Goal: Task Accomplishment & Management: Manage account settings

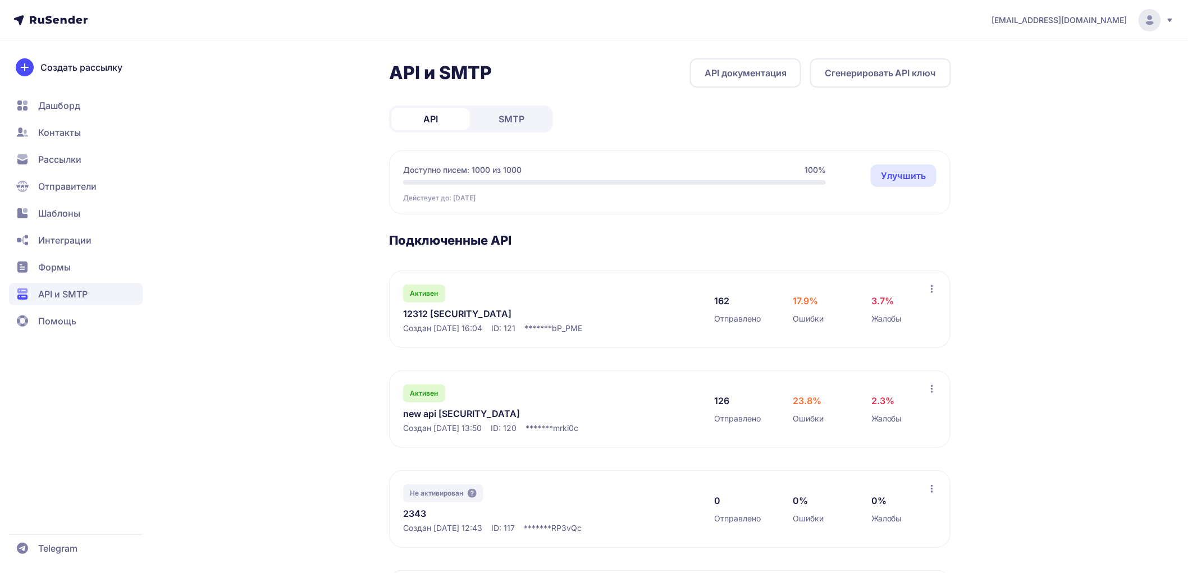
click at [450, 321] on link "12312 eyJhbGciOiJIUzI1NiIsInR5cCI6IkpXVCJ9.eyJpZFVzZXIiOjMwNiwiaWRFeHRlcm5hbE1h…" at bounding box center [518, 313] width 230 height 13
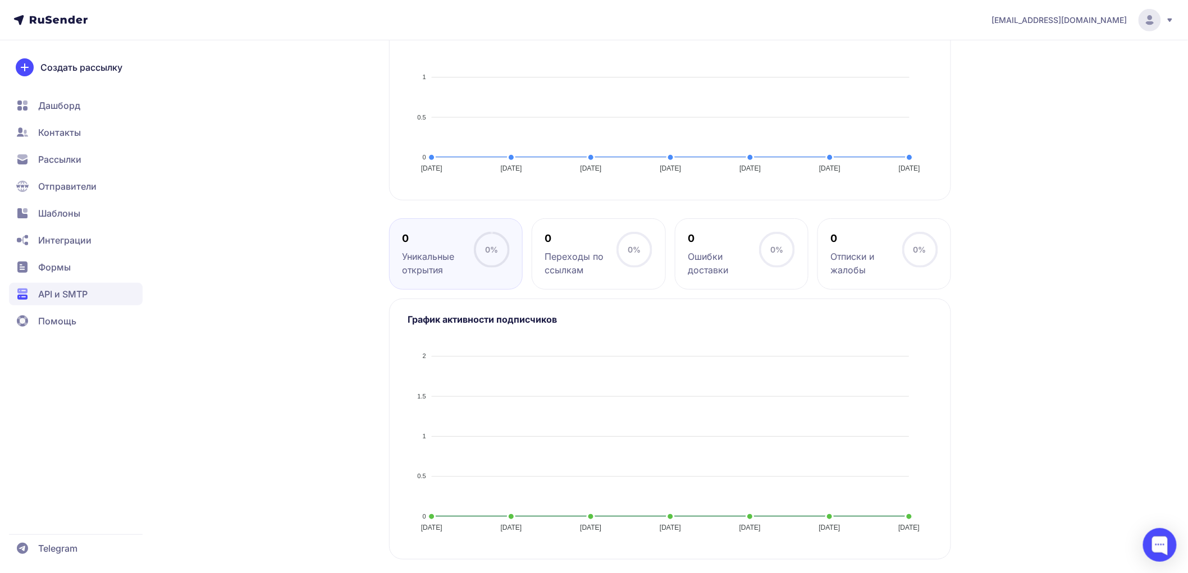
scroll to position [116, 0]
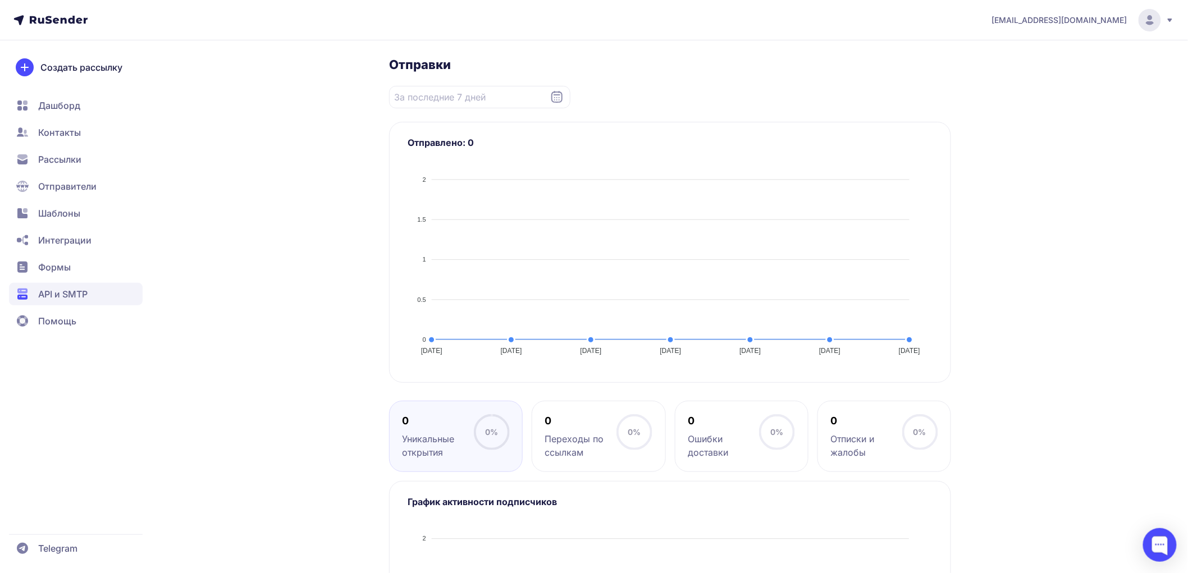
click at [509, 32] on span "История отправок" at bounding box center [523, 25] width 83 height 13
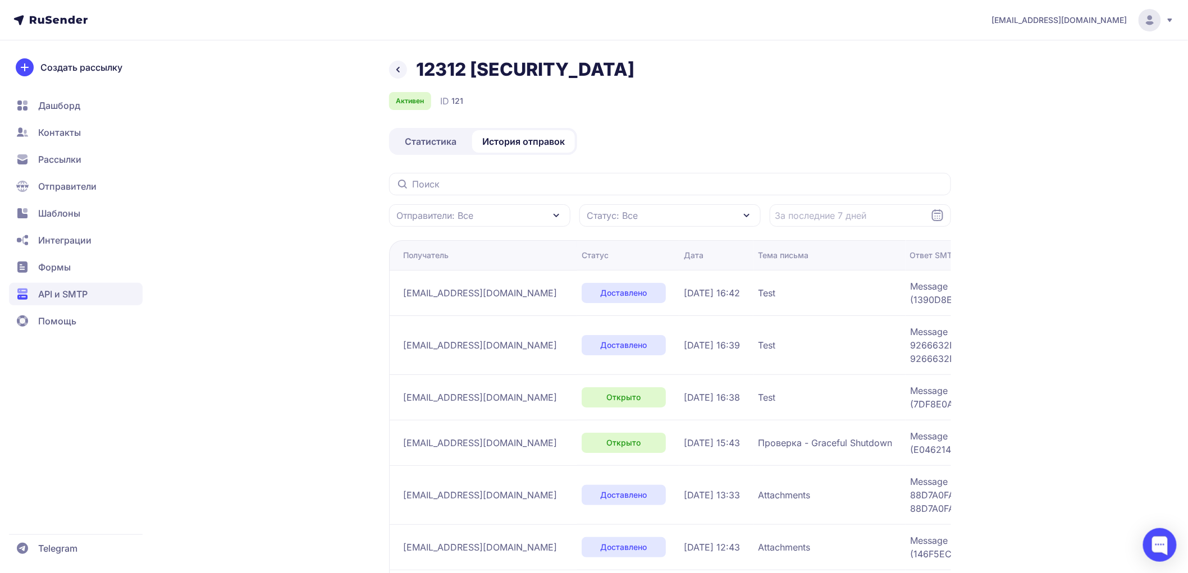
click at [450, 148] on span "Статистика" at bounding box center [431, 141] width 52 height 13
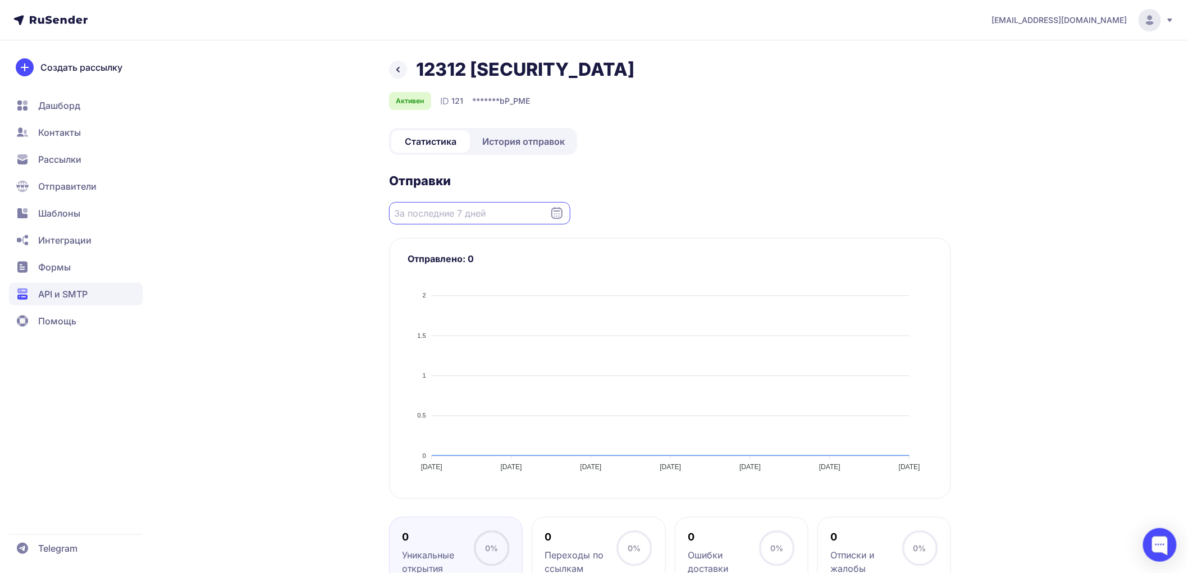
click at [441, 225] on input "Datepicker input" at bounding box center [479, 213] width 181 height 22
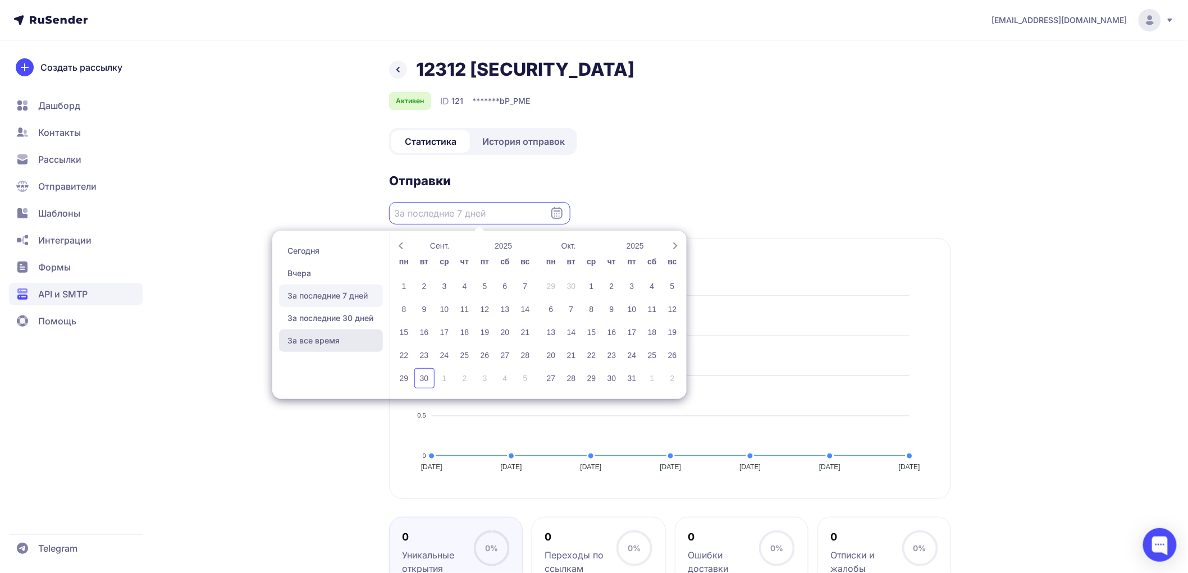
click at [350, 352] on span "За все время" at bounding box center [331, 341] width 104 height 22
type input "15.07.2025 - 30.09.2025"
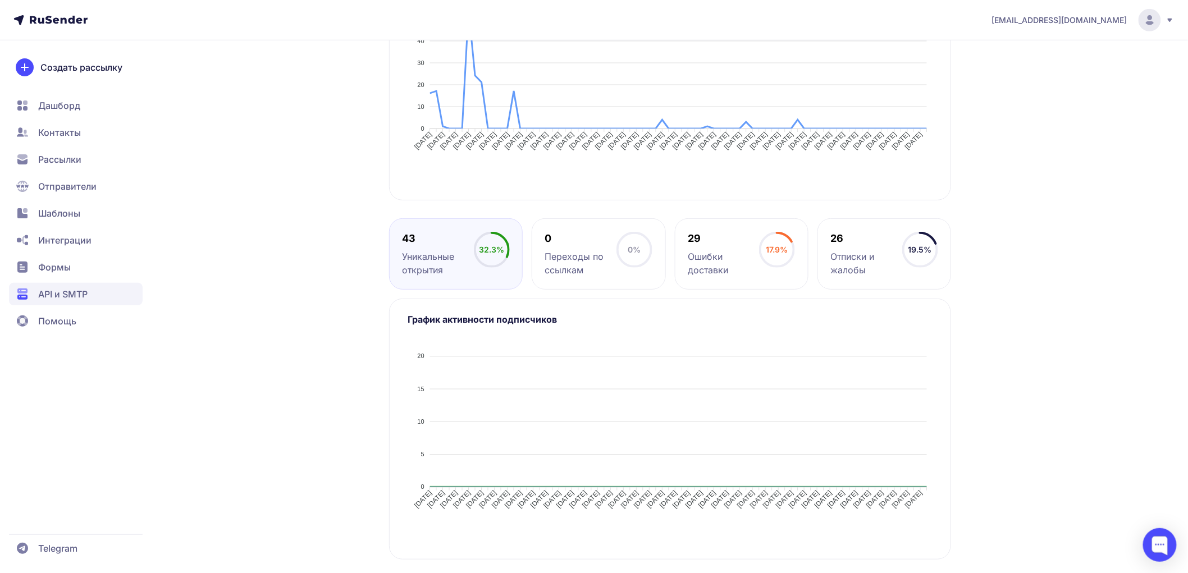
scroll to position [366, 0]
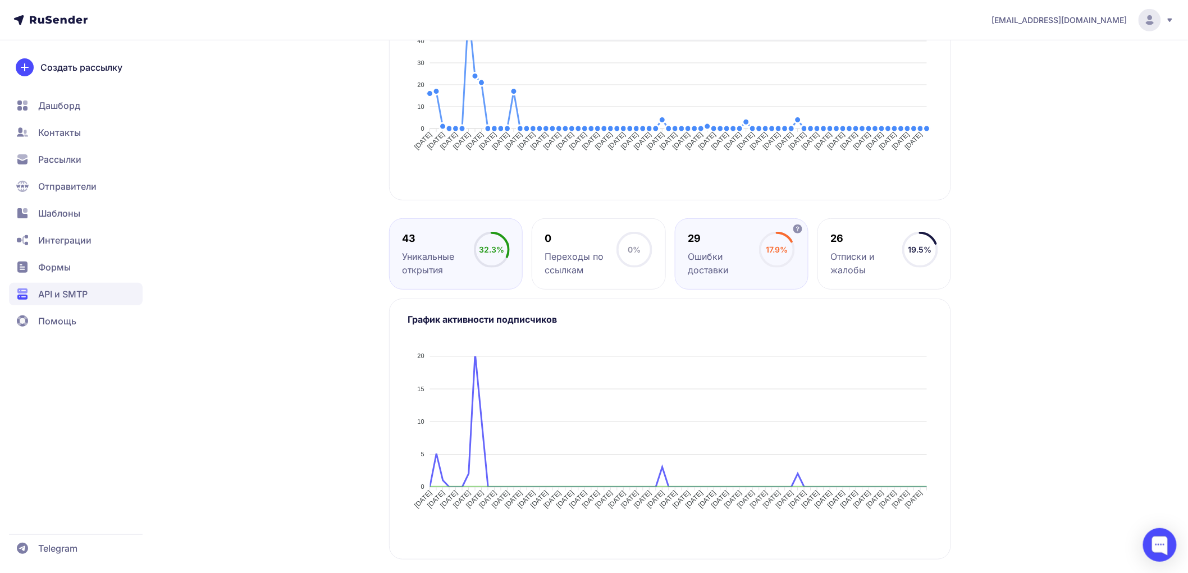
click at [708, 267] on div "Ошибки доставки" at bounding box center [723, 263] width 71 height 27
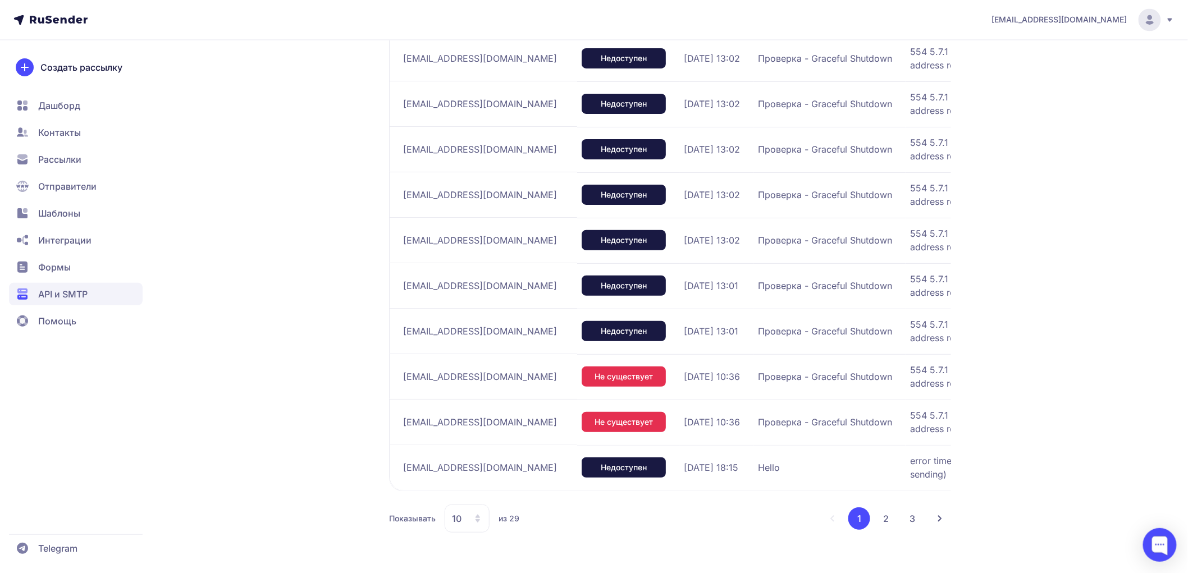
scroll to position [956, 0]
click at [899, 517] on ul "1 2 3" at bounding box center [886, 518] width 76 height 22
click at [909, 515] on button "3" at bounding box center [913, 518] width 22 height 22
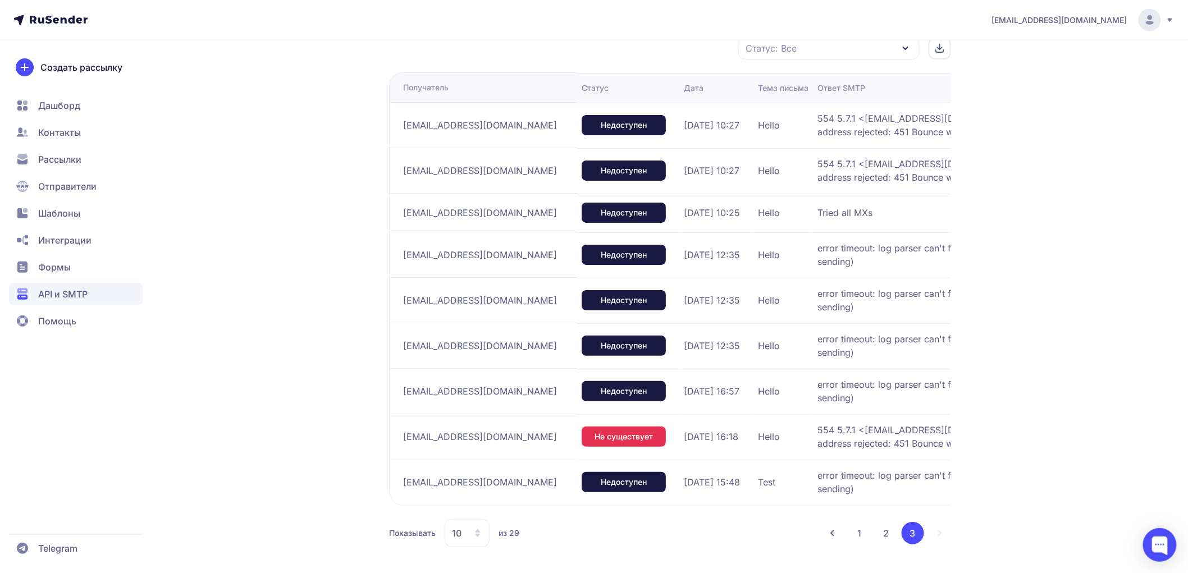
scroll to position [904, 0]
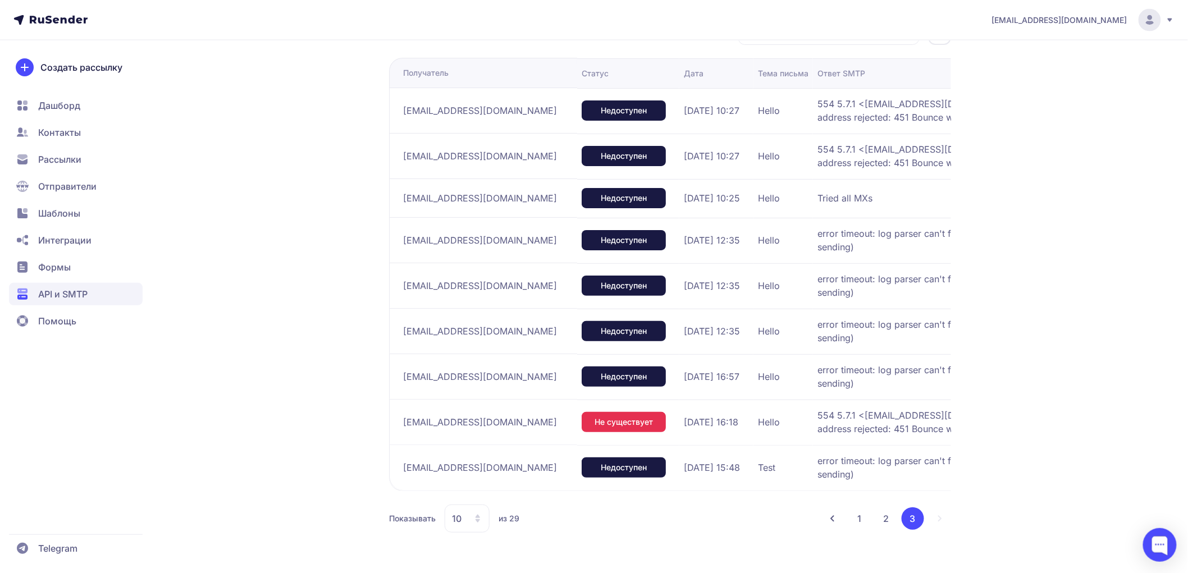
click at [889, 522] on button "2" at bounding box center [886, 518] width 22 height 22
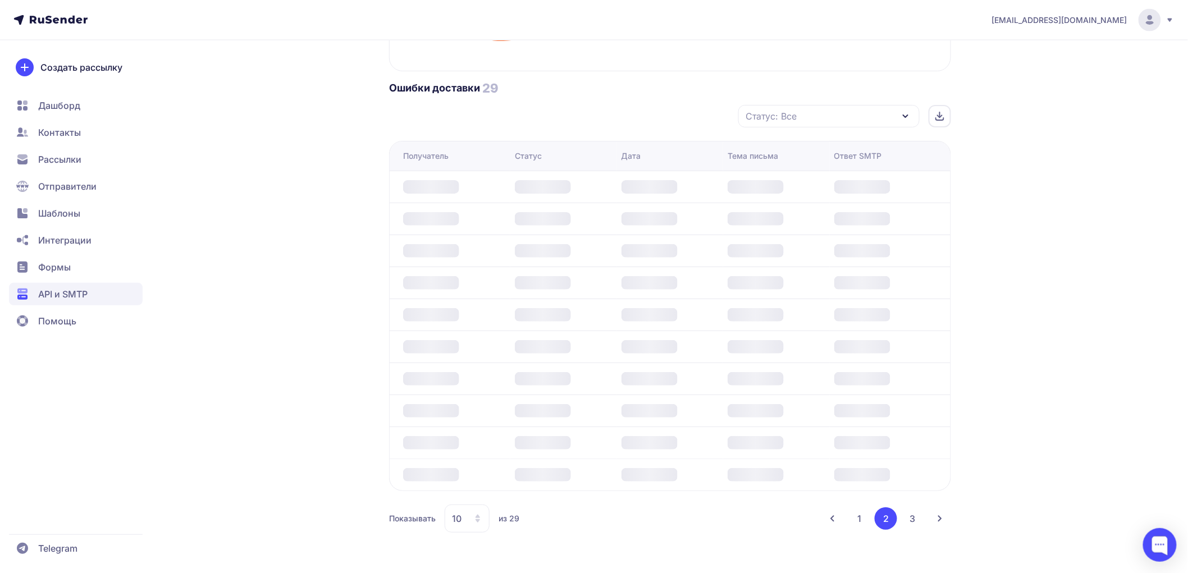
scroll to position [904, 0]
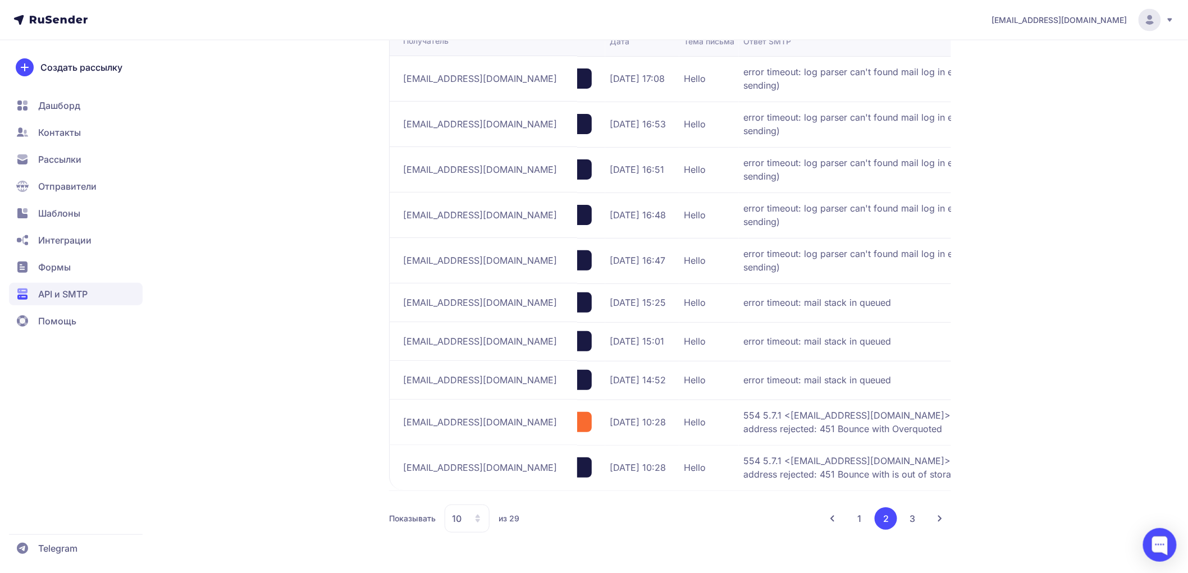
drag, startPoint x: 749, startPoint y: 446, endPoint x: 815, endPoint y: 448, distance: 65.7
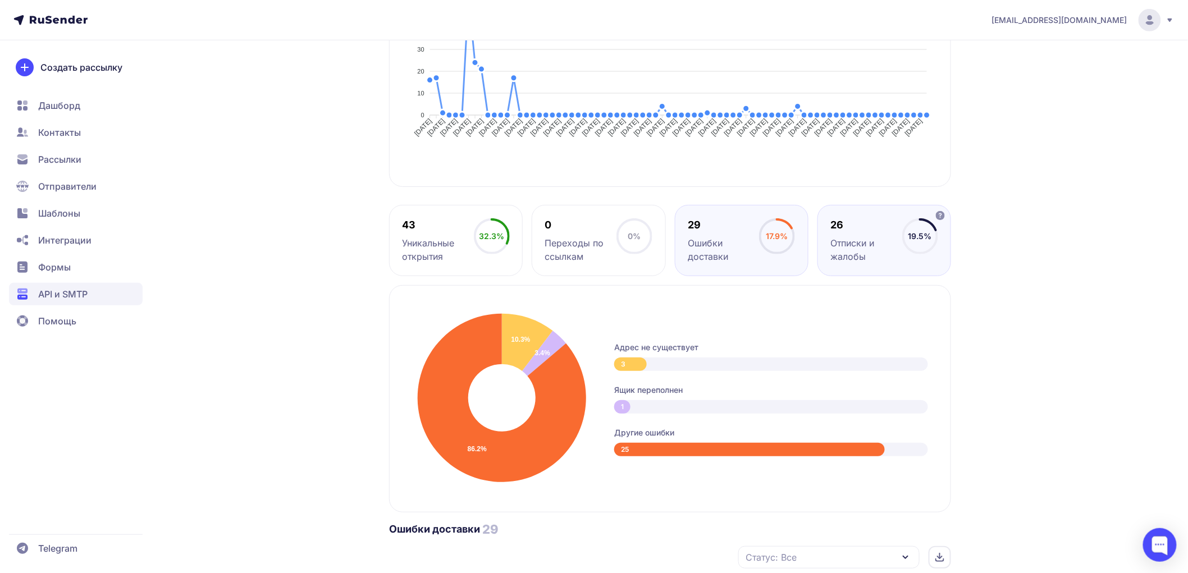
click at [861, 232] on div "26" at bounding box center [865, 224] width 71 height 13
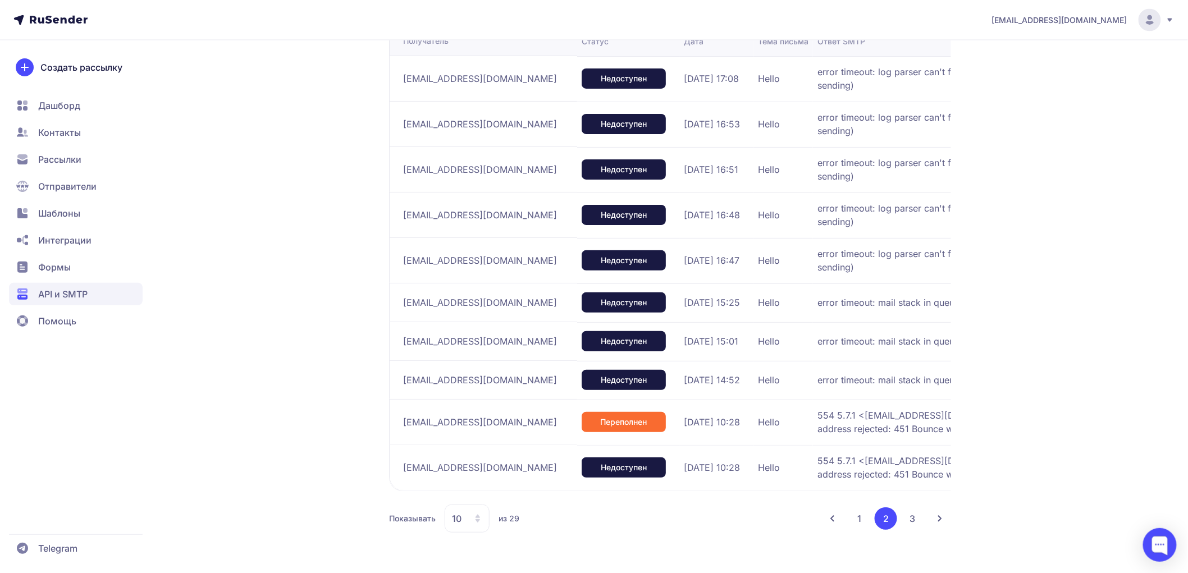
scroll to position [936, 0]
click at [127, 289] on span "API и SMTP" at bounding box center [76, 294] width 134 height 22
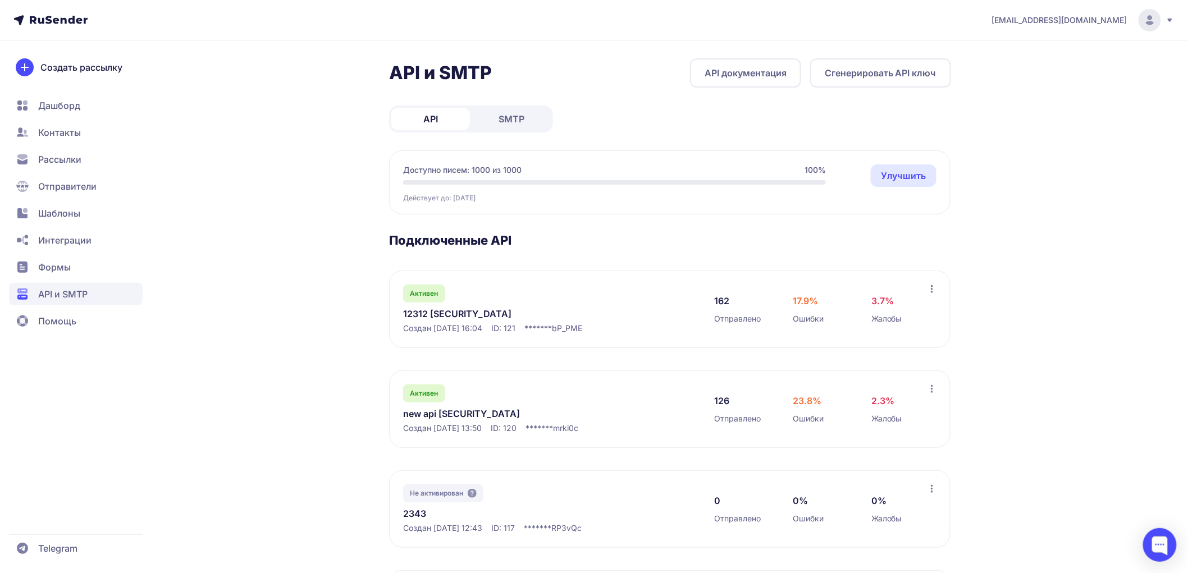
click at [440, 420] on link "new api eyJhbGciOiJIUzI1NiIsInR5cCI6IkpXVCJ9.eyJpZFVzZXIiOjMwNiwiaWRFeHRlcm5hbE…" at bounding box center [518, 413] width 230 height 13
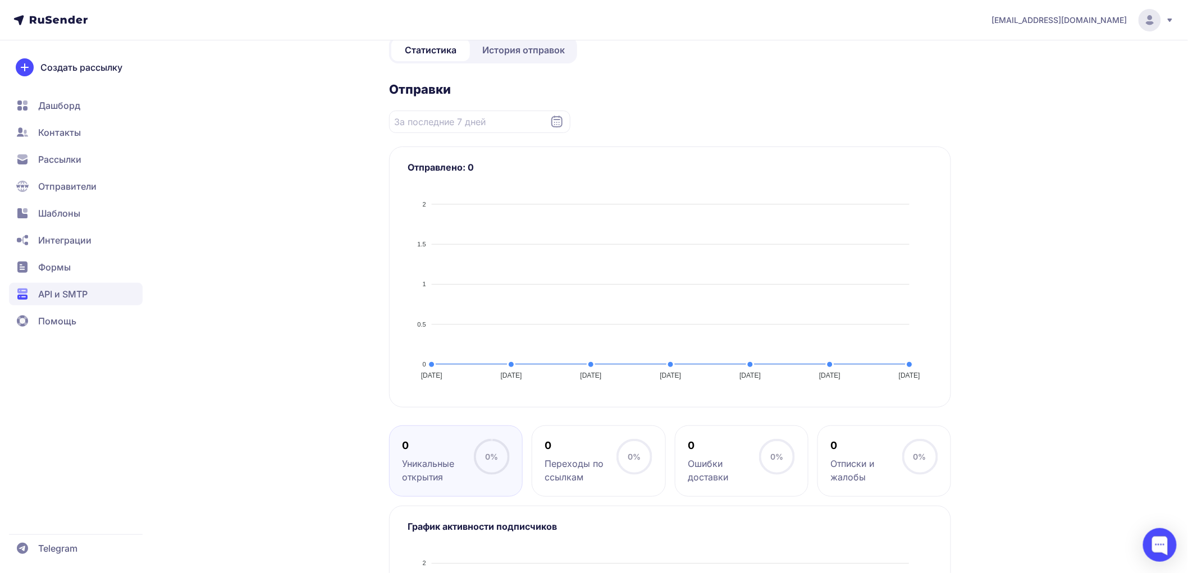
scroll to position [62, 0]
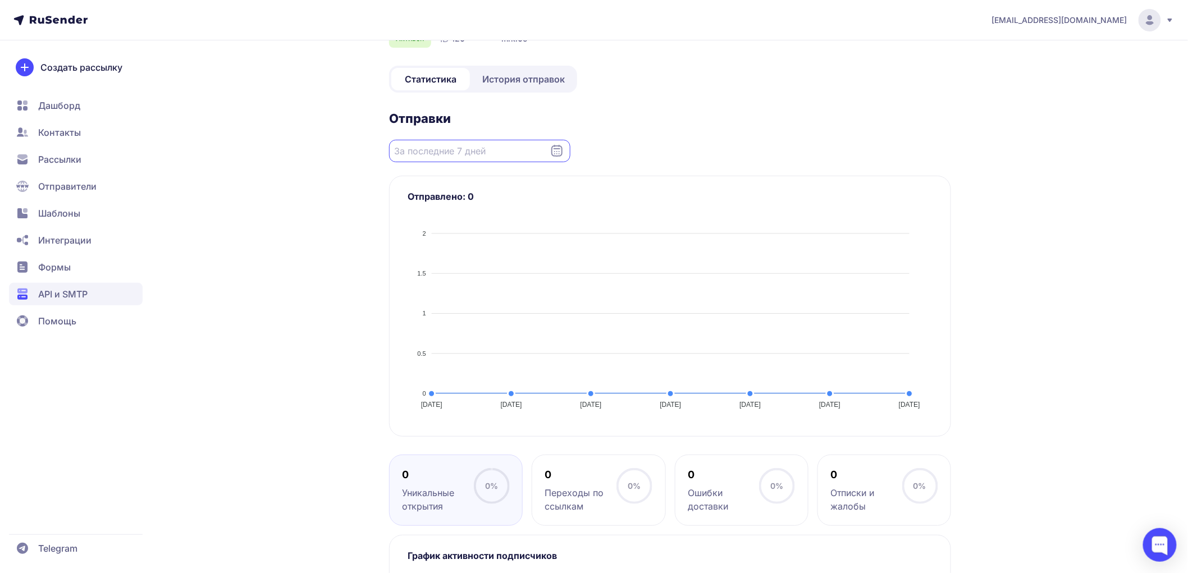
click at [414, 162] on input "Datepicker input" at bounding box center [479, 151] width 181 height 22
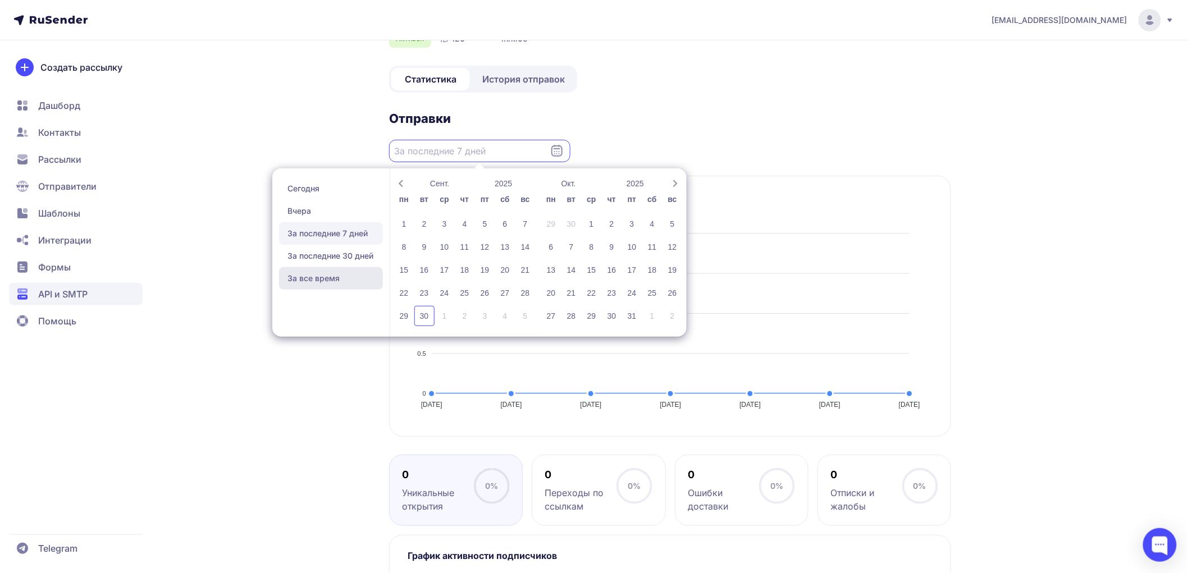
click at [311, 290] on span "За все время" at bounding box center [331, 278] width 104 height 22
type input "24.06.2025 - 30.09.2025"
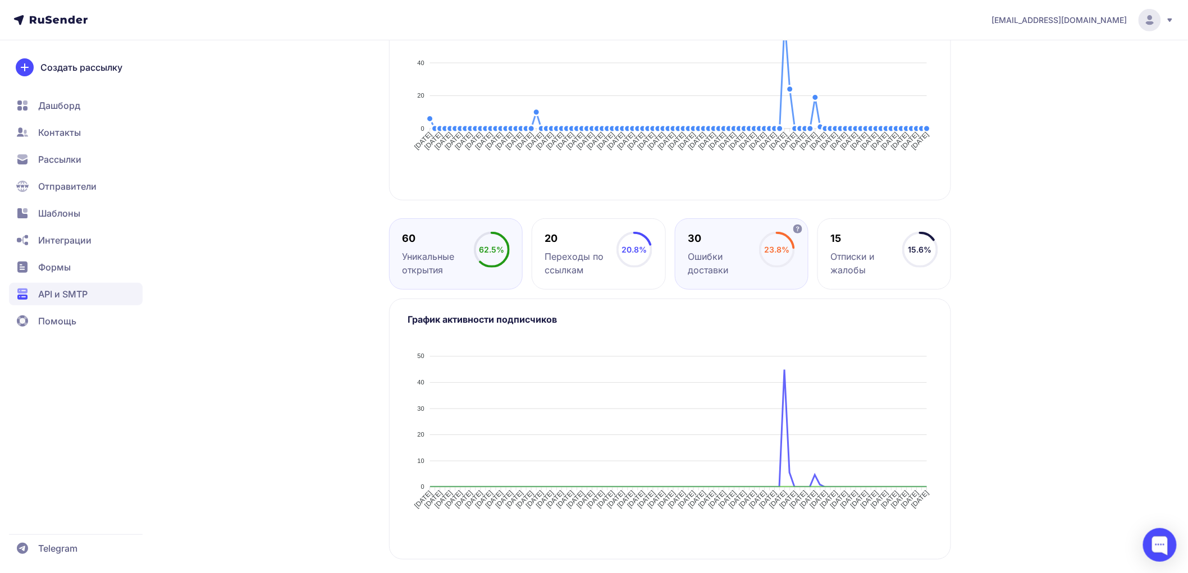
click at [737, 277] on div "Ошибки доставки" at bounding box center [723, 263] width 71 height 27
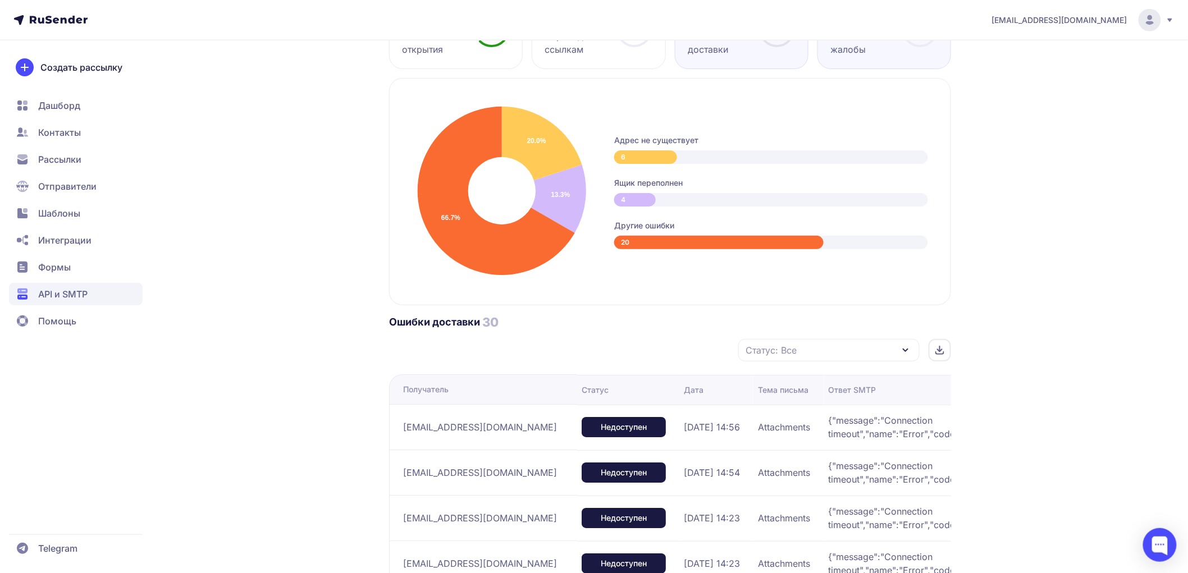
click at [860, 25] on div "15" at bounding box center [865, 17] width 71 height 13
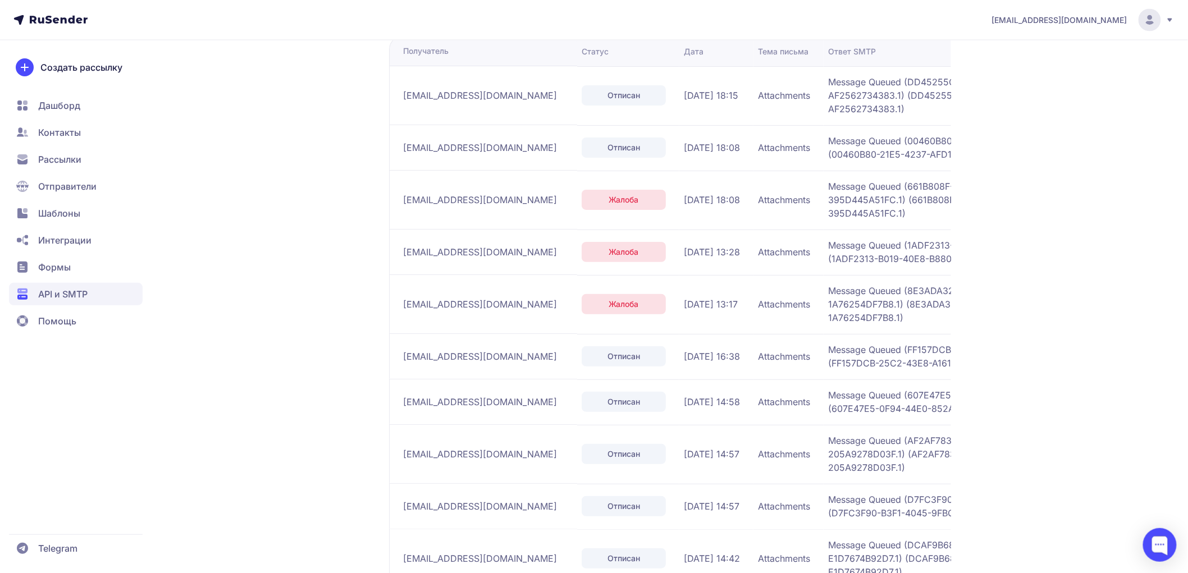
scroll to position [956, 0]
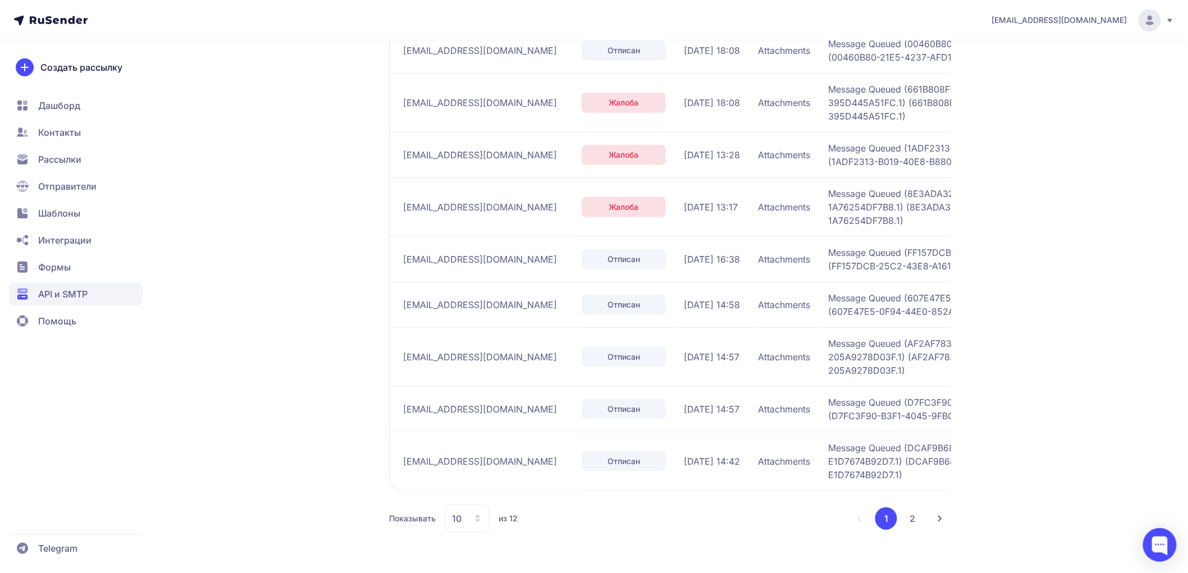
click at [86, 292] on span "API и SMTP" at bounding box center [62, 293] width 49 height 13
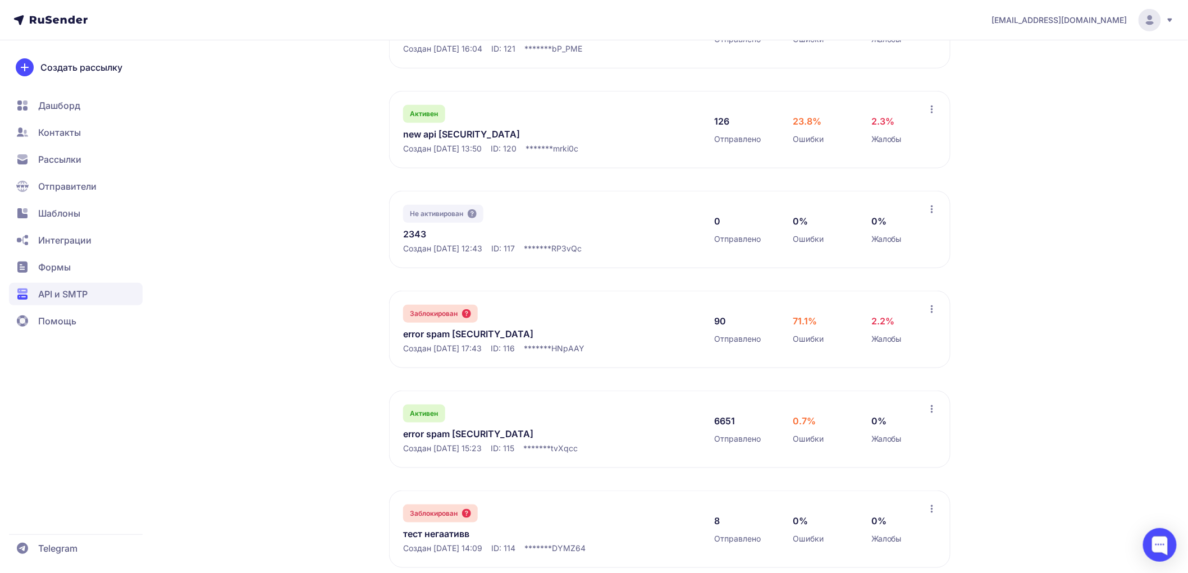
scroll to position [312, 0]
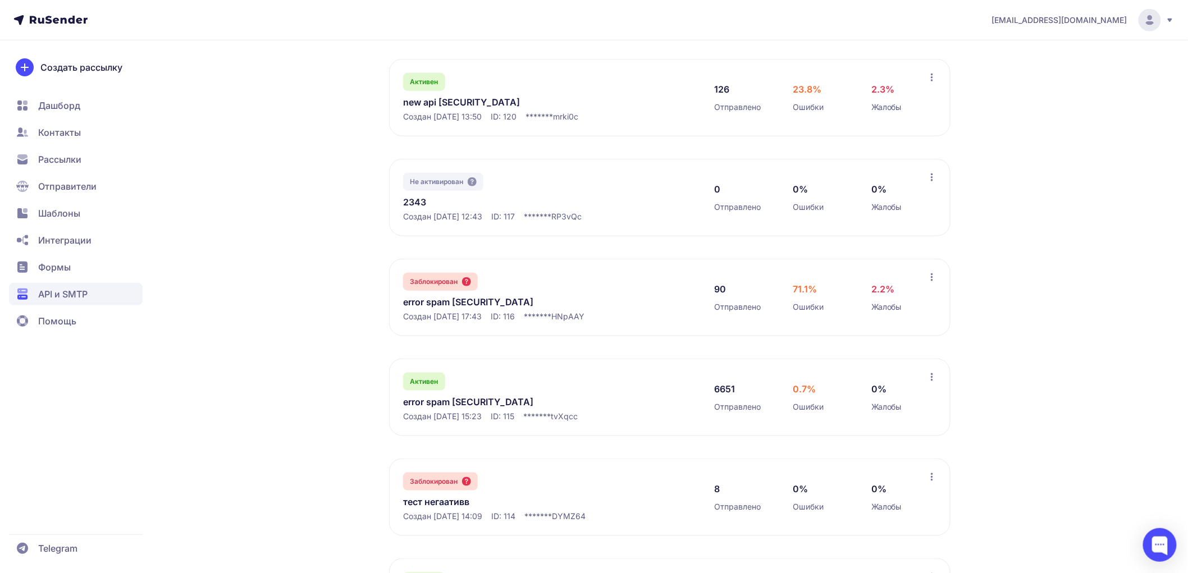
click at [441, 309] on link "error spam [SECURITY_DATA]" at bounding box center [518, 301] width 230 height 13
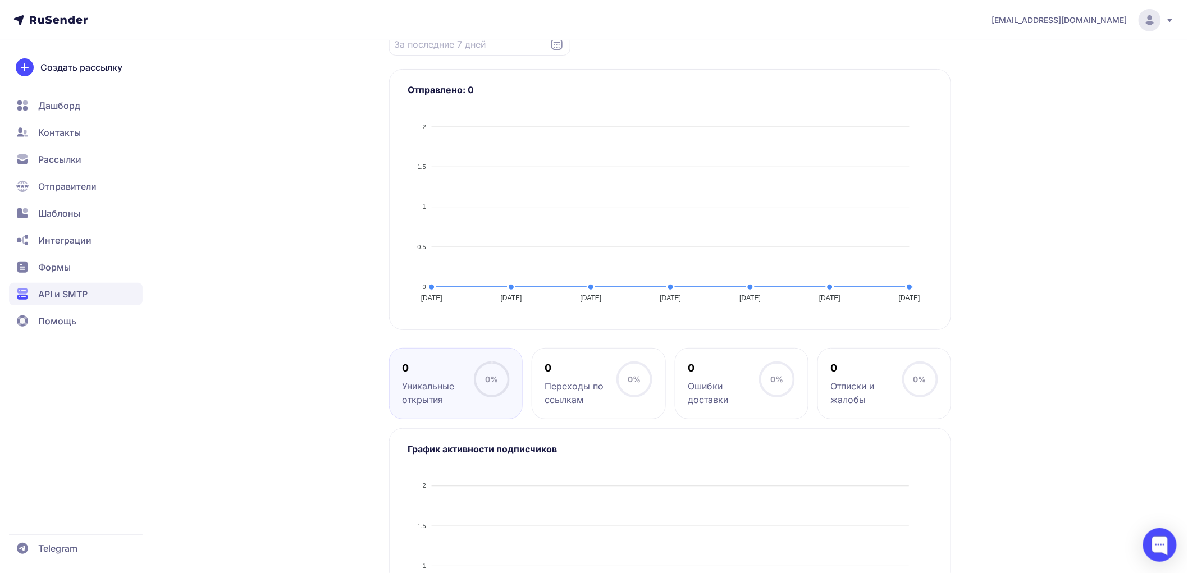
scroll to position [168, 0]
click at [438, 56] on input "Datepicker input" at bounding box center [479, 45] width 181 height 22
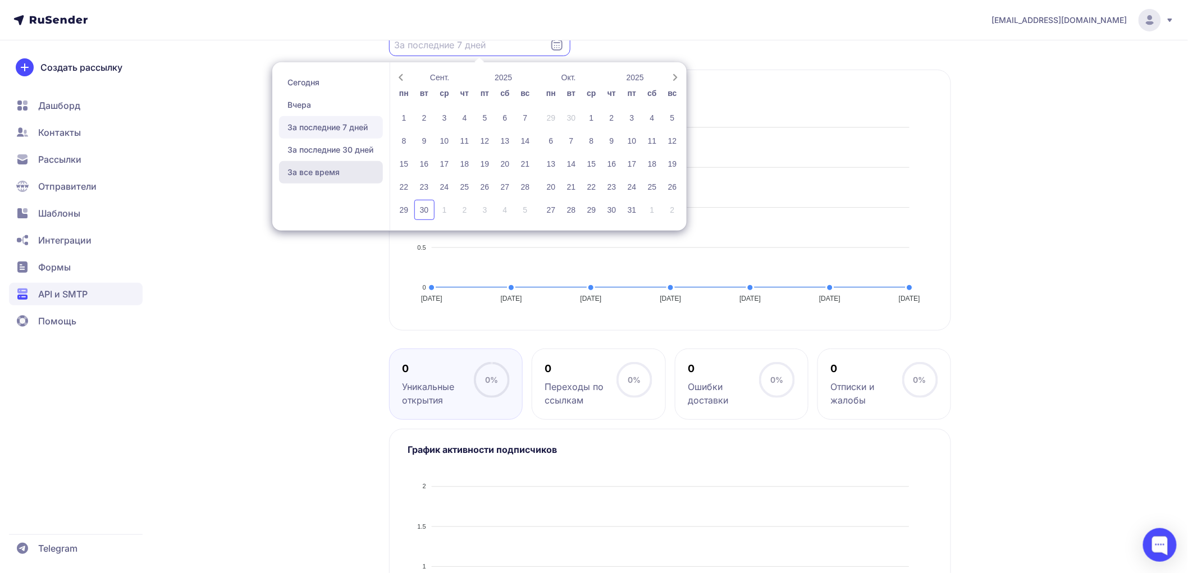
click at [348, 184] on span "За все время" at bounding box center [331, 172] width 104 height 22
type input "28.04.2025 - 30.09.2025"
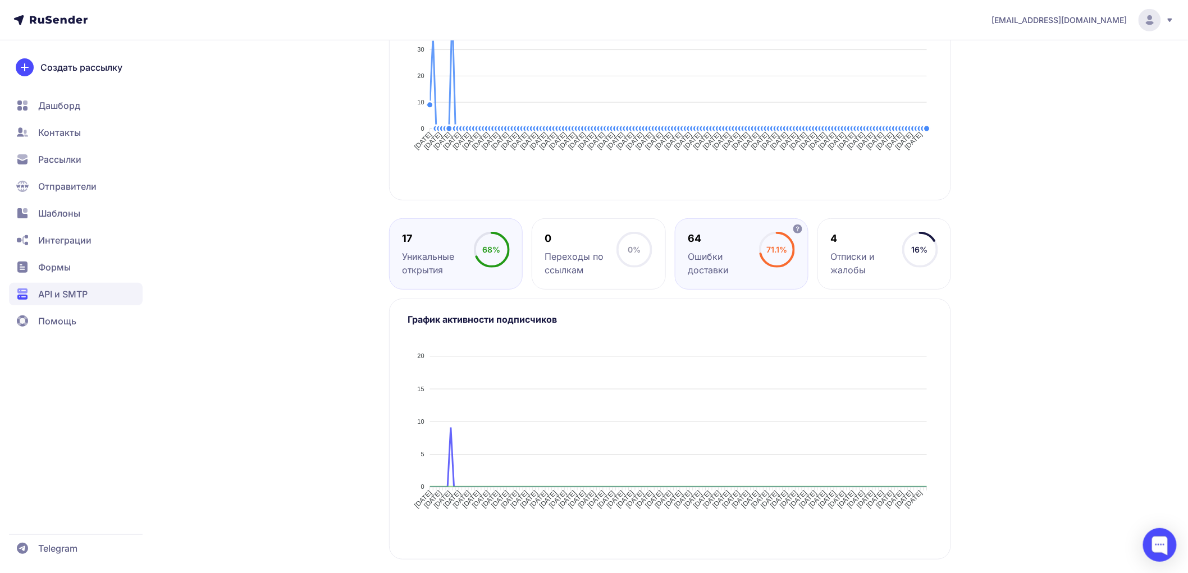
click at [744, 266] on div "Ошибки доставки" at bounding box center [723, 263] width 71 height 27
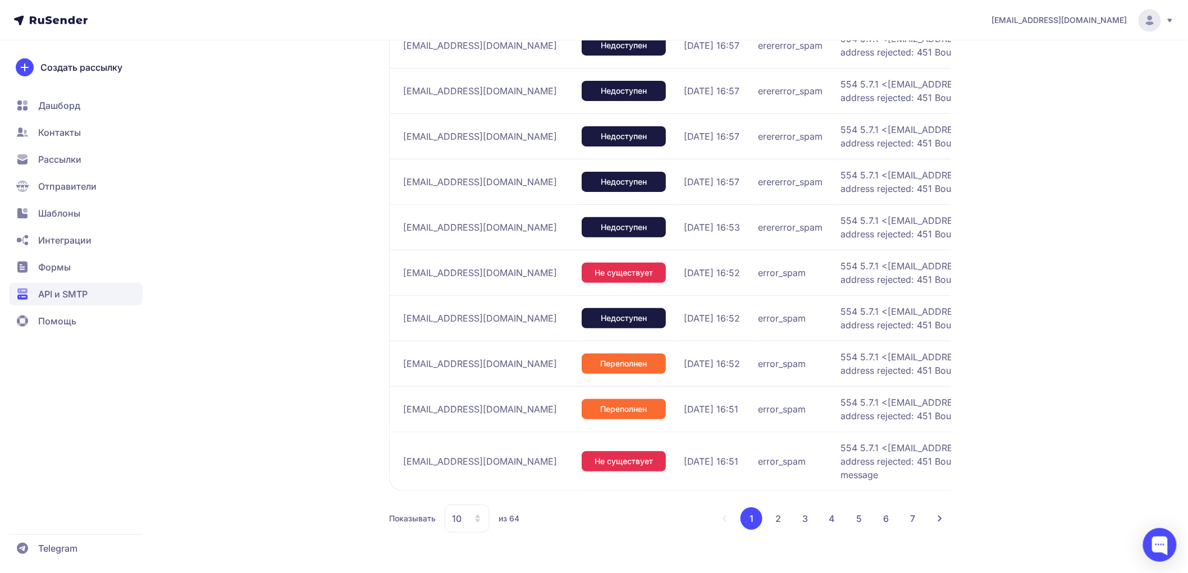
scroll to position [956, 0]
click at [859, 514] on button "5" at bounding box center [859, 518] width 22 height 22
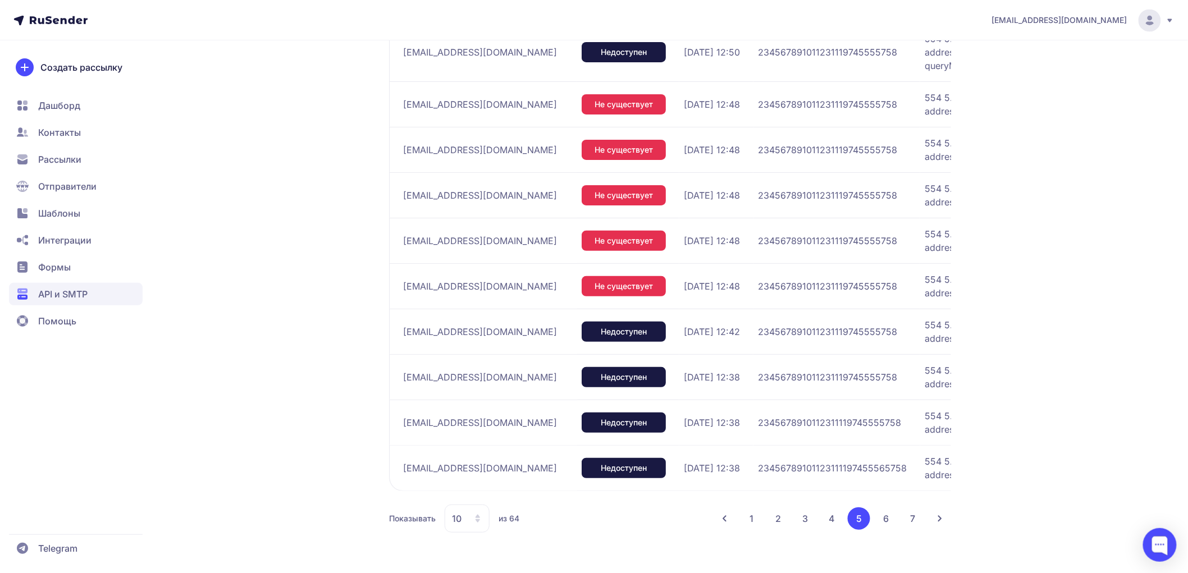
click at [918, 530] on button "7" at bounding box center [913, 518] width 22 height 22
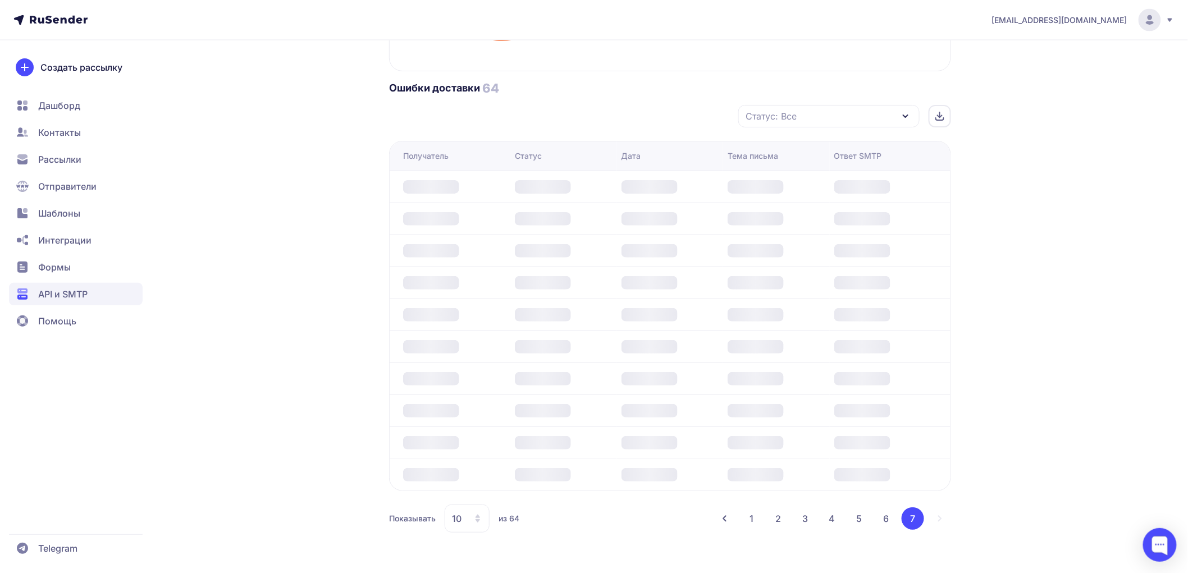
scroll to position [683, 0]
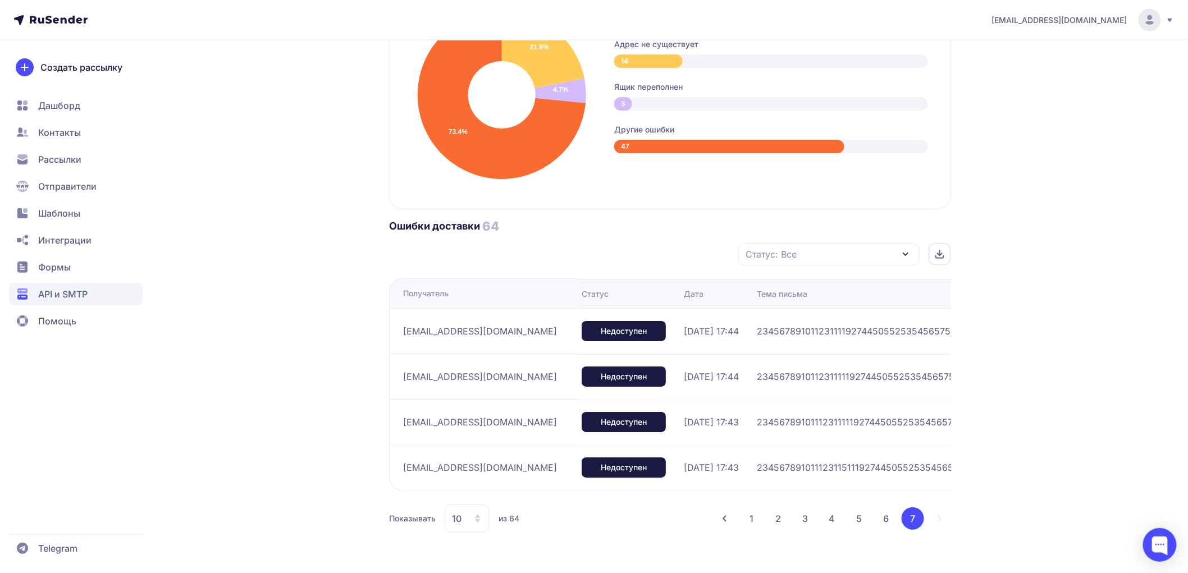
click at [807, 521] on button "3" at bounding box center [805, 518] width 22 height 22
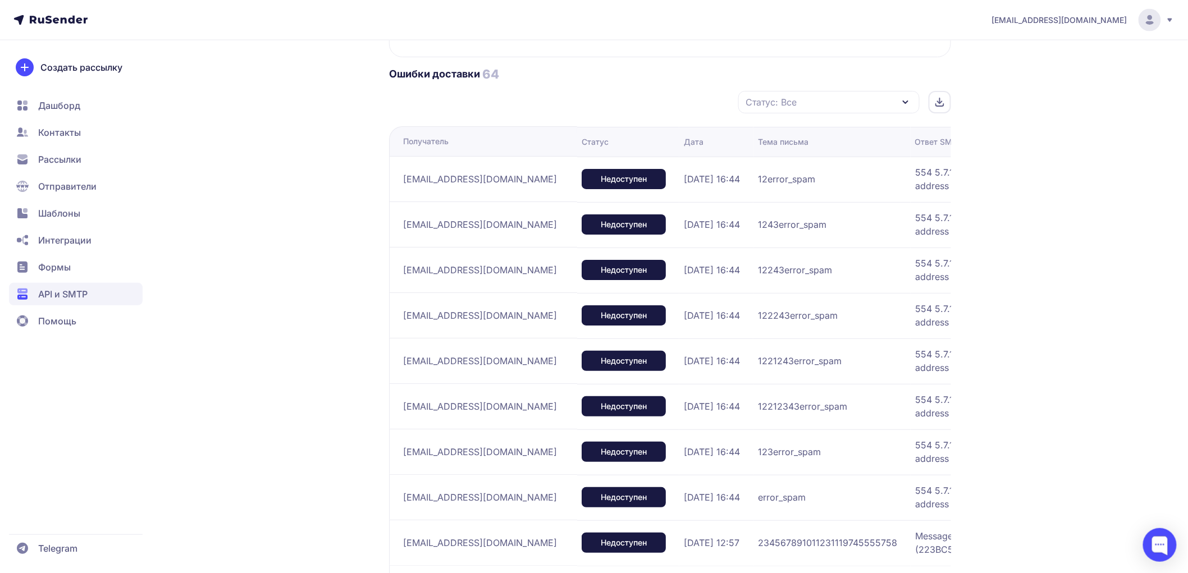
scroll to position [956, 0]
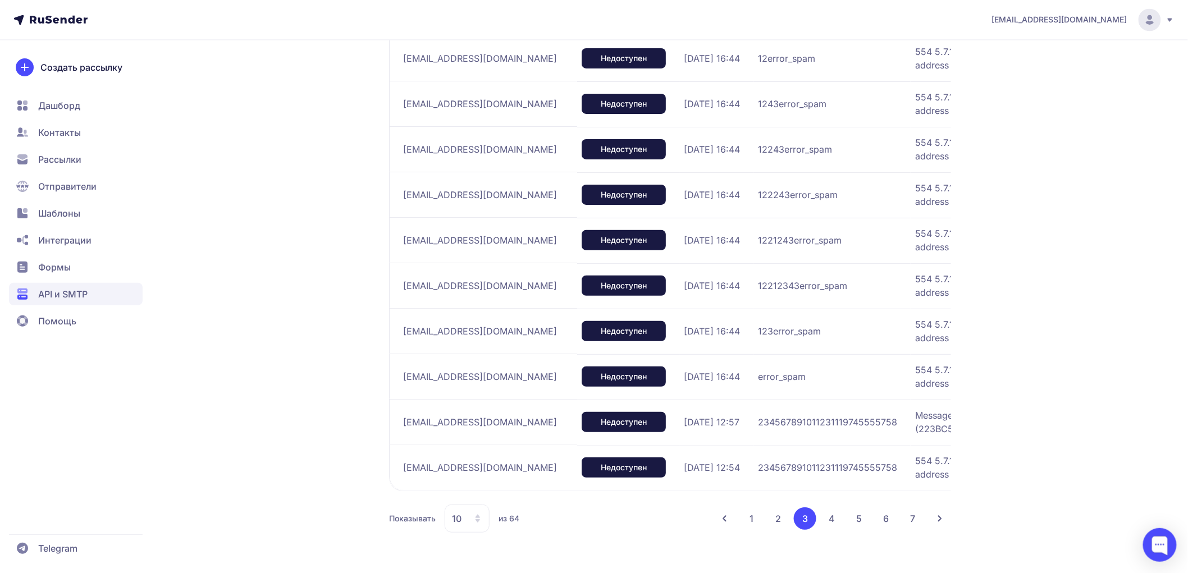
click at [85, 296] on span "API и SMTP" at bounding box center [62, 293] width 49 height 13
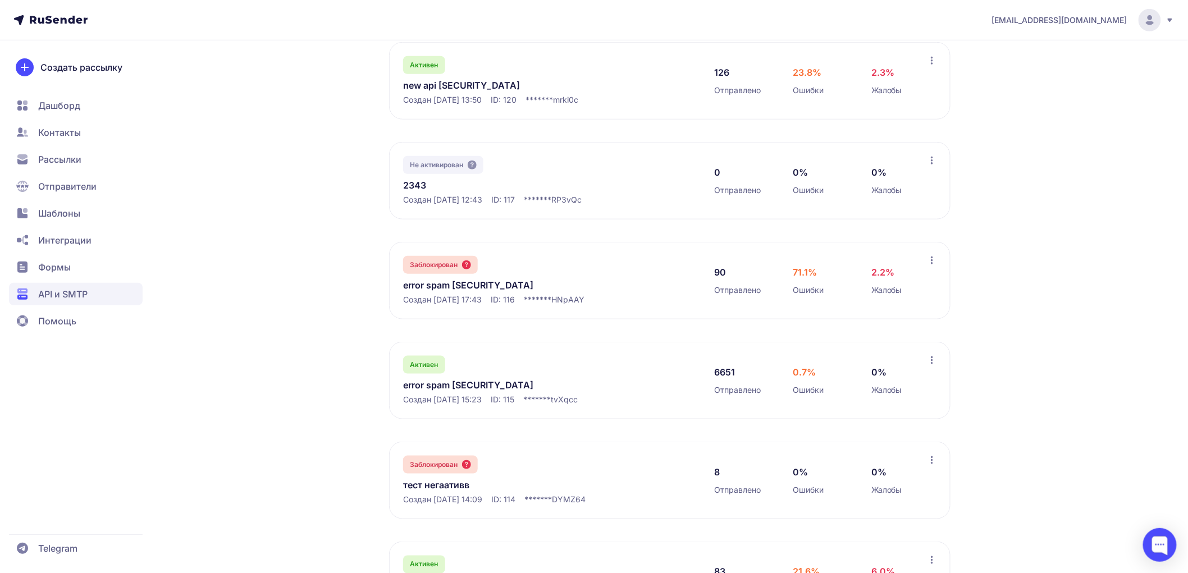
scroll to position [561, 0]
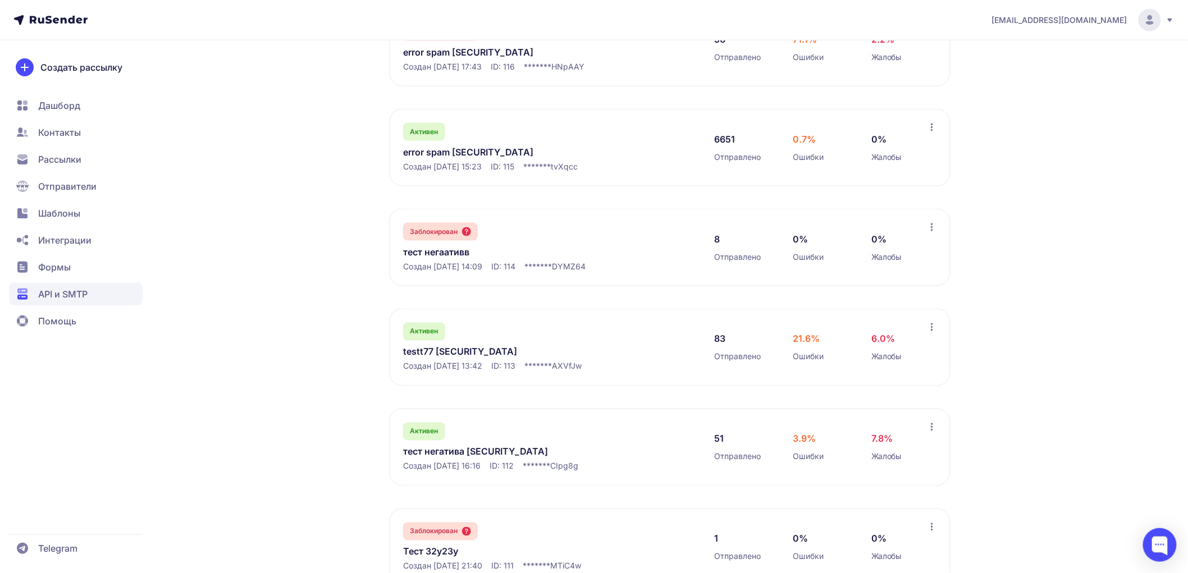
click at [474, 159] on link "error spam eyJhbGciOiJIUzI1NiIsInR5cCI6IkpXVCJ9.eyJpZFVzZXIiOjMwNiwiaWRFeHRlcm5…" at bounding box center [518, 151] width 230 height 13
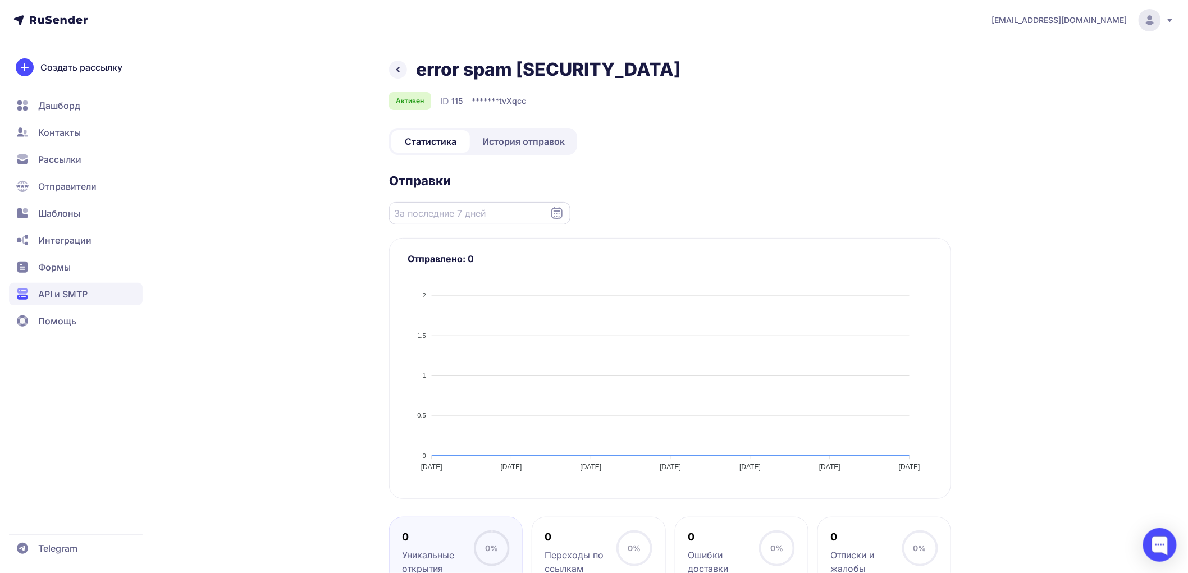
click at [413, 225] on input "Datepicker input" at bounding box center [479, 213] width 181 height 22
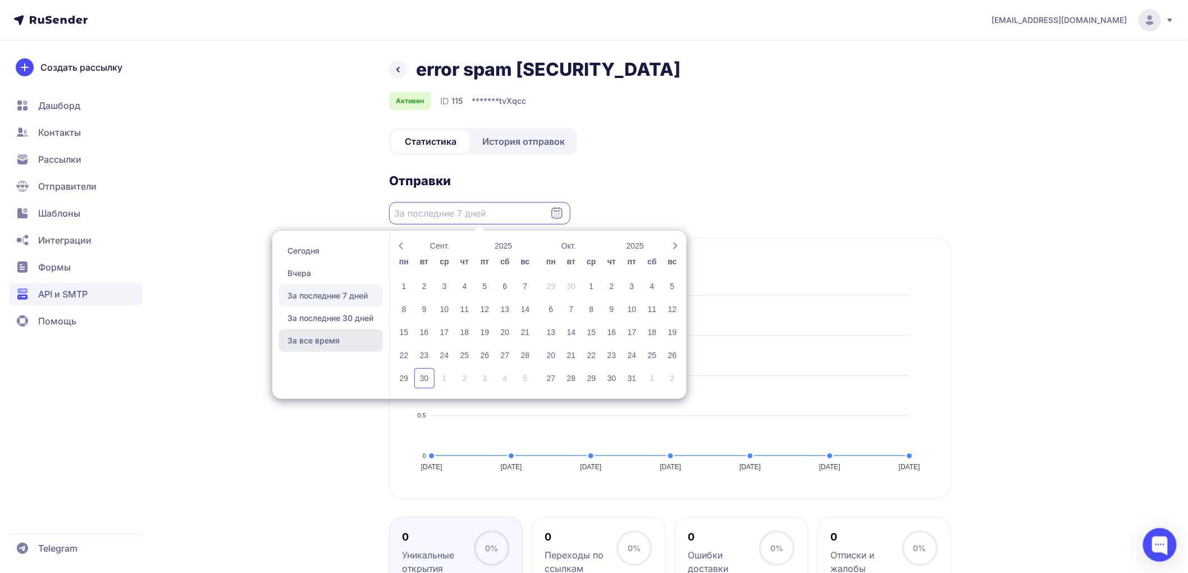
click at [334, 352] on span "За все время" at bounding box center [331, 341] width 104 height 22
type input "28.04.2025 - 30.09.2025"
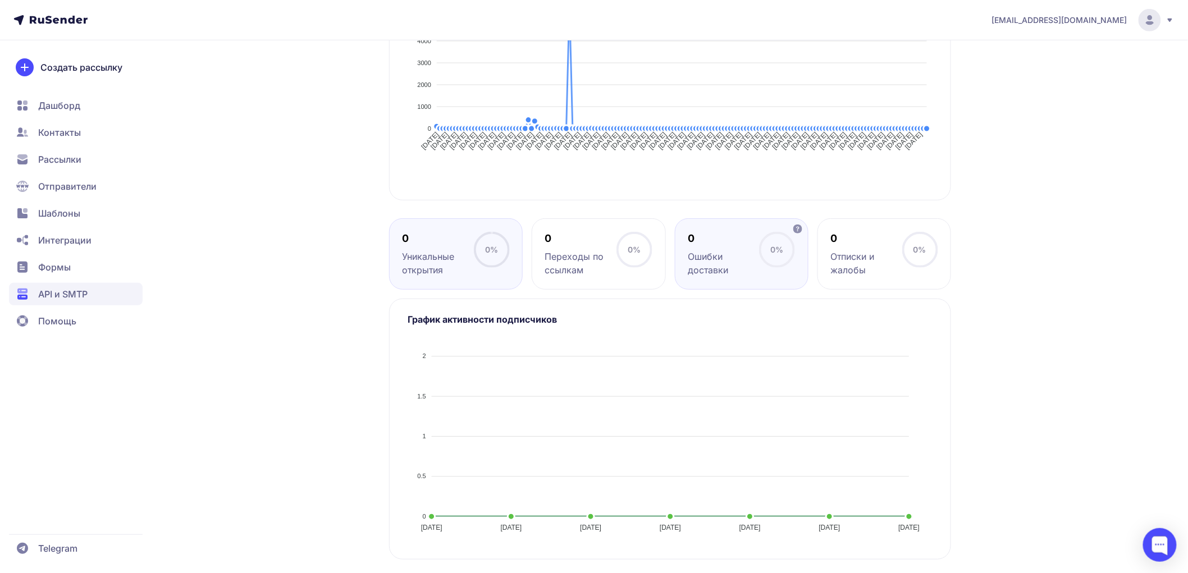
click at [762, 284] on div "0 Ошибки доставки 0%" at bounding box center [742, 253] width 134 height 71
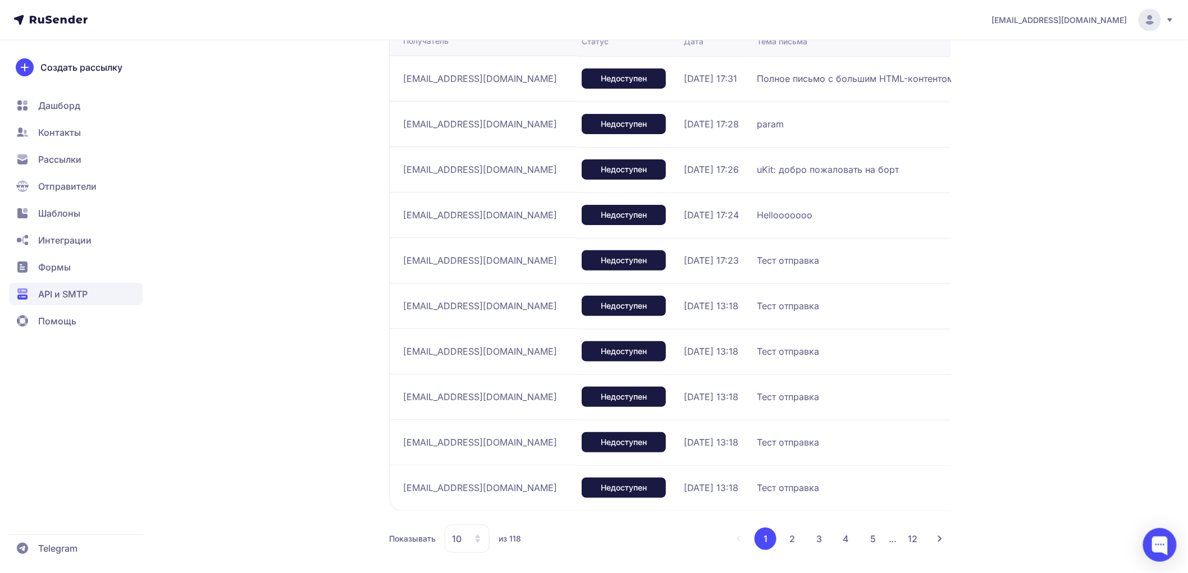
scroll to position [582, 0]
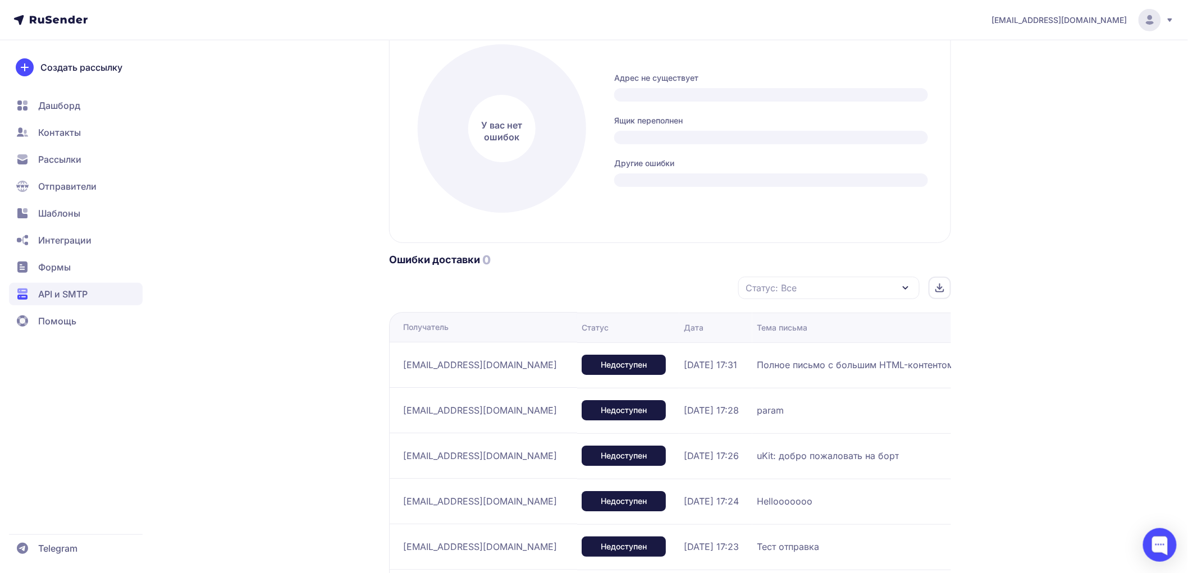
click at [931, 299] on div at bounding box center [940, 288] width 22 height 22
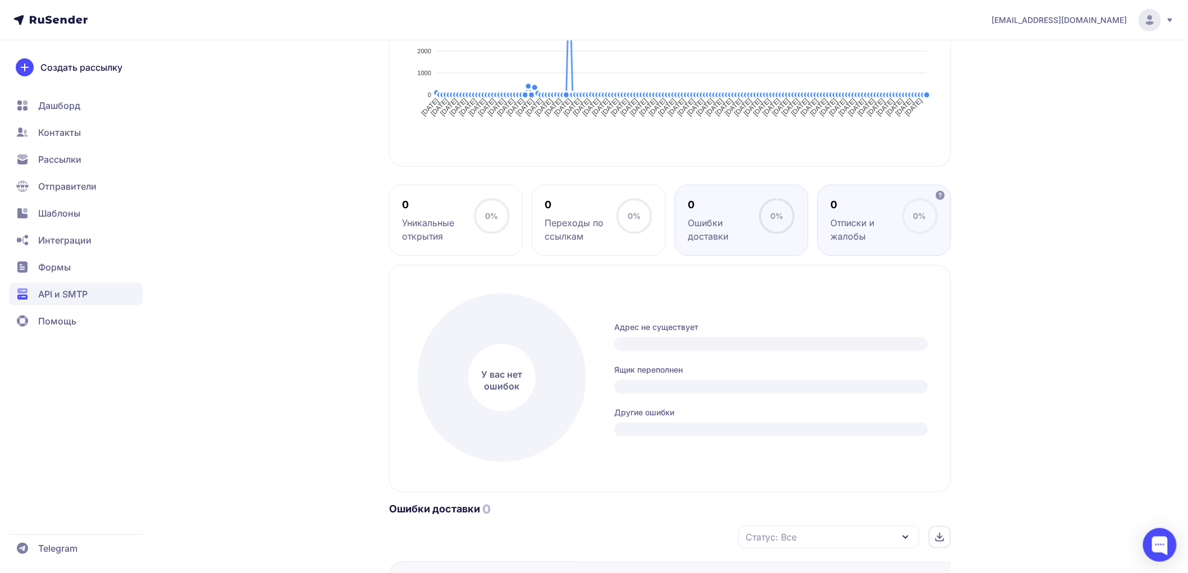
click at [856, 243] on div "Отписки и жалобы" at bounding box center [865, 229] width 71 height 27
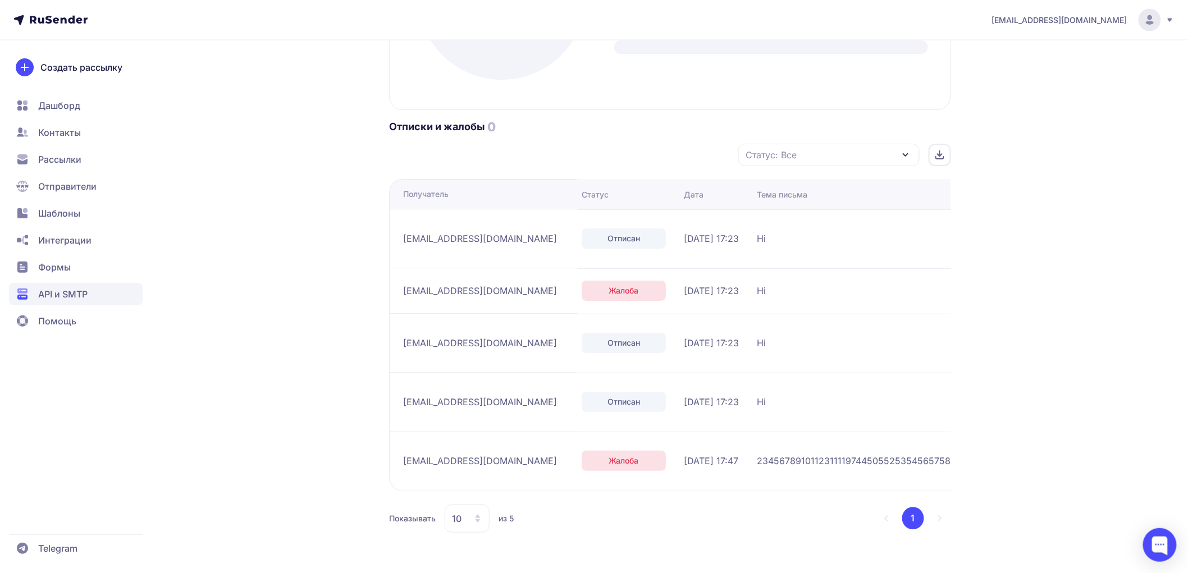
scroll to position [795, 0]
click at [90, 300] on span "API и SMTP" at bounding box center [76, 294] width 134 height 22
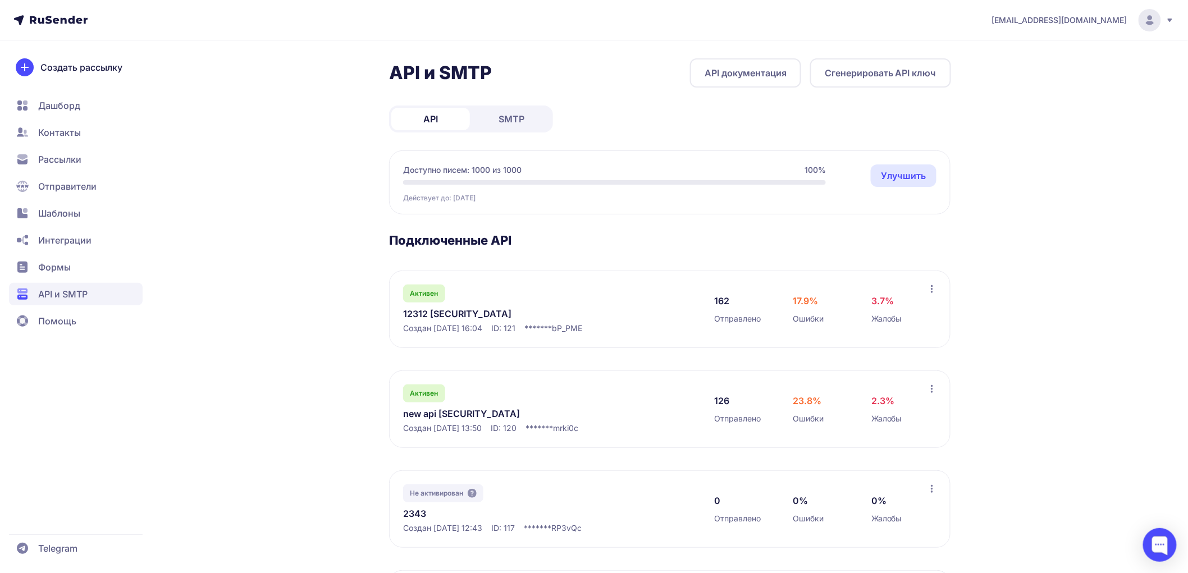
click at [507, 122] on span "SMTP" at bounding box center [512, 118] width 26 height 13
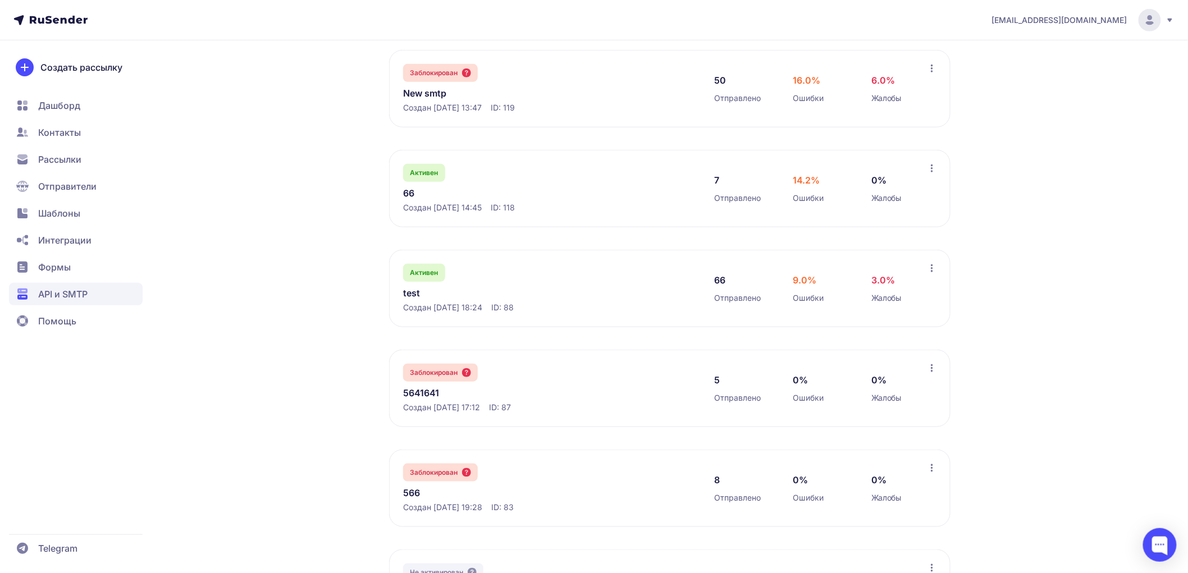
scroll to position [301, 0]
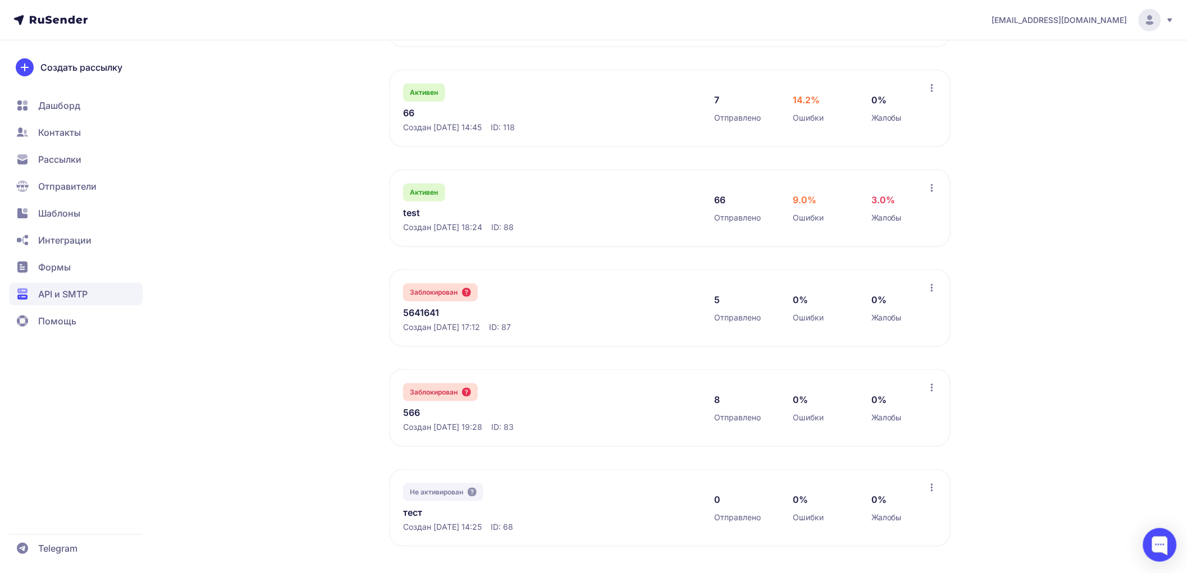
click at [413, 206] on link "test" at bounding box center [518, 212] width 230 height 13
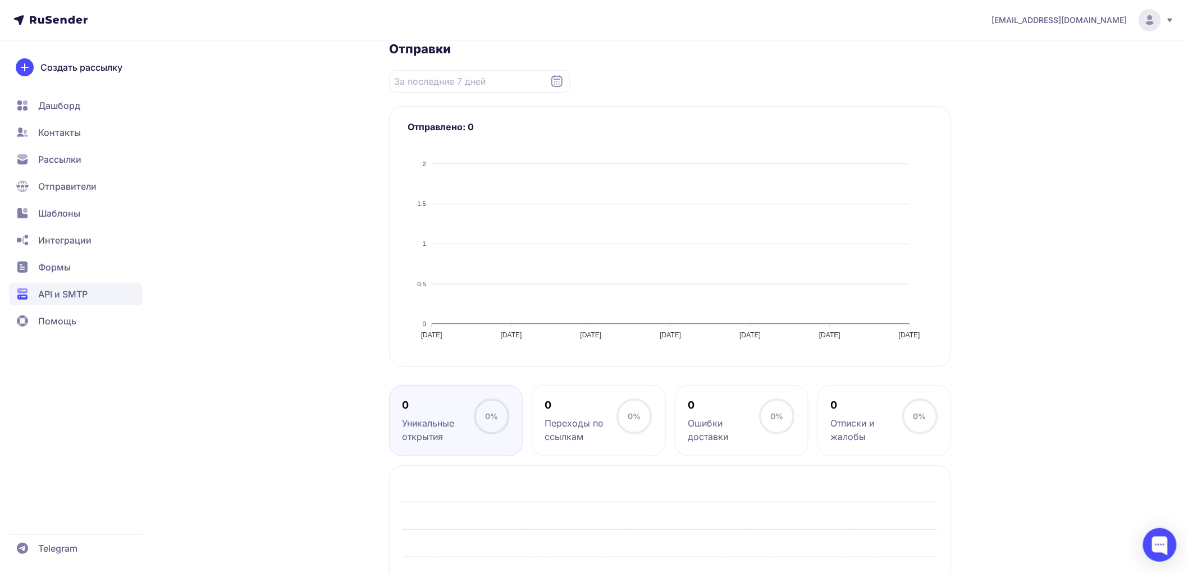
scroll to position [249, 0]
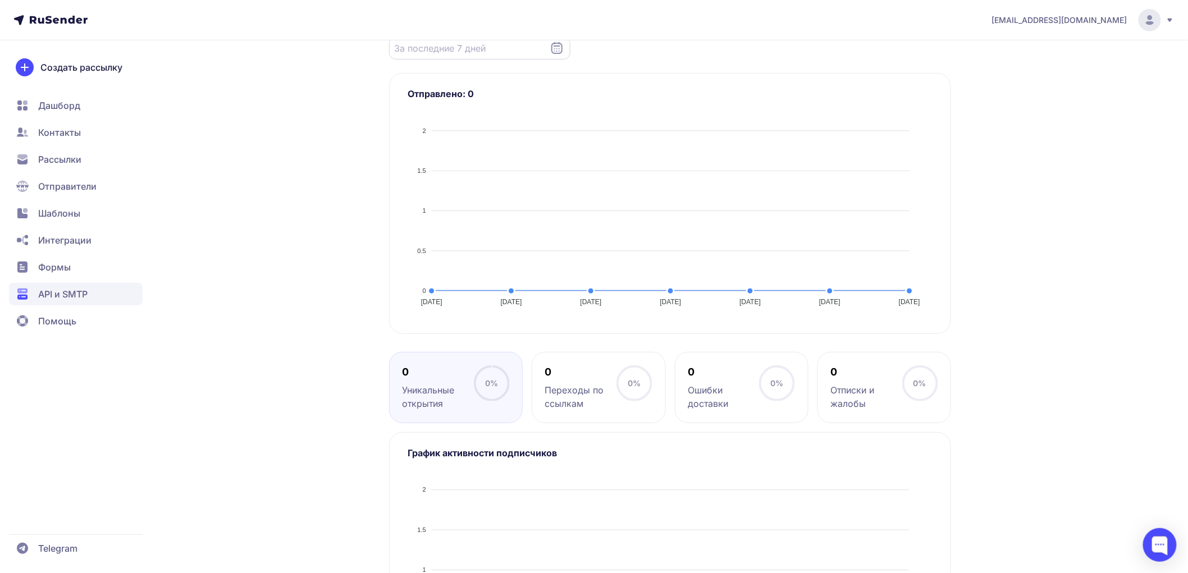
click at [440, 42] on input "Datepicker input" at bounding box center [479, 48] width 181 height 22
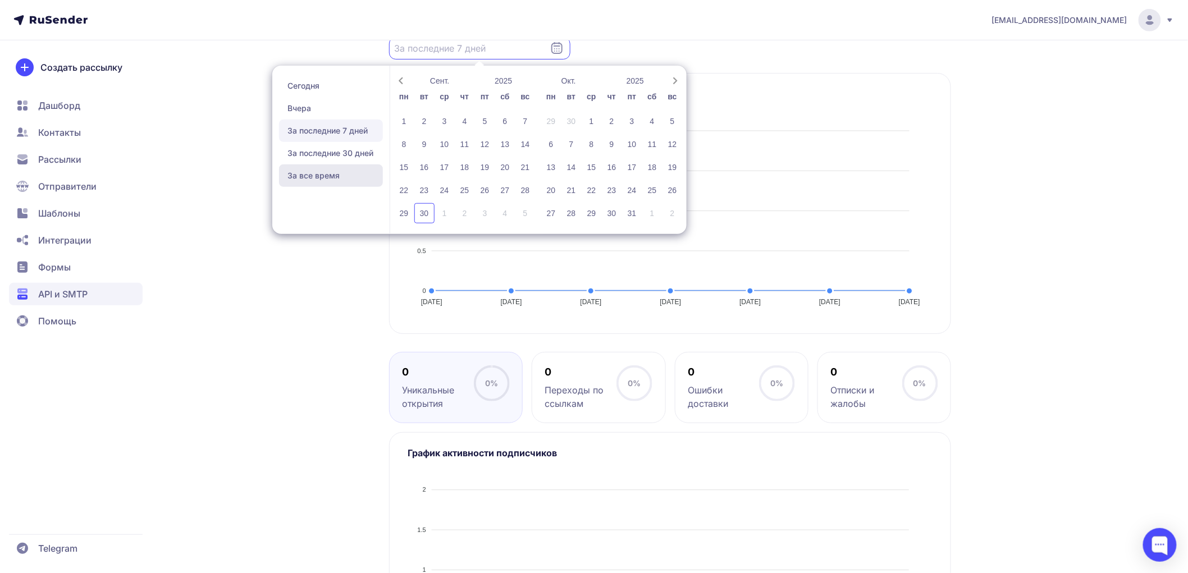
click at [321, 172] on span "За все время" at bounding box center [331, 175] width 104 height 22
type input "12.12.2024 - 30.09.2025"
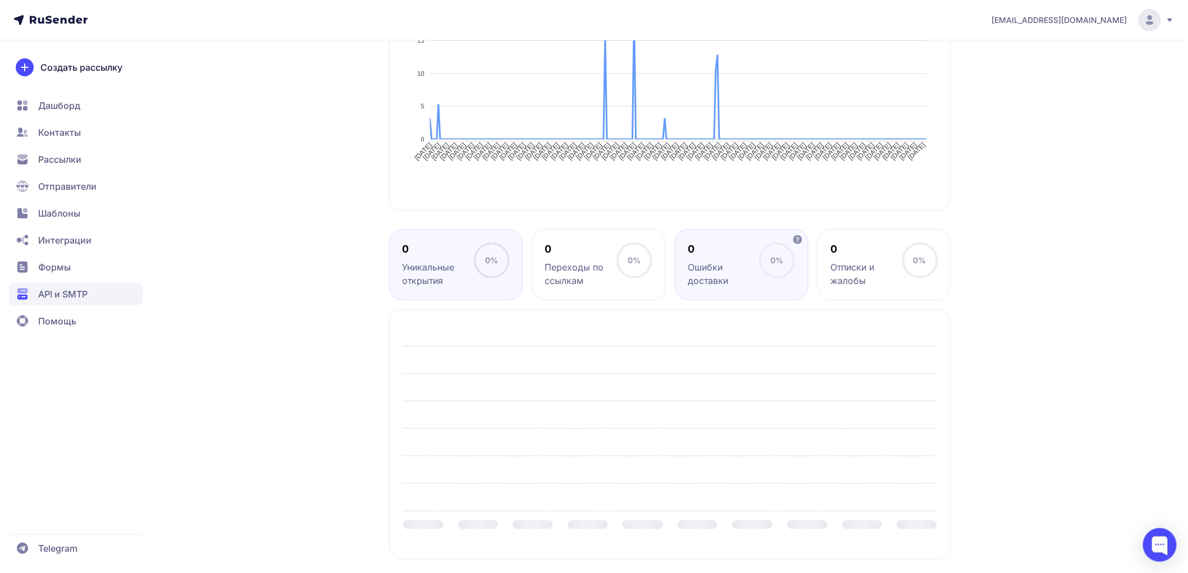
click at [748, 259] on div "0 Ошибки доставки" at bounding box center [723, 265] width 71 height 45
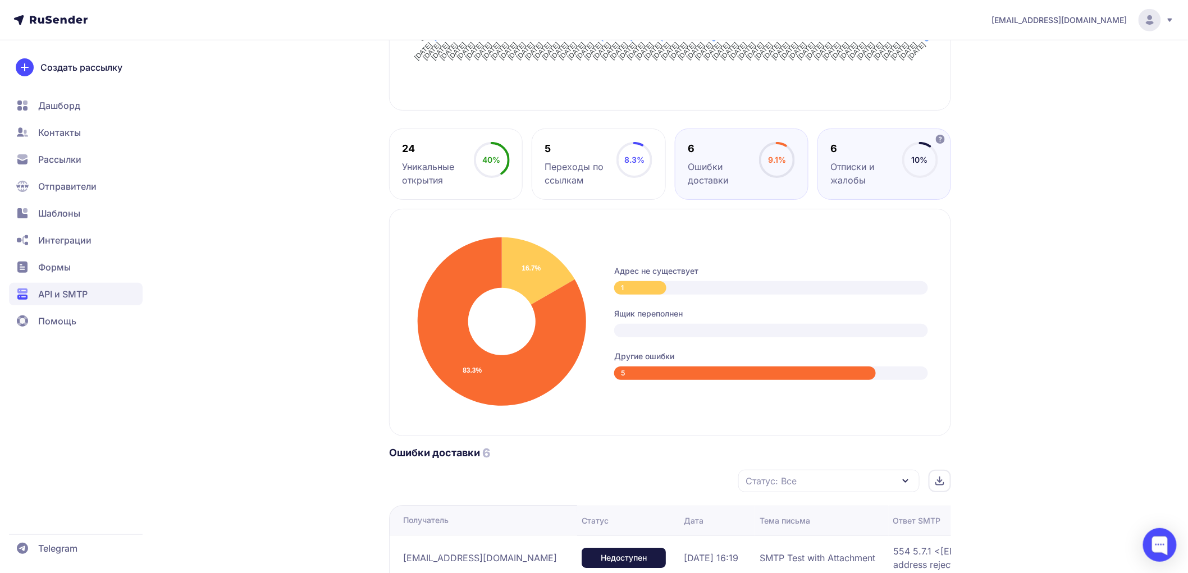
click at [854, 180] on div "Отписки и жалобы" at bounding box center [865, 173] width 71 height 27
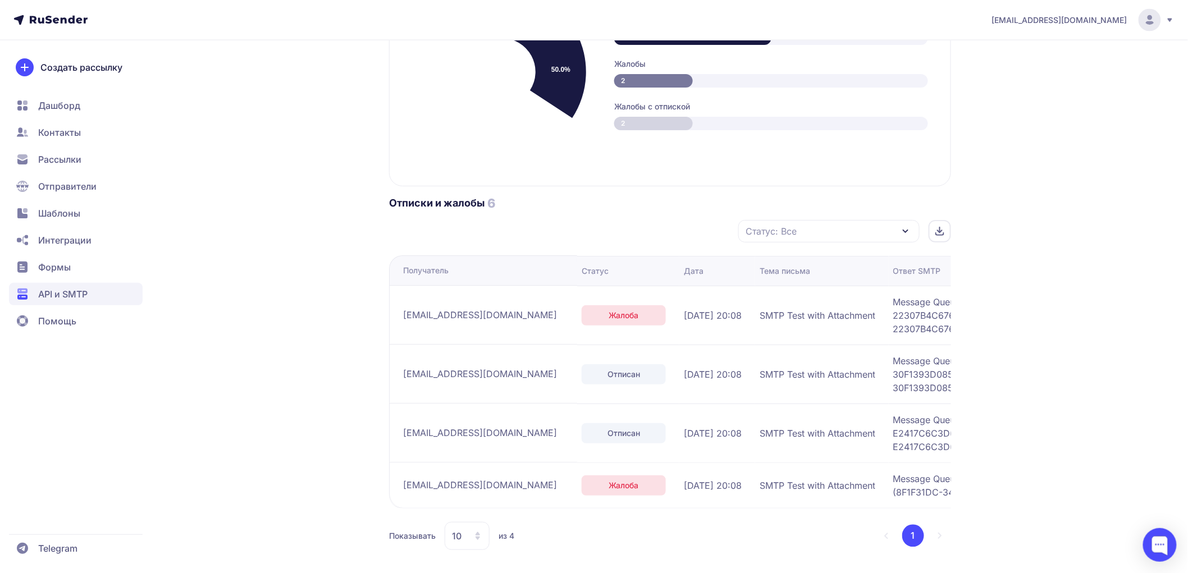
scroll to position [754, 0]
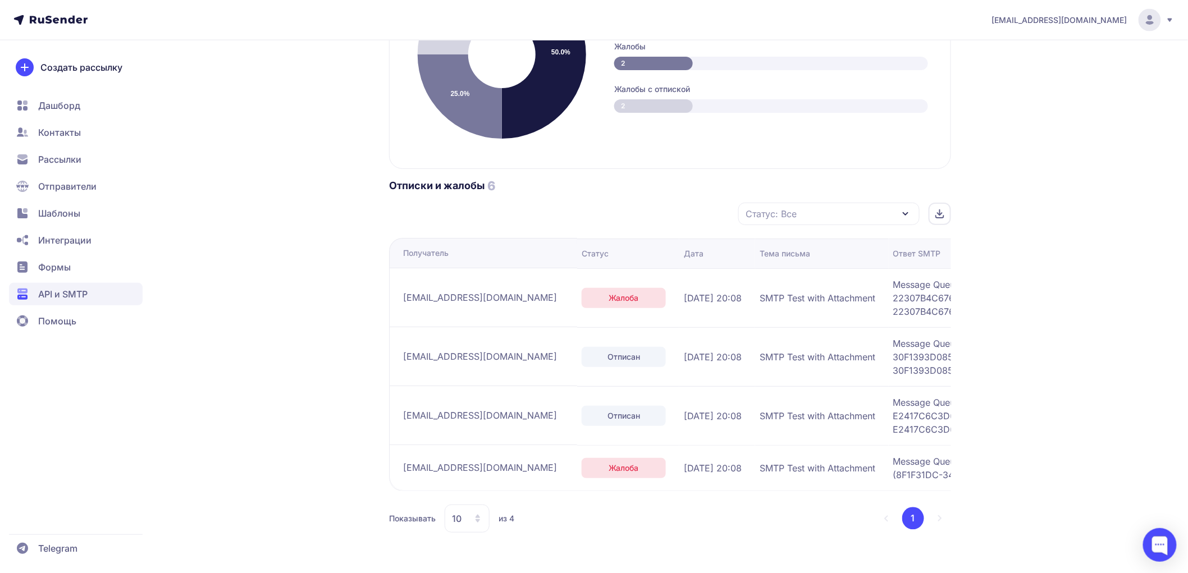
click at [40, 294] on span "API и SMTP" at bounding box center [62, 293] width 49 height 13
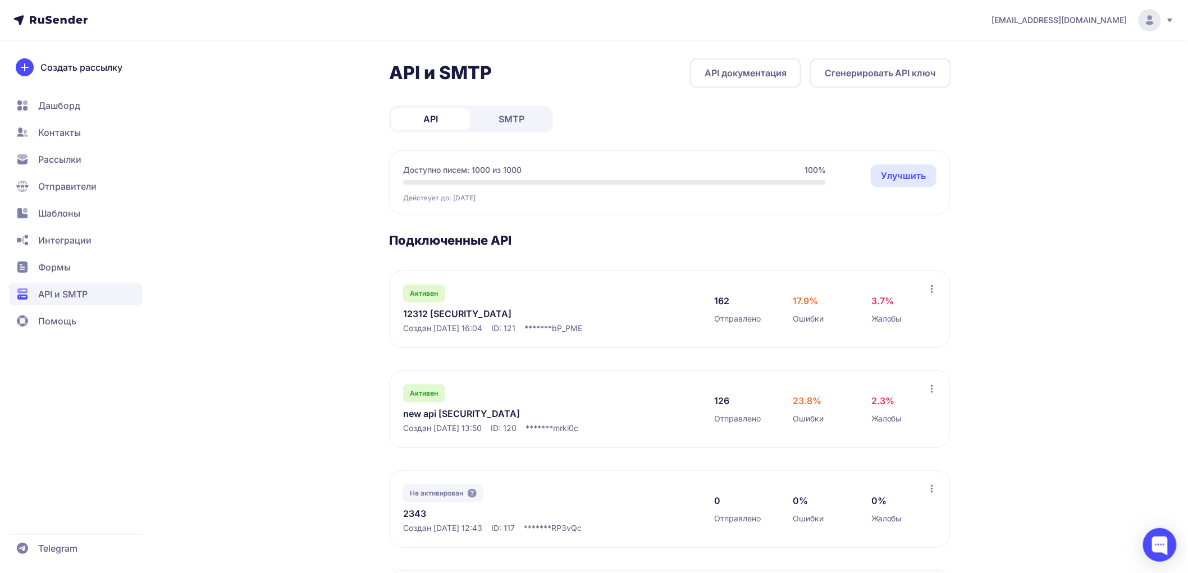
click at [545, 118] on link "SMTP" at bounding box center [511, 119] width 79 height 22
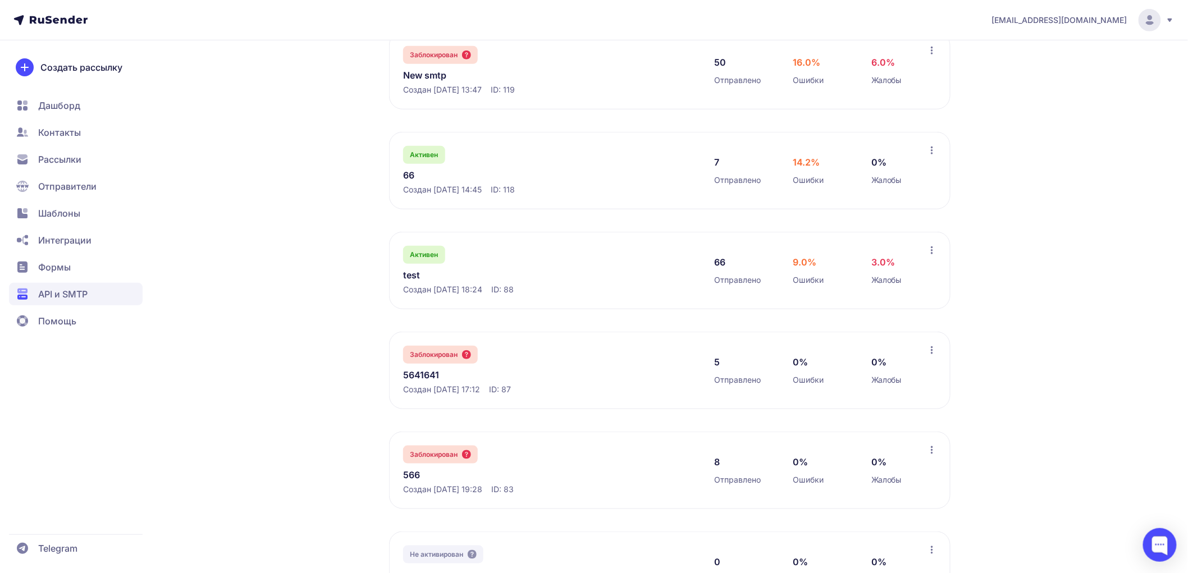
scroll to position [52, 0]
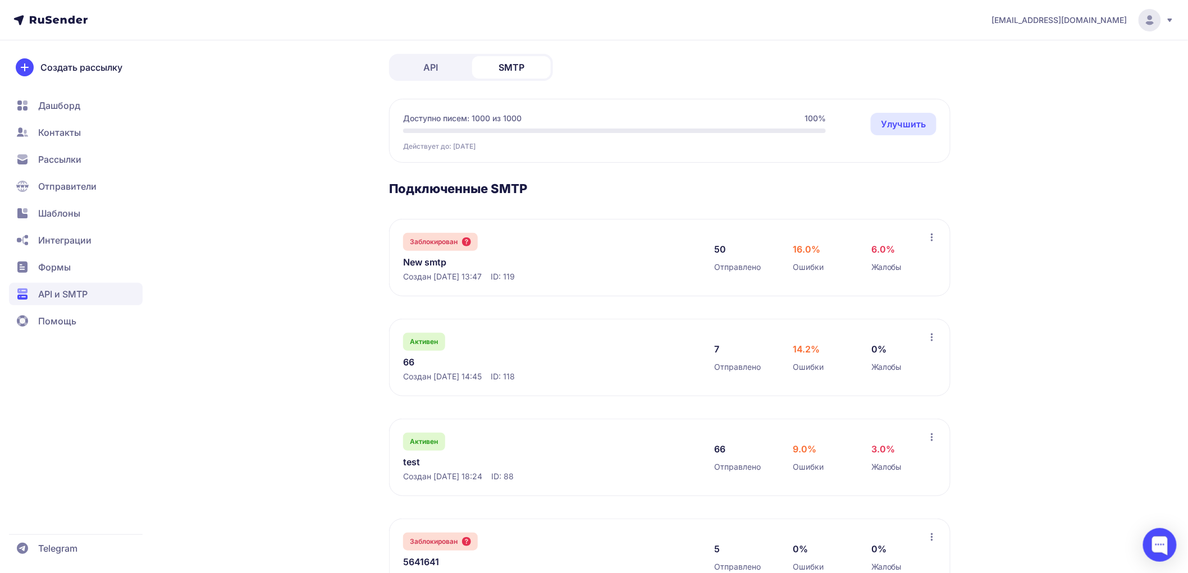
click at [436, 71] on span "API" at bounding box center [430, 67] width 15 height 13
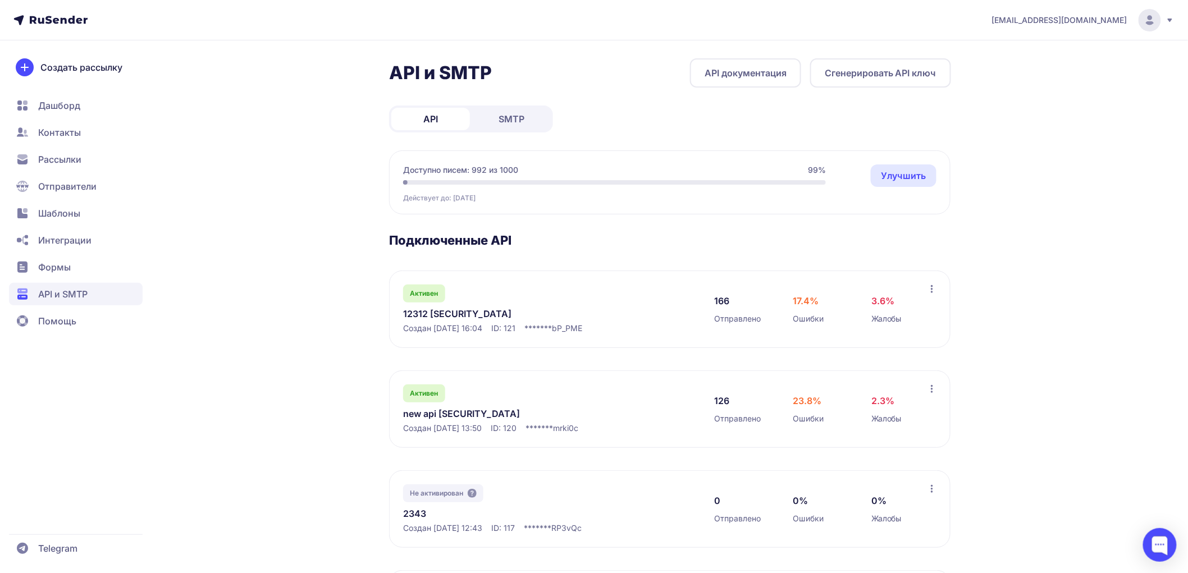
click at [429, 321] on link "12312 eyJhbGciOiJIUzI1NiIsInR5cCI6IkpXVCJ9.eyJpZFVzZXIiOjMwNiwiaWRFeHRlcm5hbE1h…" at bounding box center [518, 313] width 230 height 13
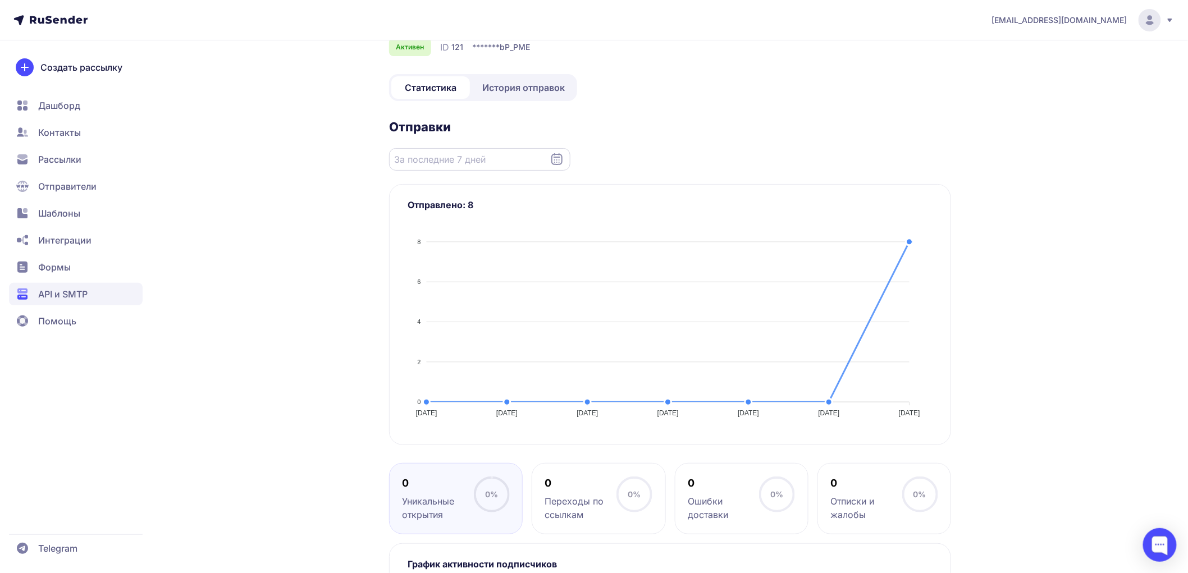
click at [440, 171] on input "Datepicker input" at bounding box center [479, 159] width 181 height 22
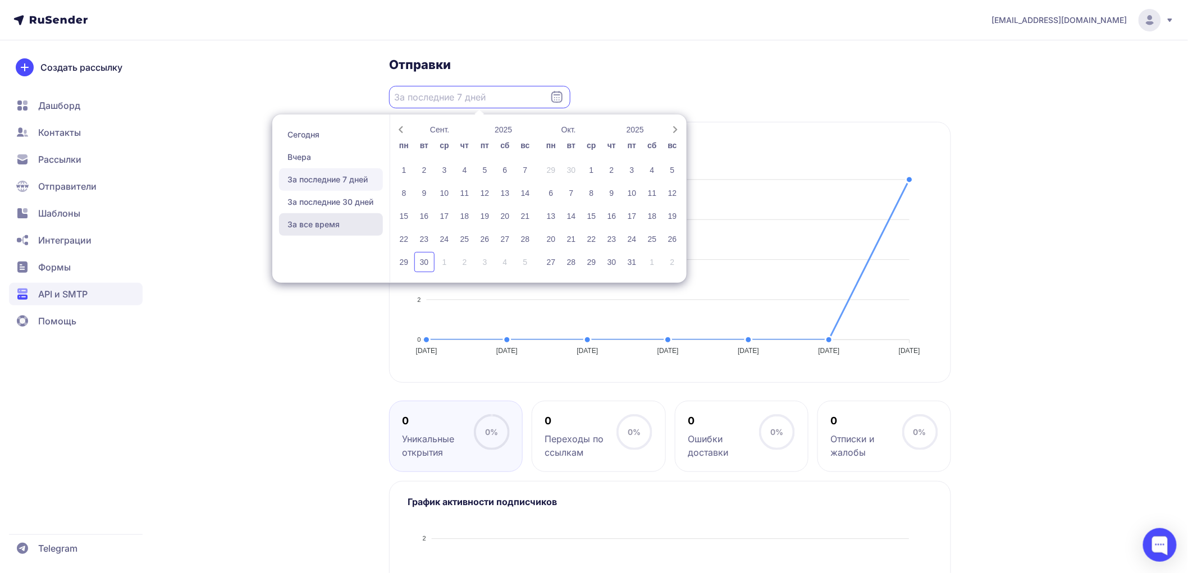
click at [312, 236] on span "За все время" at bounding box center [331, 224] width 104 height 22
type input "15.07.2025 - 30.09.2025"
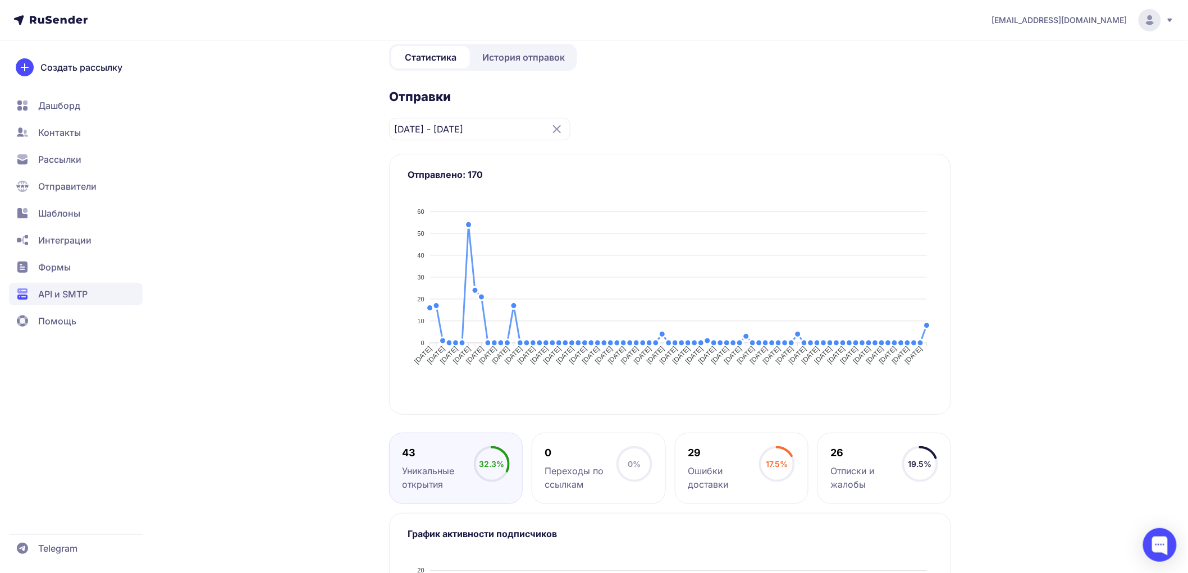
scroll to position [43, 0]
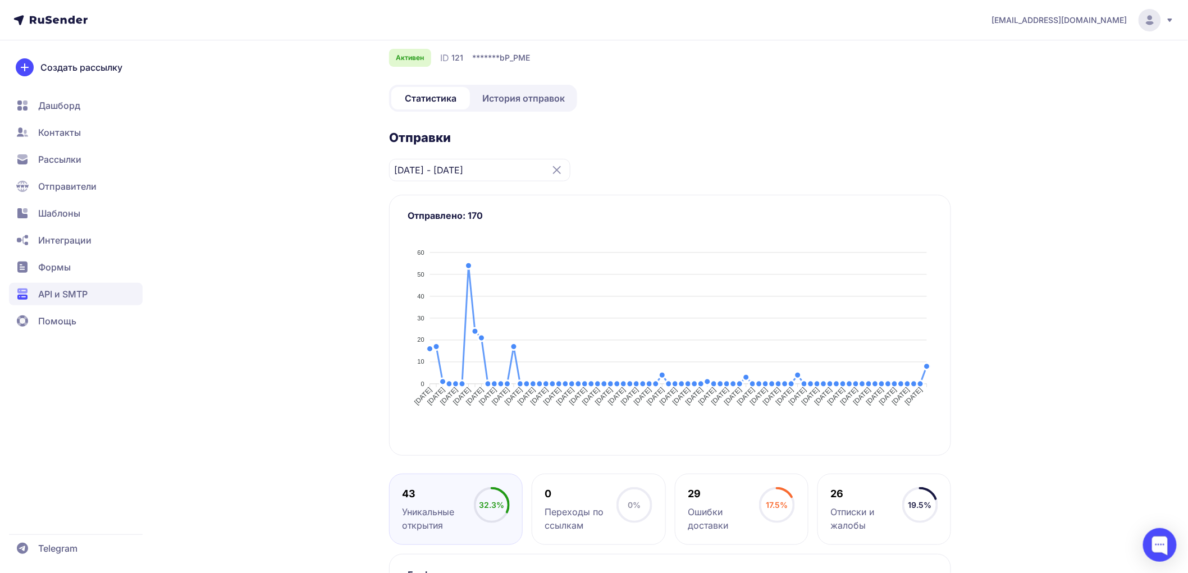
click at [500, 105] on span "История отправок" at bounding box center [523, 98] width 83 height 13
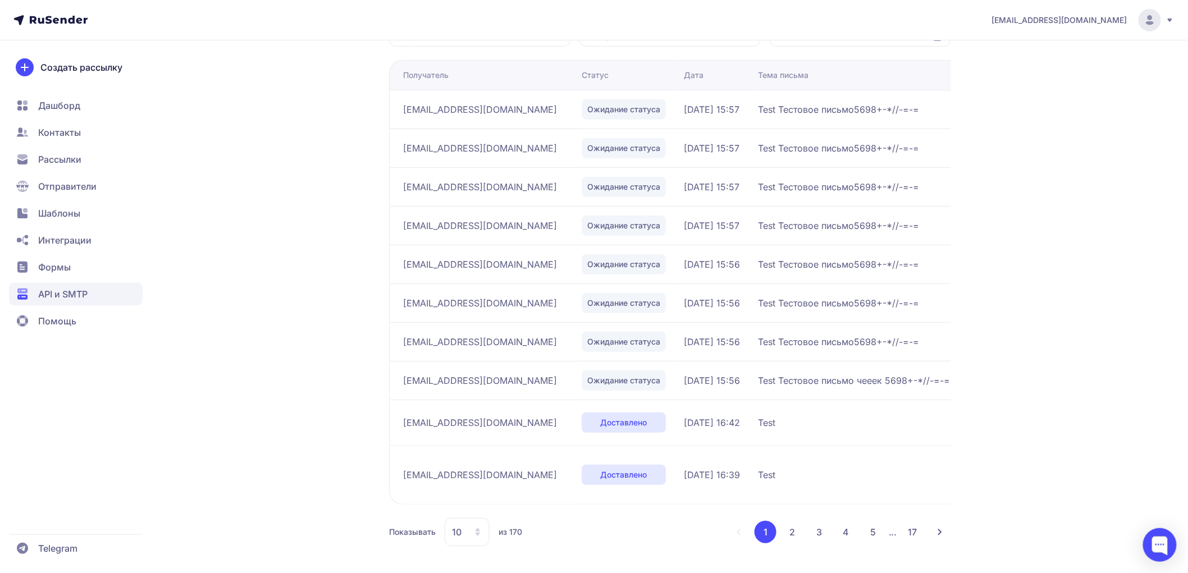
scroll to position [248, 0]
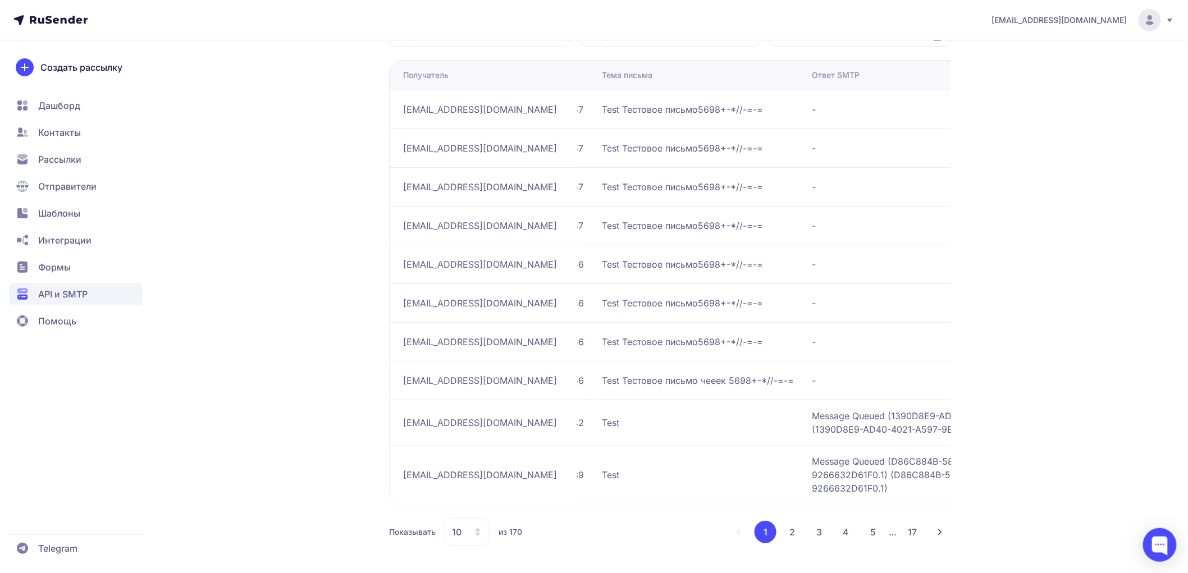
drag, startPoint x: 991, startPoint y: 253, endPoint x: 1018, endPoint y: 254, distance: 26.4
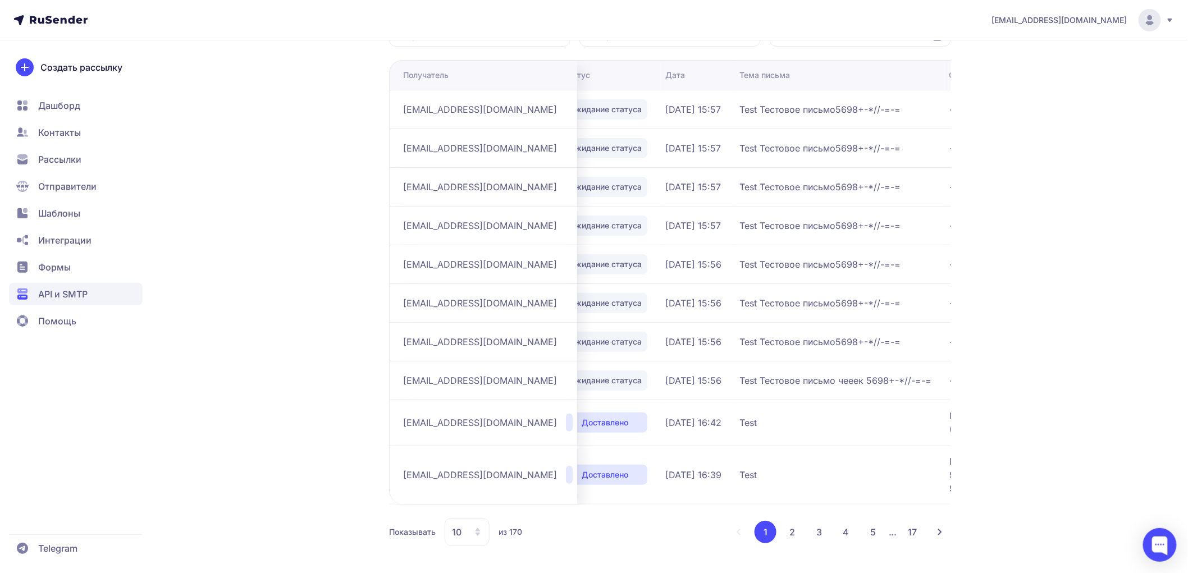
scroll to position [0, 0]
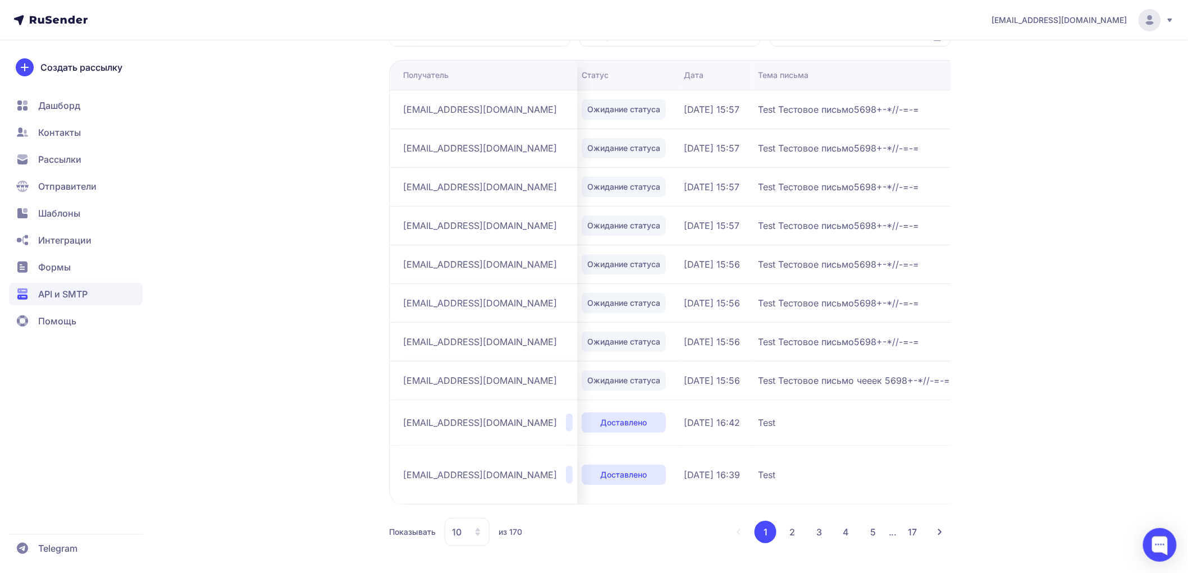
drag, startPoint x: 528, startPoint y: 303, endPoint x: 424, endPoint y: 290, distance: 104.2
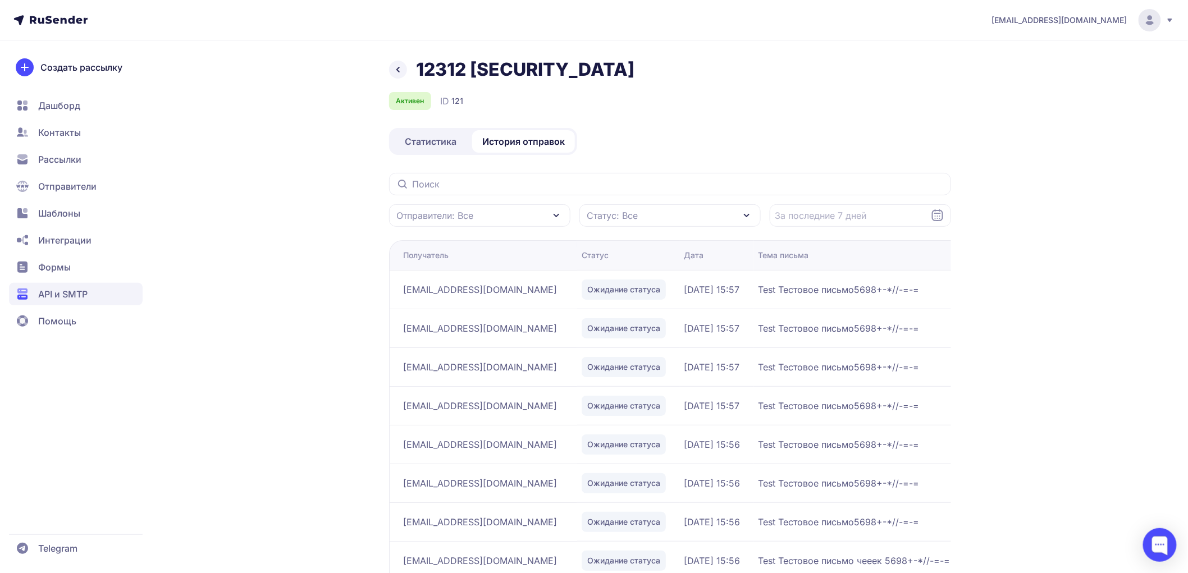
click at [97, 301] on span "API и SMTP" at bounding box center [76, 294] width 134 height 22
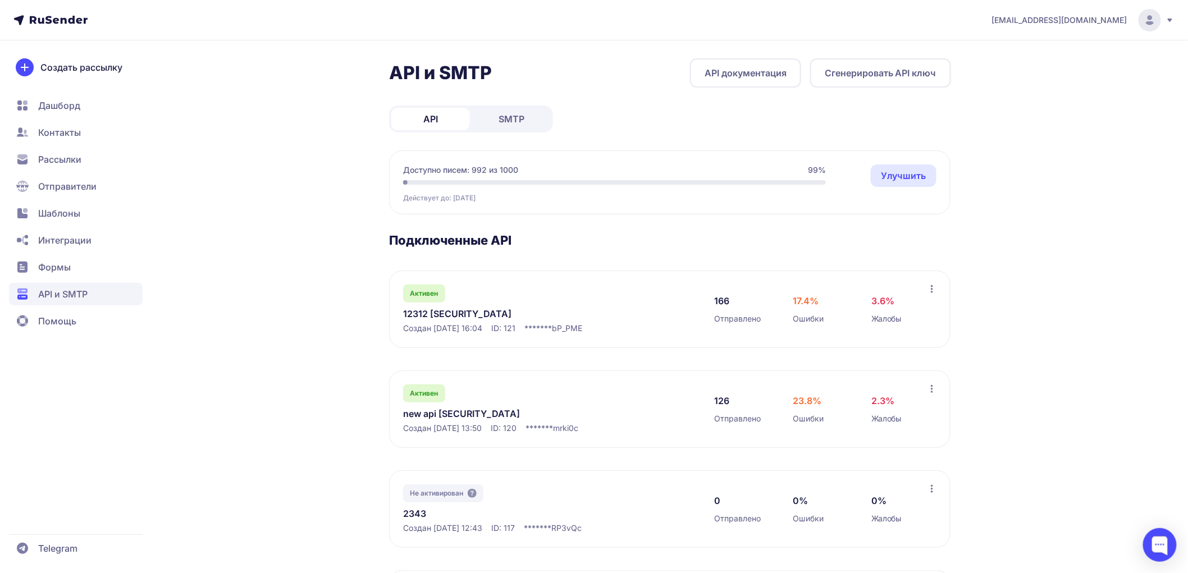
click at [530, 115] on link "SMTP" at bounding box center [511, 119] width 79 height 22
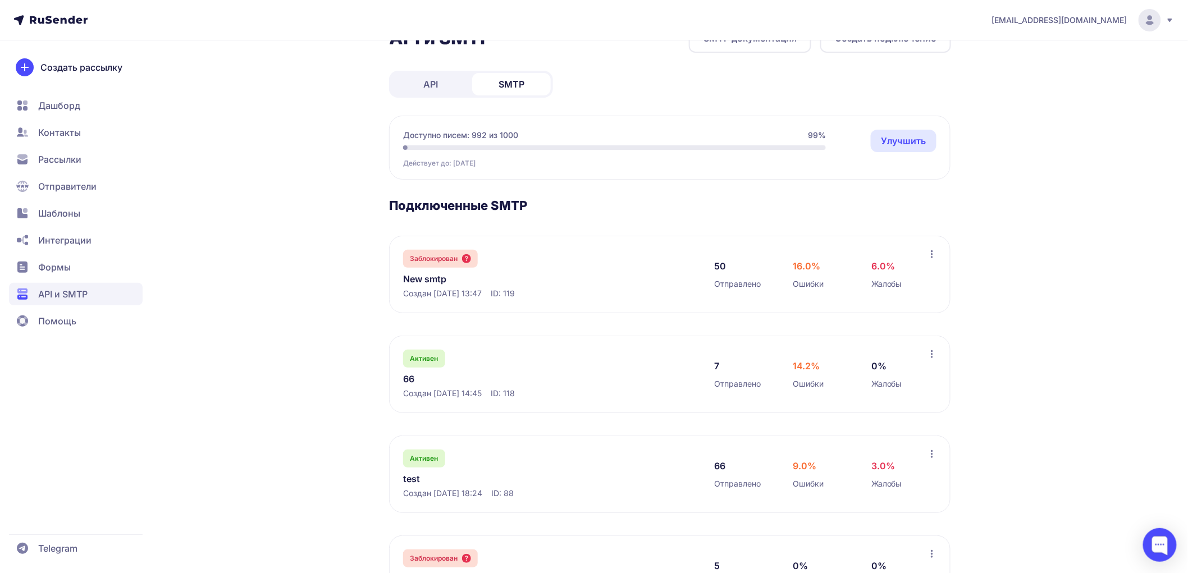
scroll to position [187, 0]
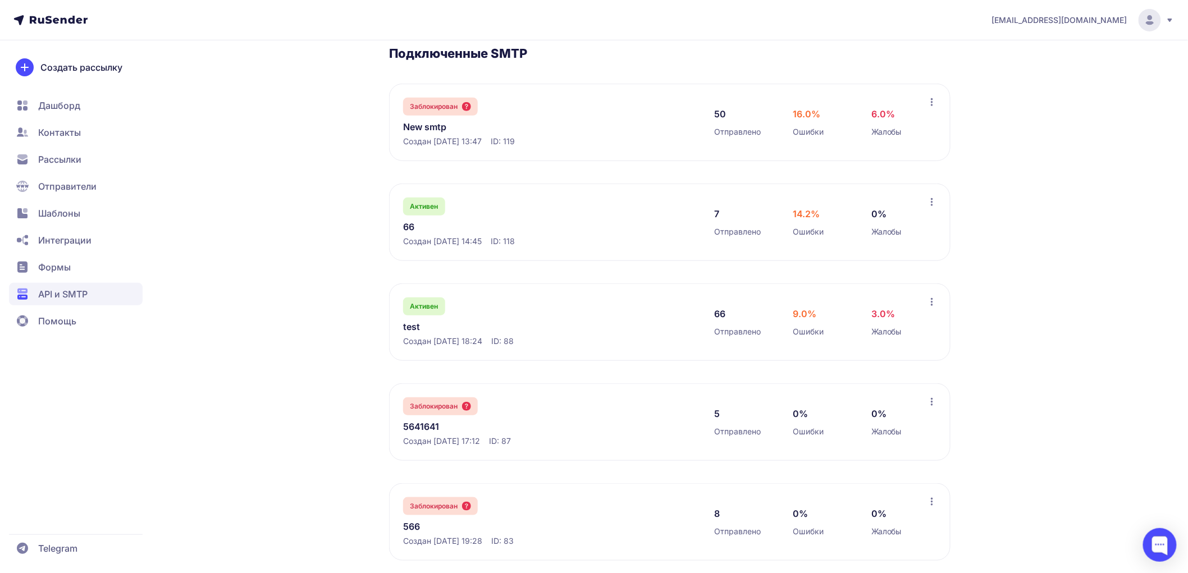
click at [414, 330] on link "test" at bounding box center [518, 326] width 230 height 13
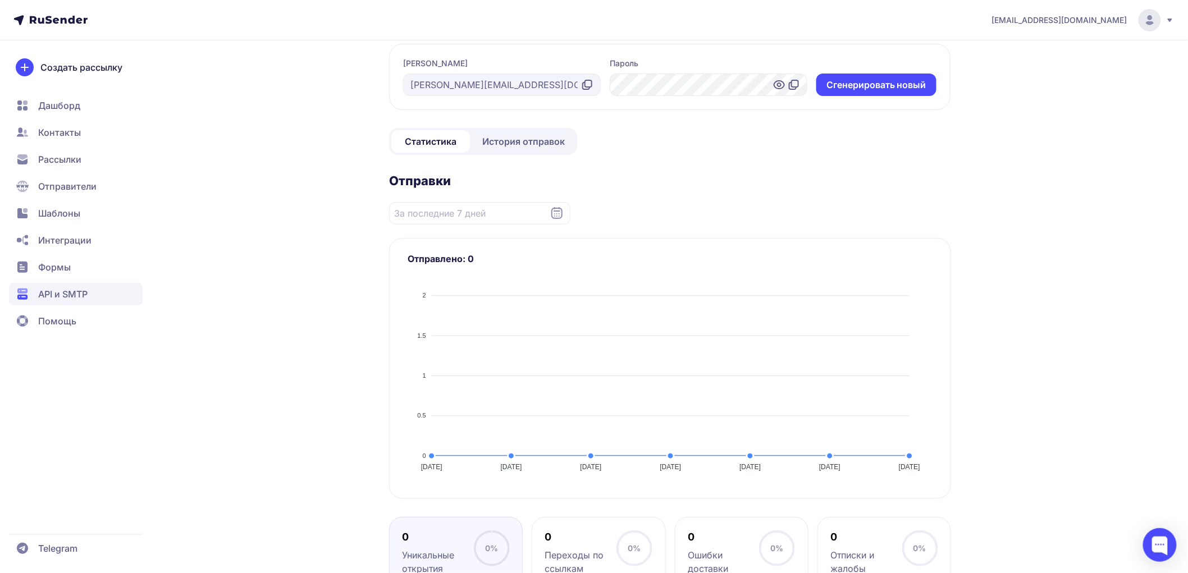
scroll to position [8, 0]
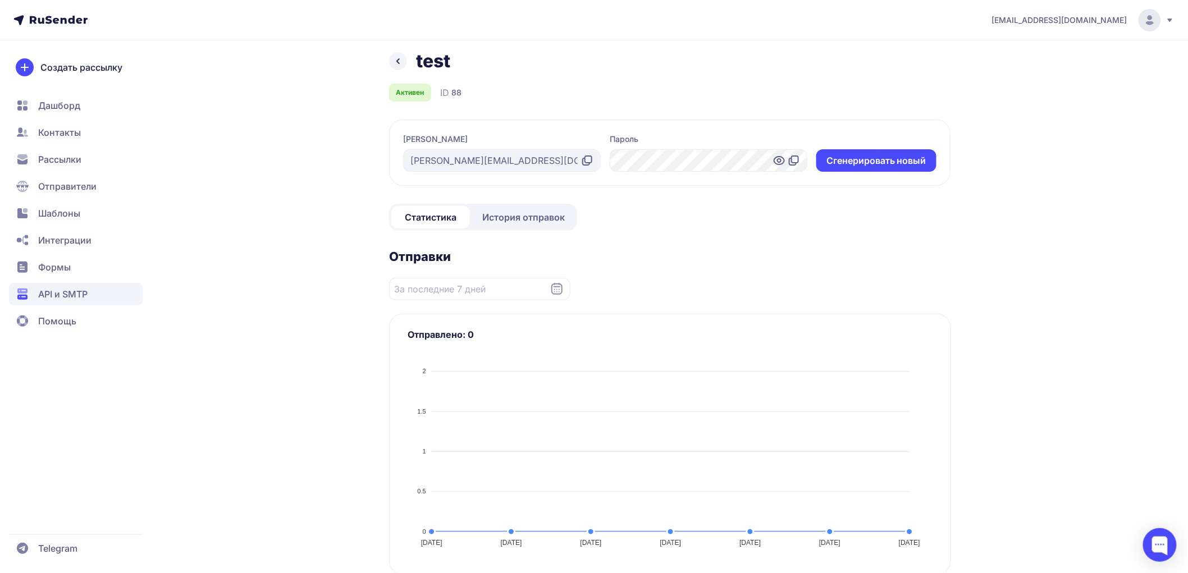
click at [497, 216] on span "История отправок" at bounding box center [523, 217] width 83 height 13
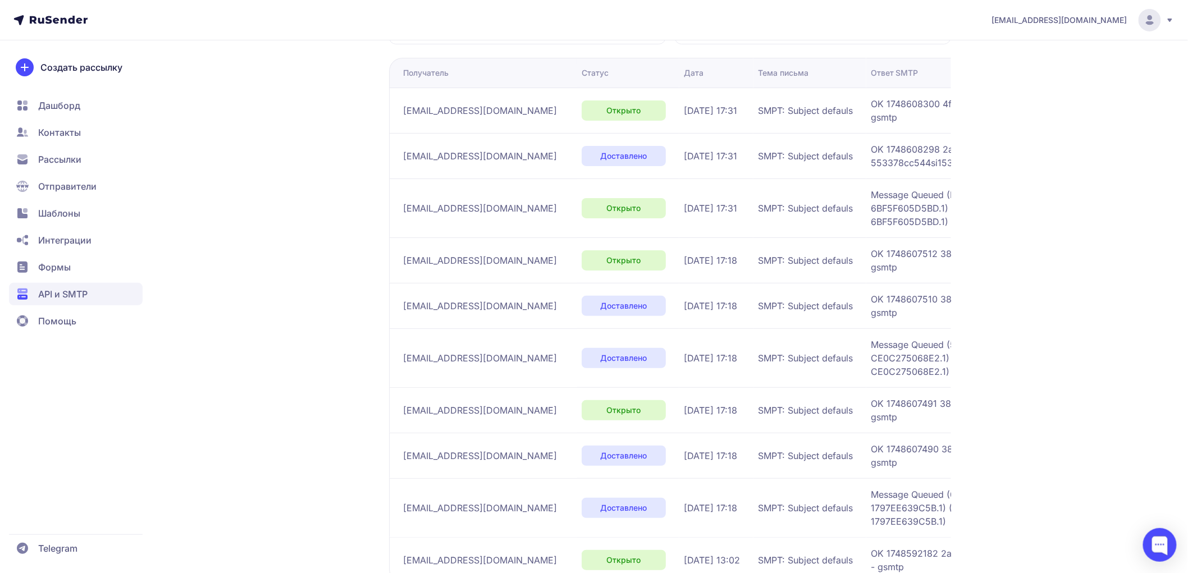
scroll to position [261, 0]
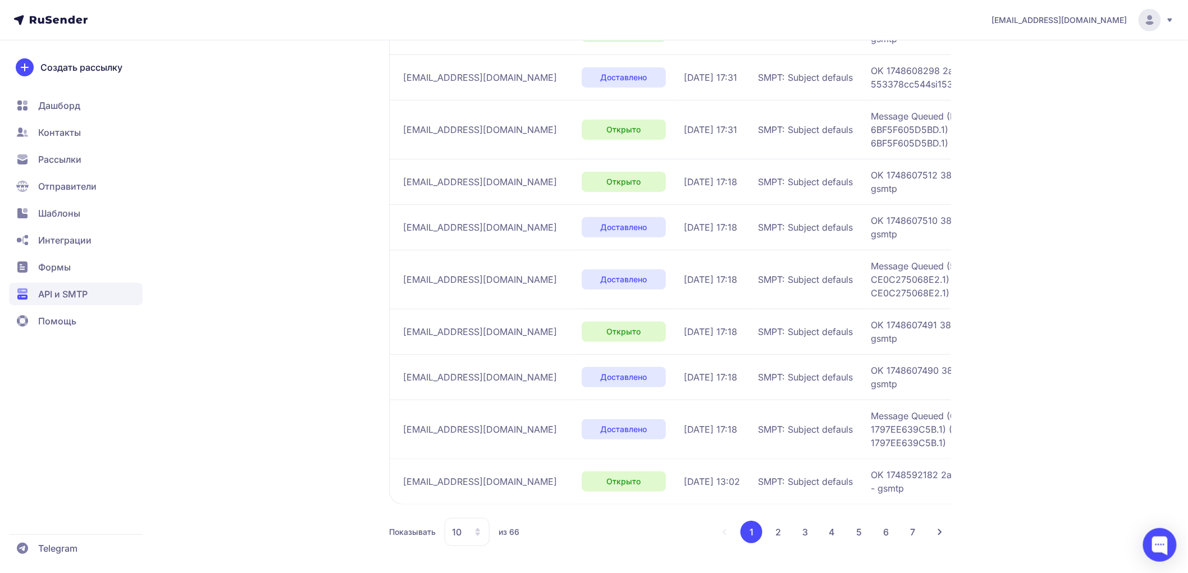
click at [907, 525] on button "7" at bounding box center [913, 532] width 22 height 22
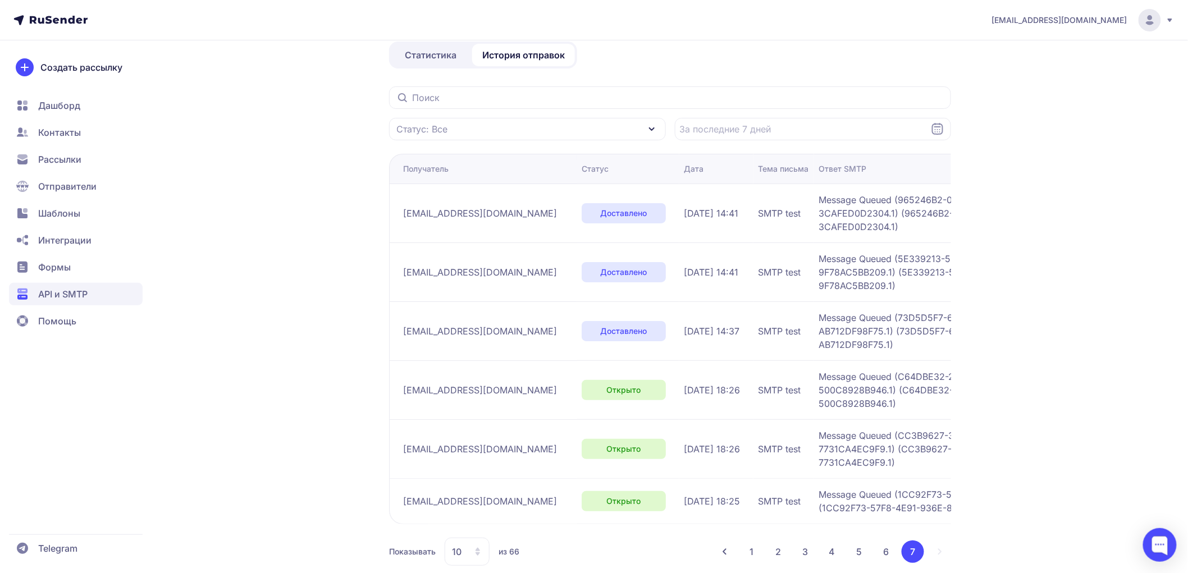
scroll to position [107, 0]
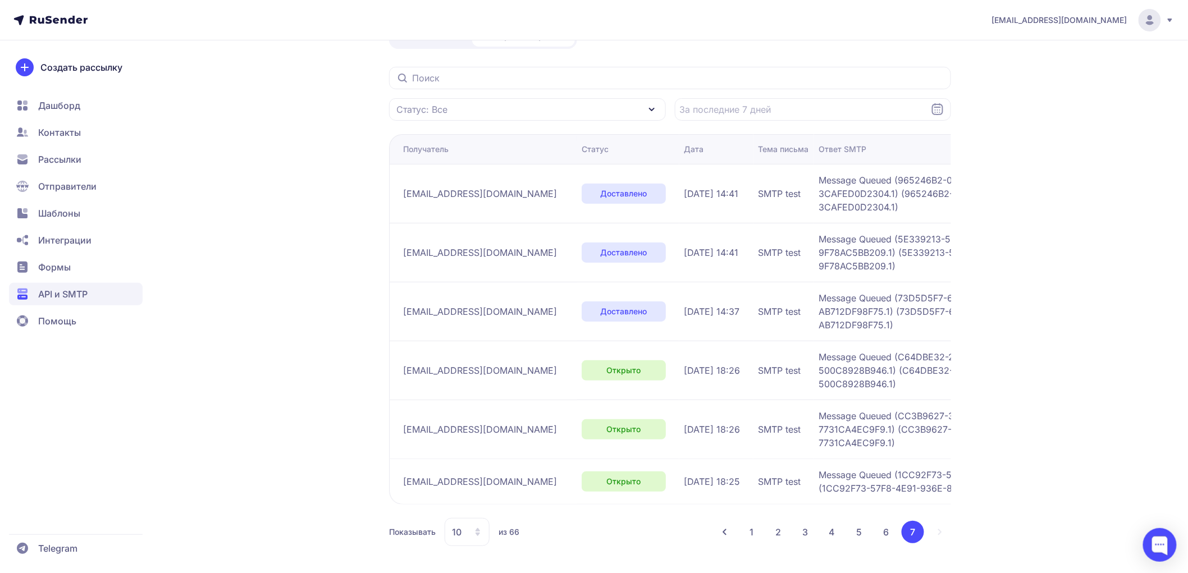
click at [876, 531] on ul "1 2 3 4 5 6 7" at bounding box center [832, 532] width 184 height 22
click at [859, 533] on button "5" at bounding box center [859, 532] width 22 height 22
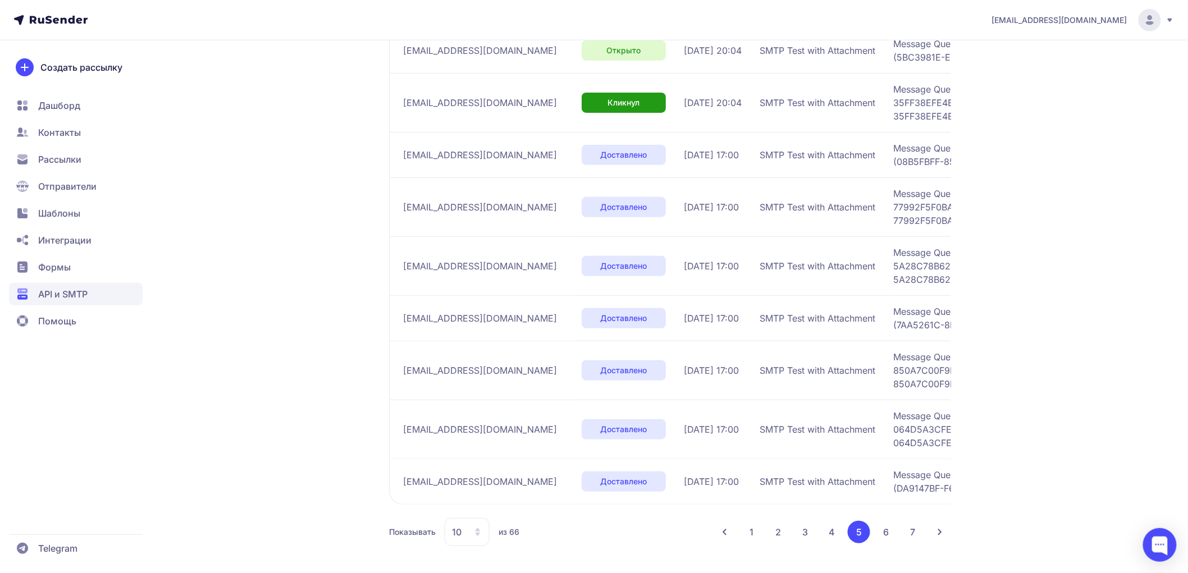
click at [829, 532] on button "4" at bounding box center [832, 532] width 22 height 22
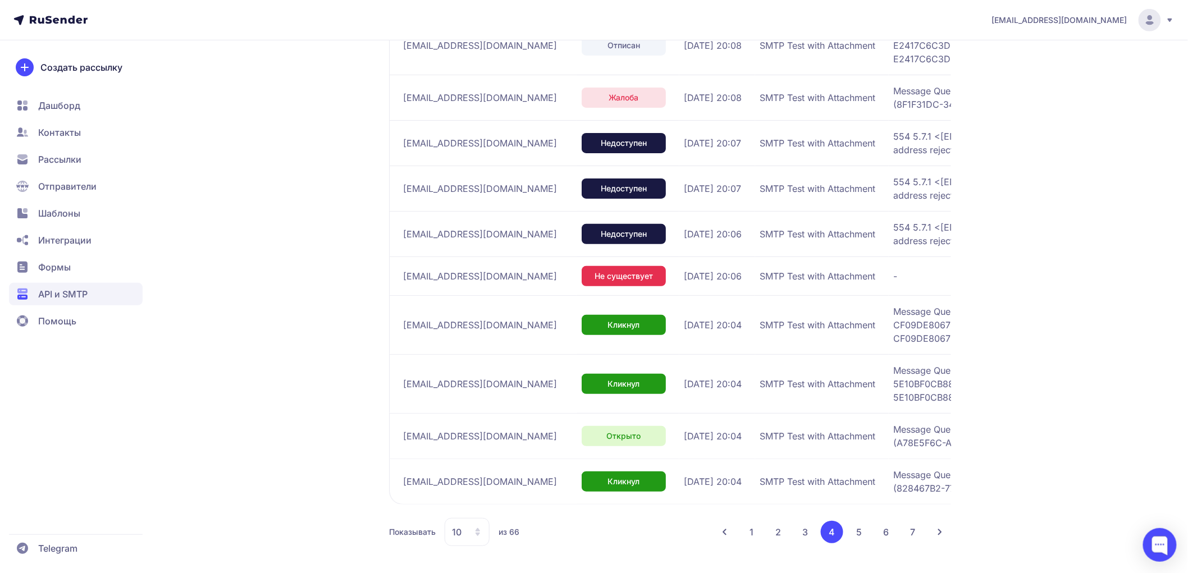
click at [807, 536] on button "3" at bounding box center [805, 532] width 22 height 22
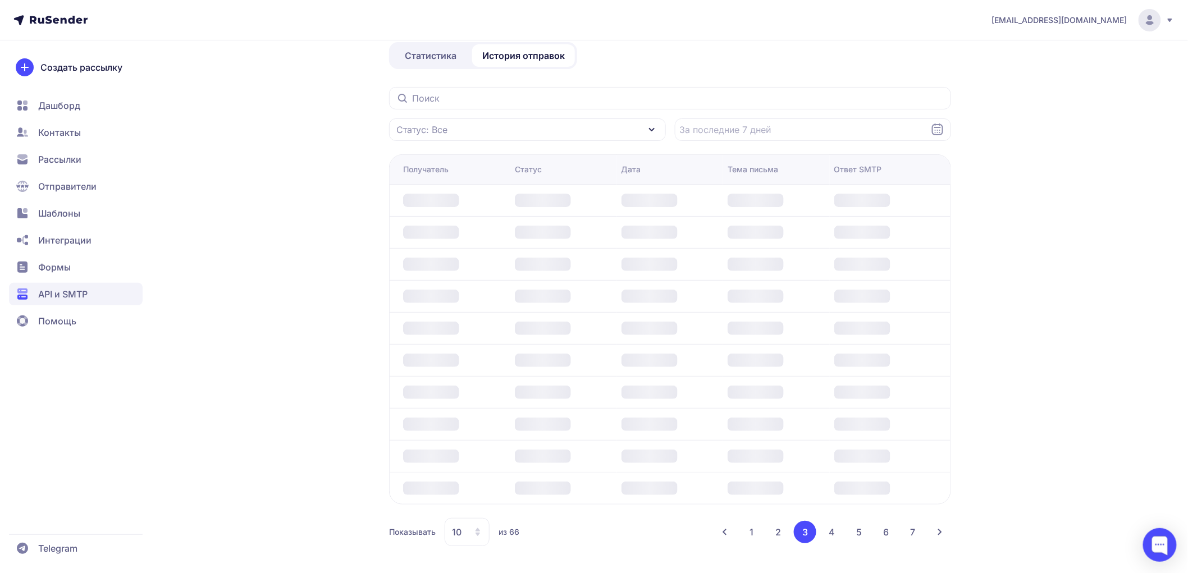
scroll to position [261, 0]
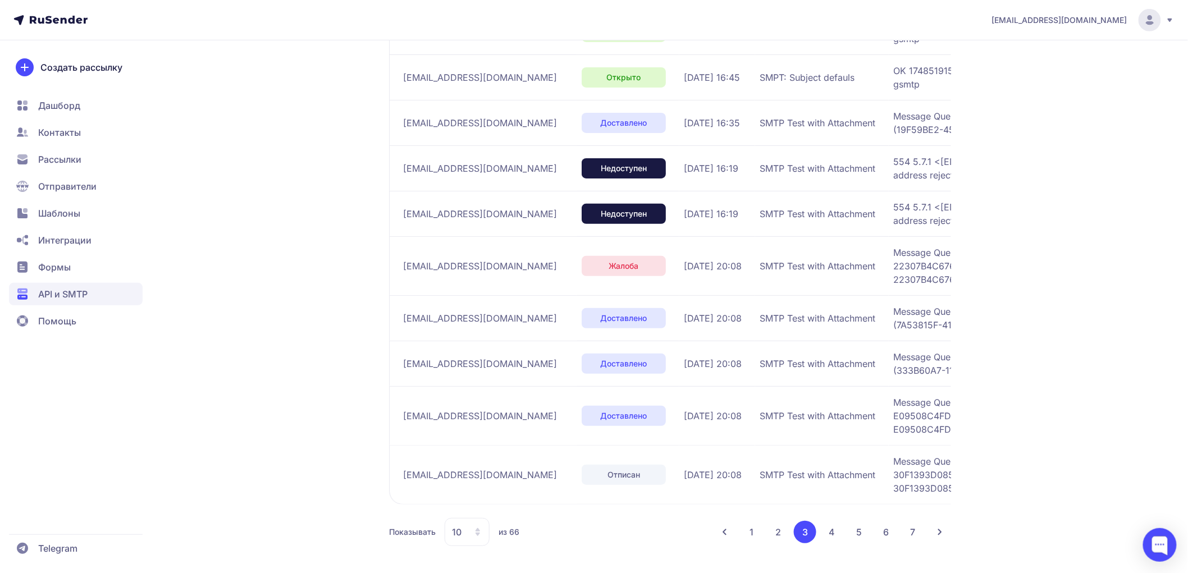
drag, startPoint x: 793, startPoint y: 536, endPoint x: 782, endPoint y: 536, distance: 10.7
click at [792, 536] on ul "1 2 3 4 5 6 7" at bounding box center [832, 532] width 184 height 22
click at [782, 536] on button "2" at bounding box center [778, 532] width 22 height 22
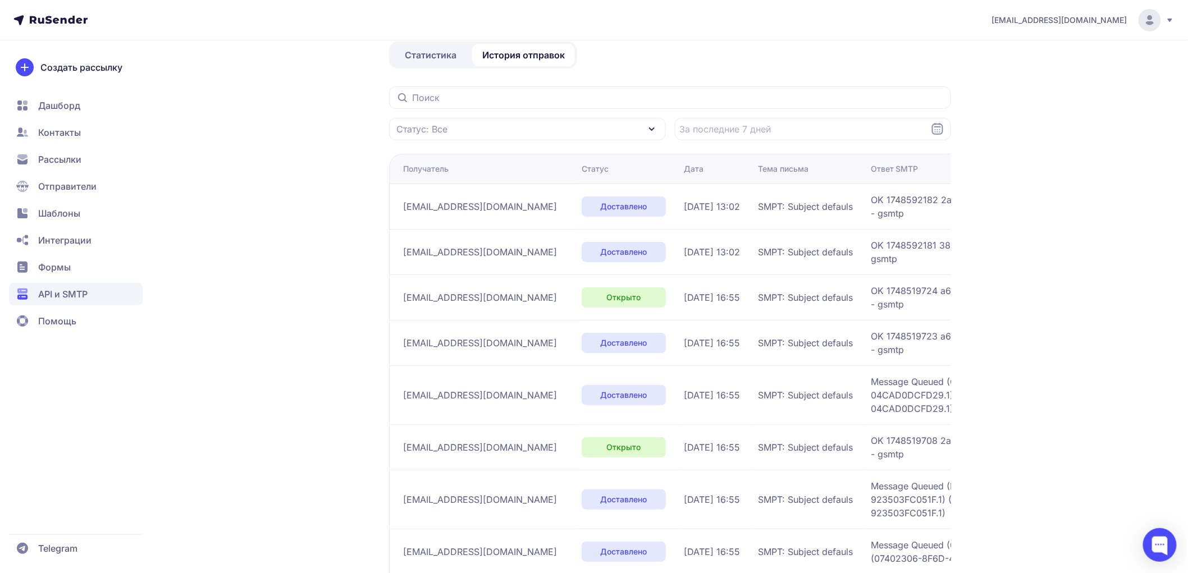
scroll to position [248, 0]
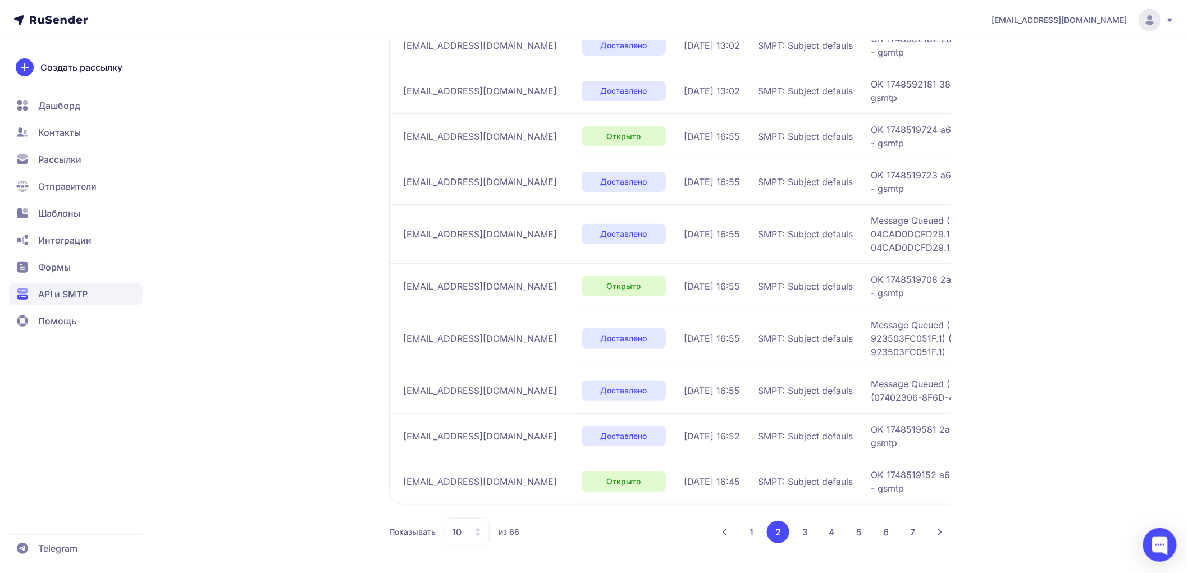
click at [753, 536] on button "1" at bounding box center [751, 532] width 22 height 22
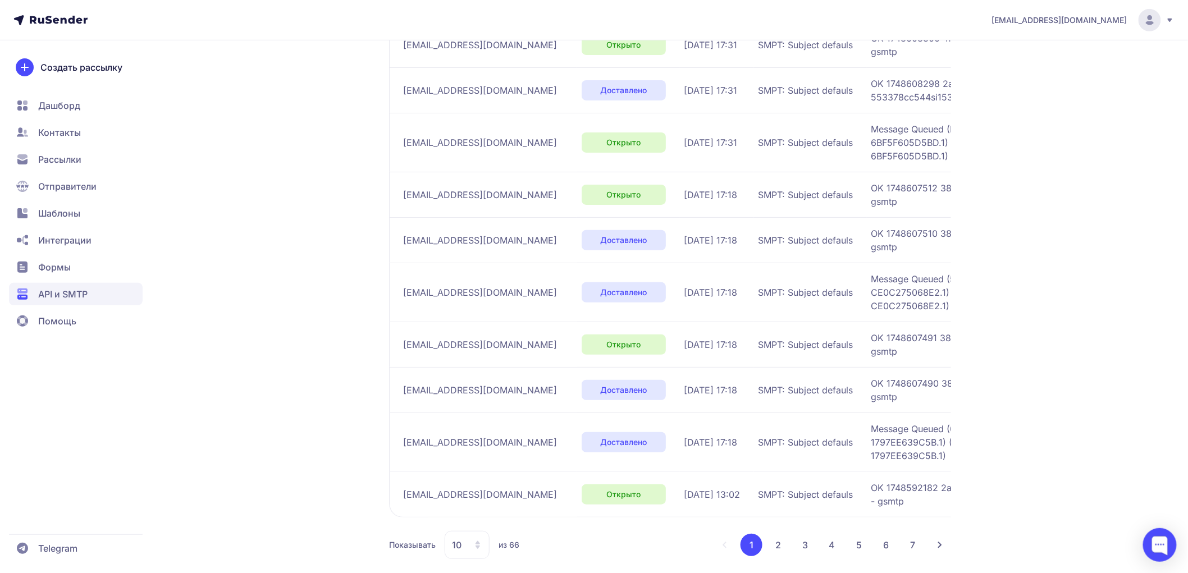
click at [724, 538] on div "1 2 3 4 5 6 7" at bounding box center [832, 545] width 237 height 22
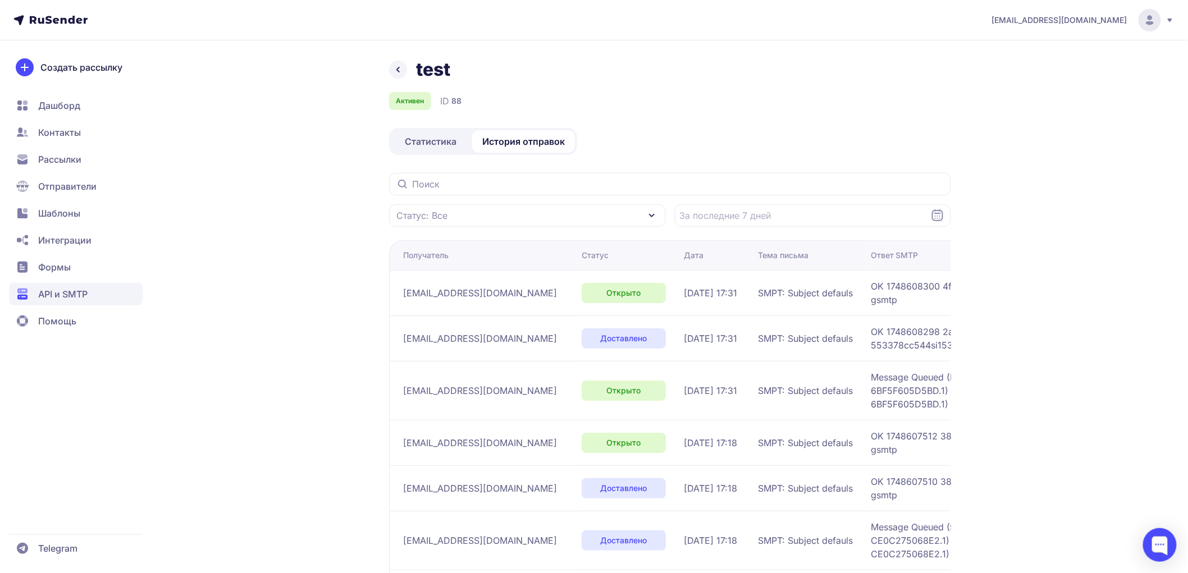
click at [448, 126] on div "test Активен ID 88 Статистика История отправок Статус: Все Получатель Статус Да…" at bounding box center [670, 446] width 562 height 776
click at [447, 138] on span "Статистика" at bounding box center [431, 141] width 52 height 13
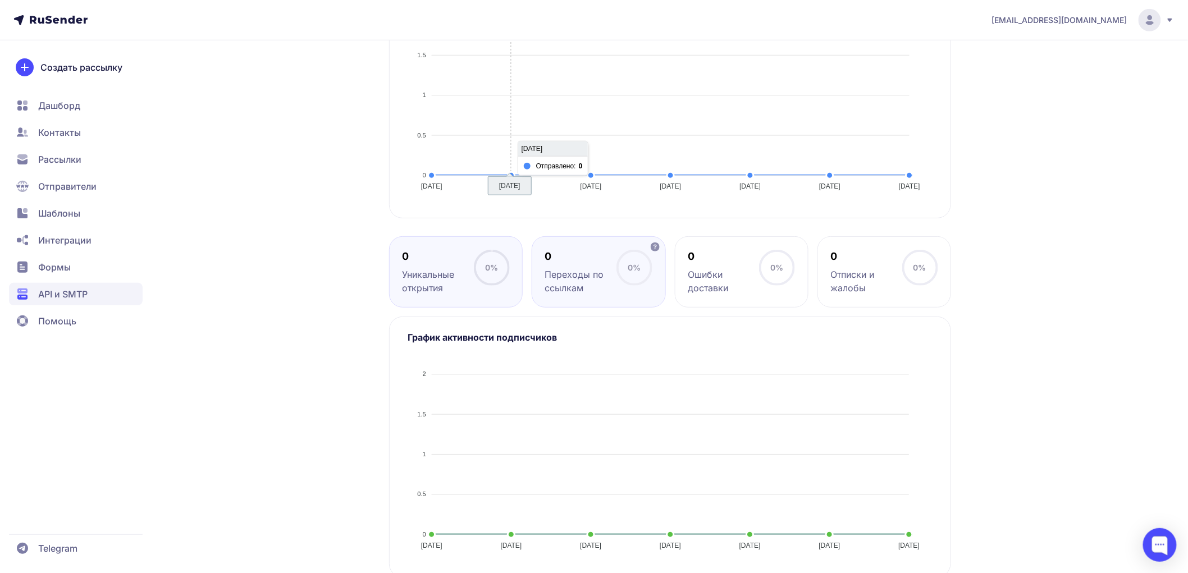
scroll to position [383, 0]
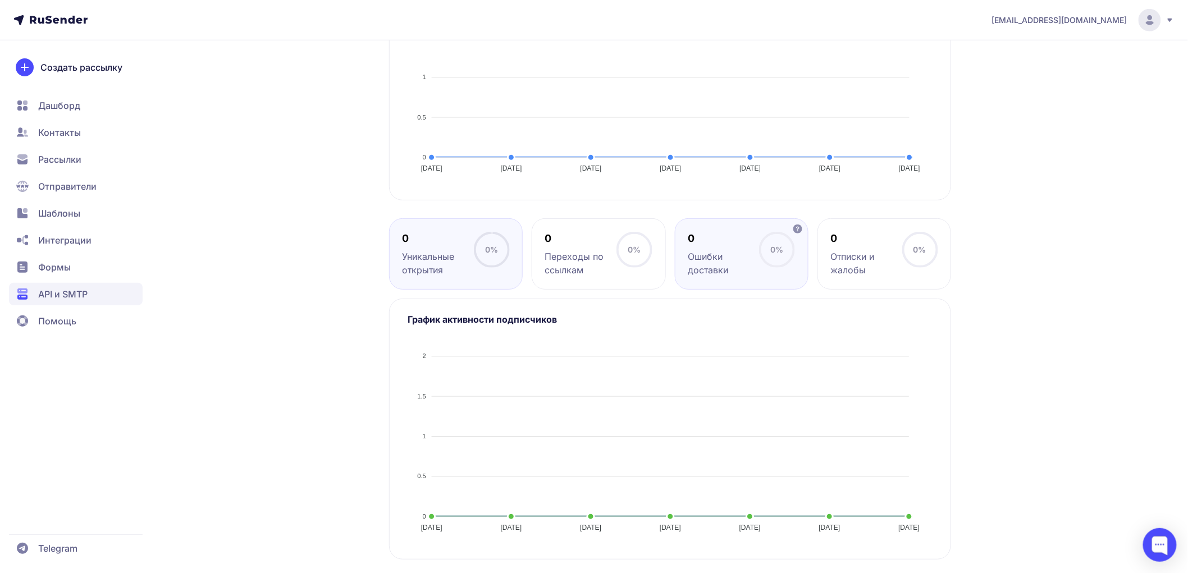
click at [714, 236] on div "0" at bounding box center [723, 238] width 71 height 13
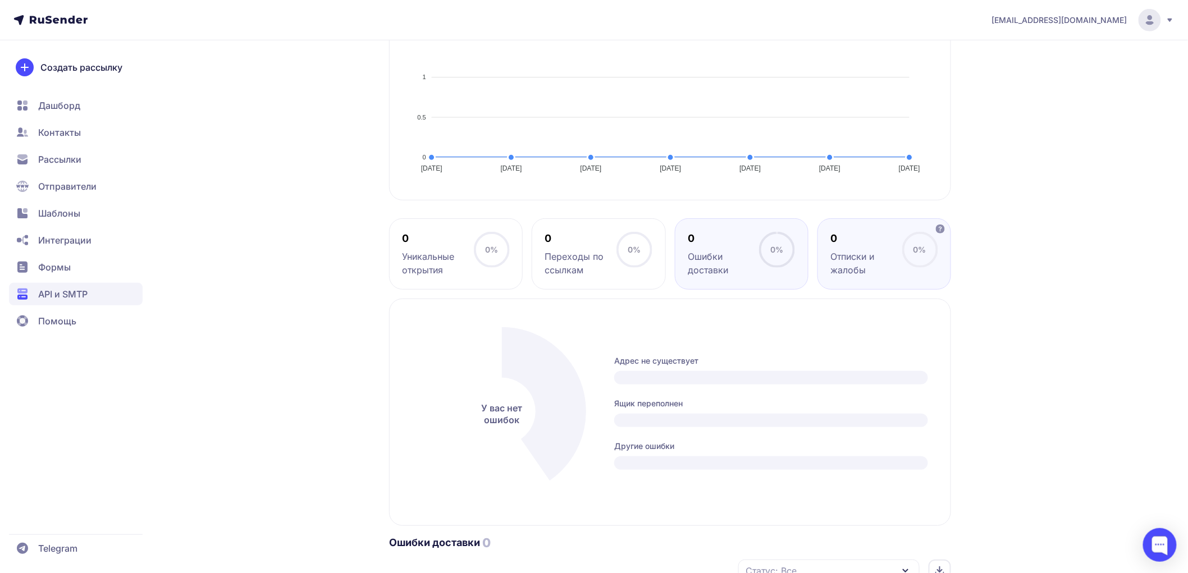
click at [922, 256] on circle at bounding box center [920, 250] width 34 height 34
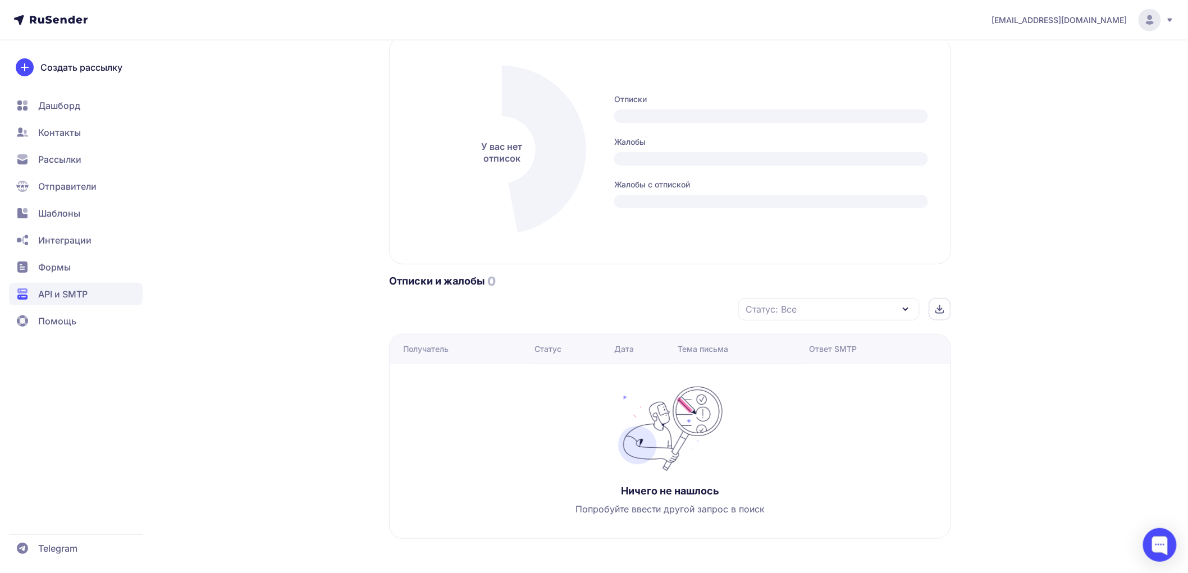
scroll to position [651, 0]
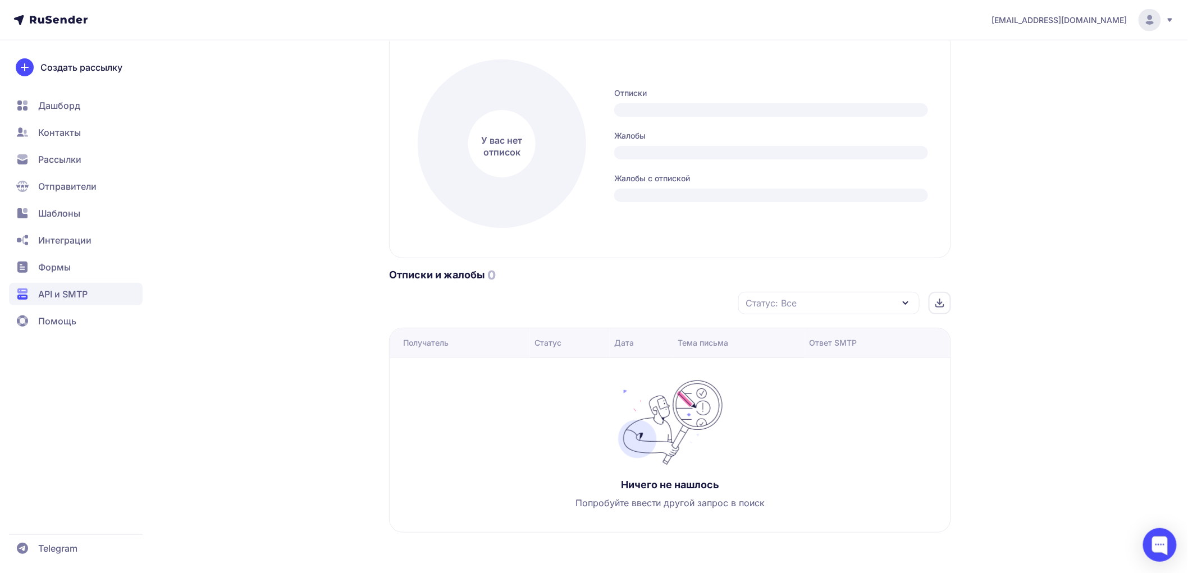
click at [75, 141] on span "Контакты" at bounding box center [76, 132] width 134 height 22
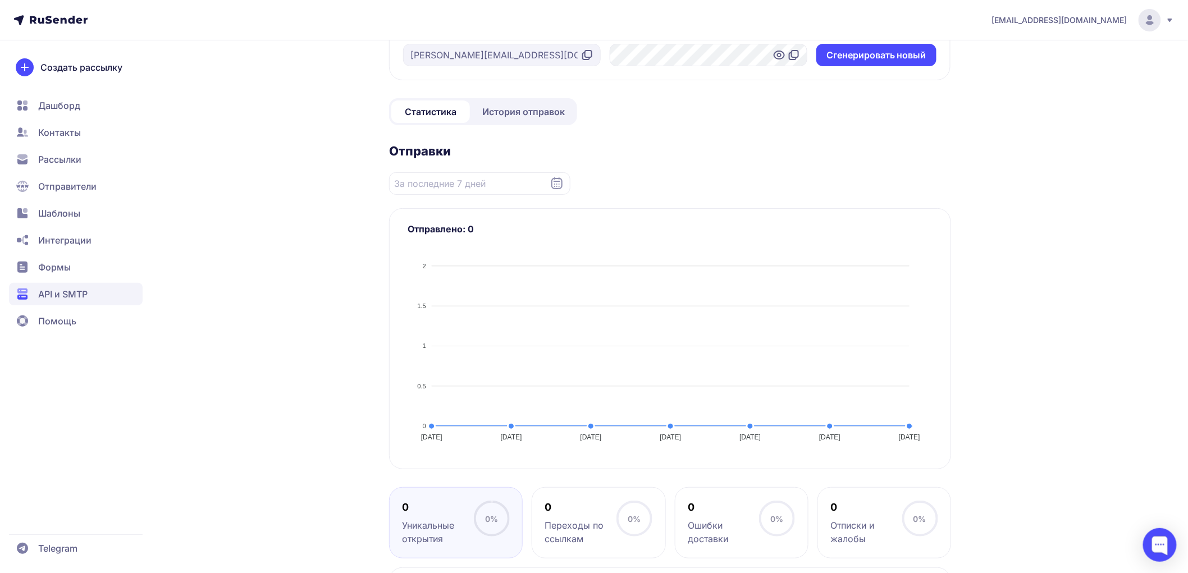
scroll to position [125, 0]
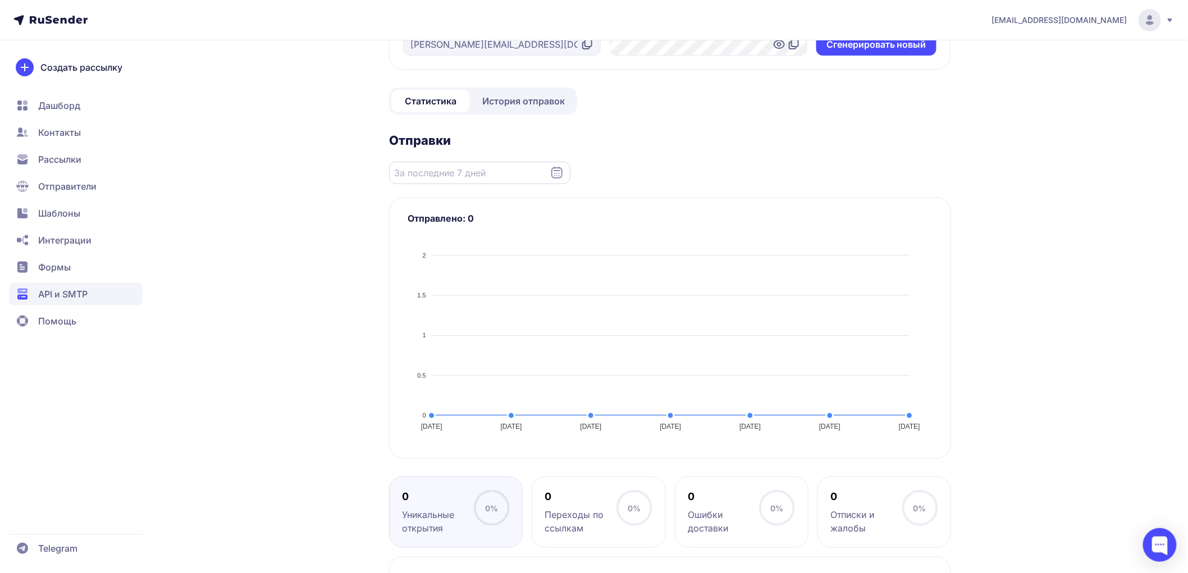
click at [447, 183] on input "Datepicker input" at bounding box center [479, 173] width 181 height 22
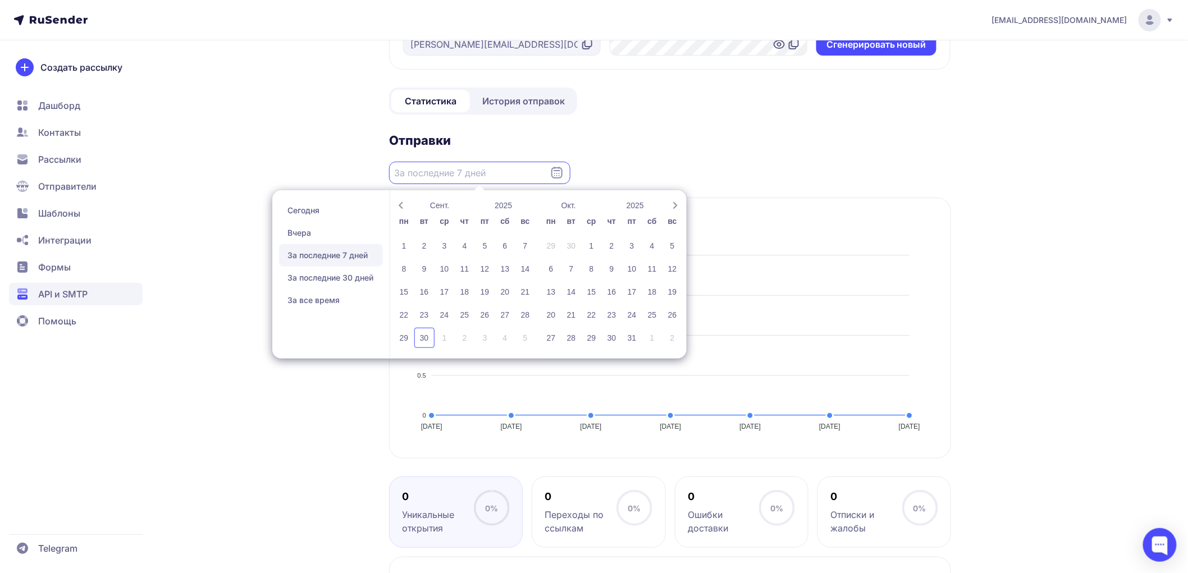
click at [451, 174] on input "Datepicker input" at bounding box center [479, 173] width 181 height 22
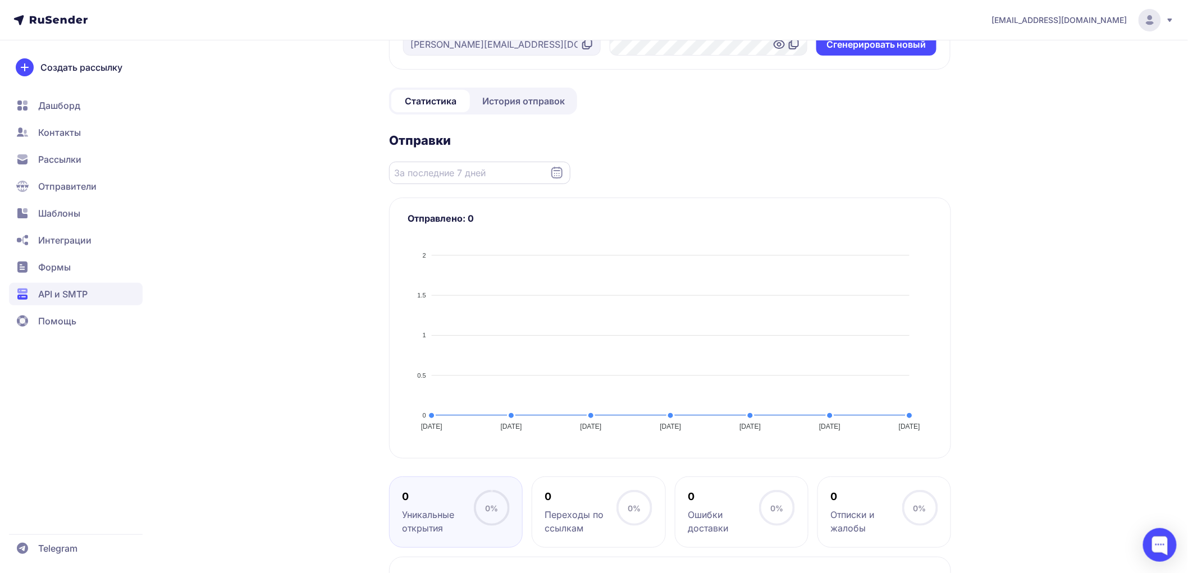
drag, startPoint x: 461, startPoint y: 153, endPoint x: 450, endPoint y: 180, distance: 29.5
click at [456, 162] on section "Отправки Отправлено: 0 2 2 1.5 1.5 1 1 0.5 0.5 0 0 24.09.2025 24.09.2025 25.09.…" at bounding box center [670, 295] width 562 height 326
click at [450, 180] on input "Datepicker input" at bounding box center [479, 173] width 181 height 22
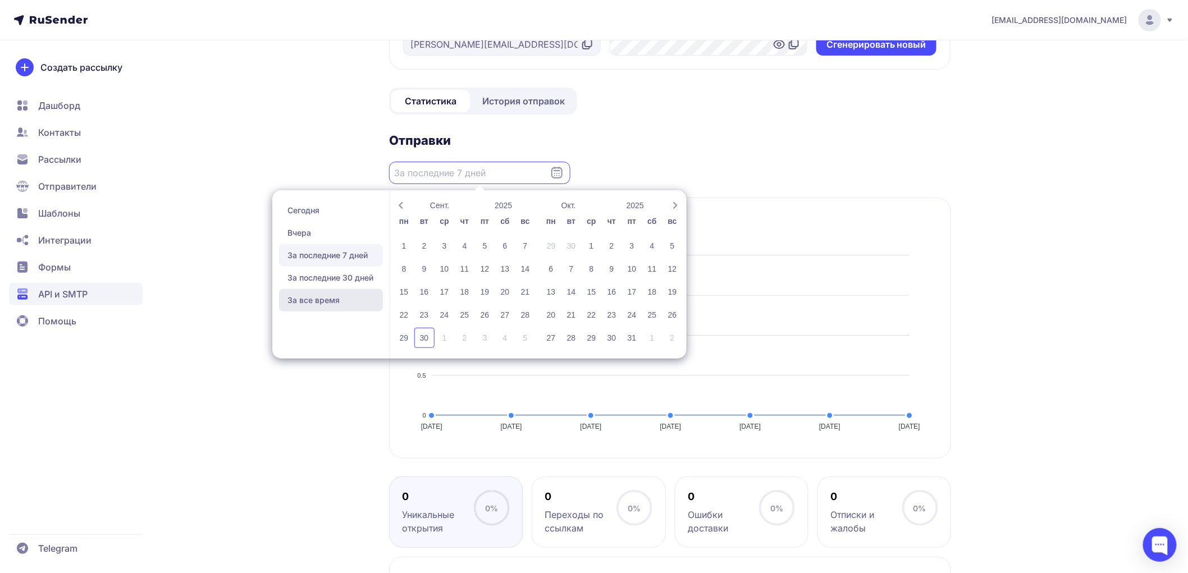
click at [344, 301] on span "За все время" at bounding box center [331, 300] width 104 height 22
type input "24.06.2025 - 30.09.2025"
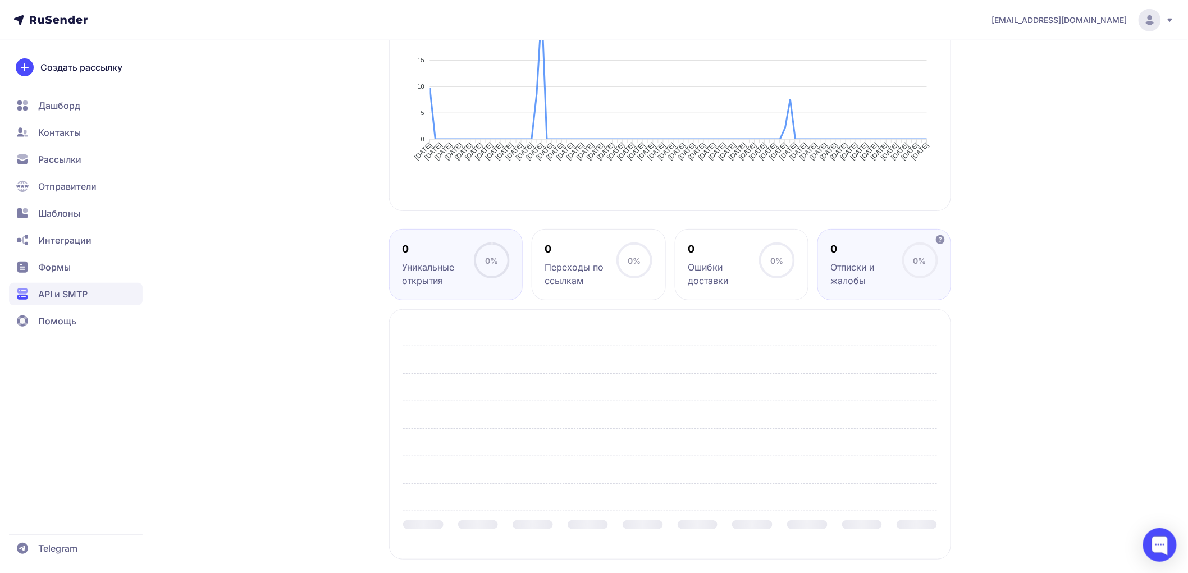
click at [848, 278] on div "Отписки и жалобы" at bounding box center [865, 273] width 71 height 27
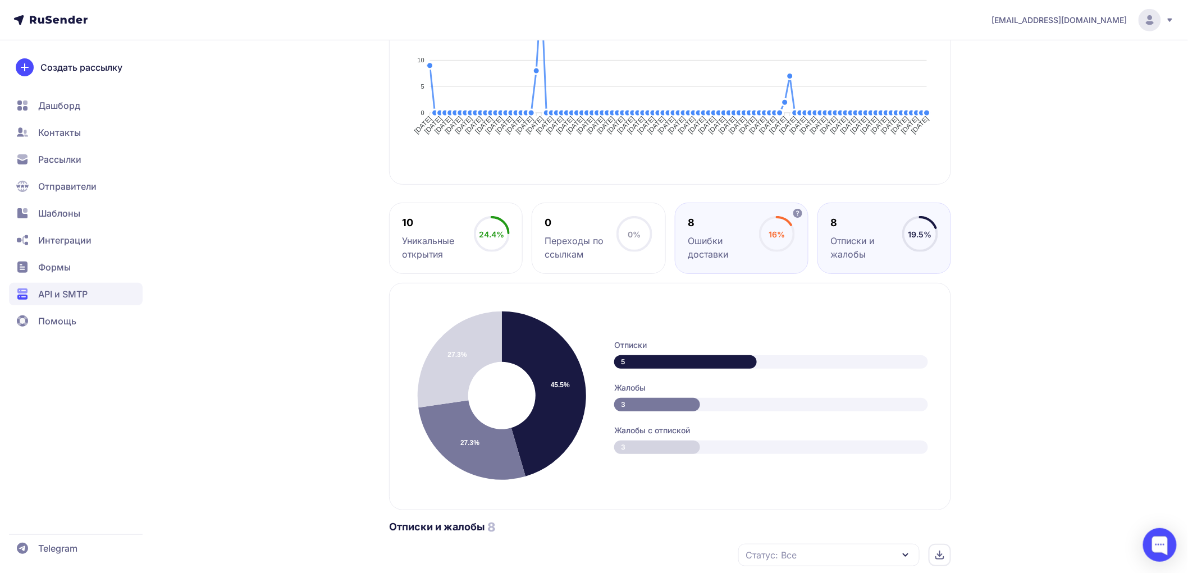
click at [769, 239] on div "16%" at bounding box center [777, 234] width 16 height 12
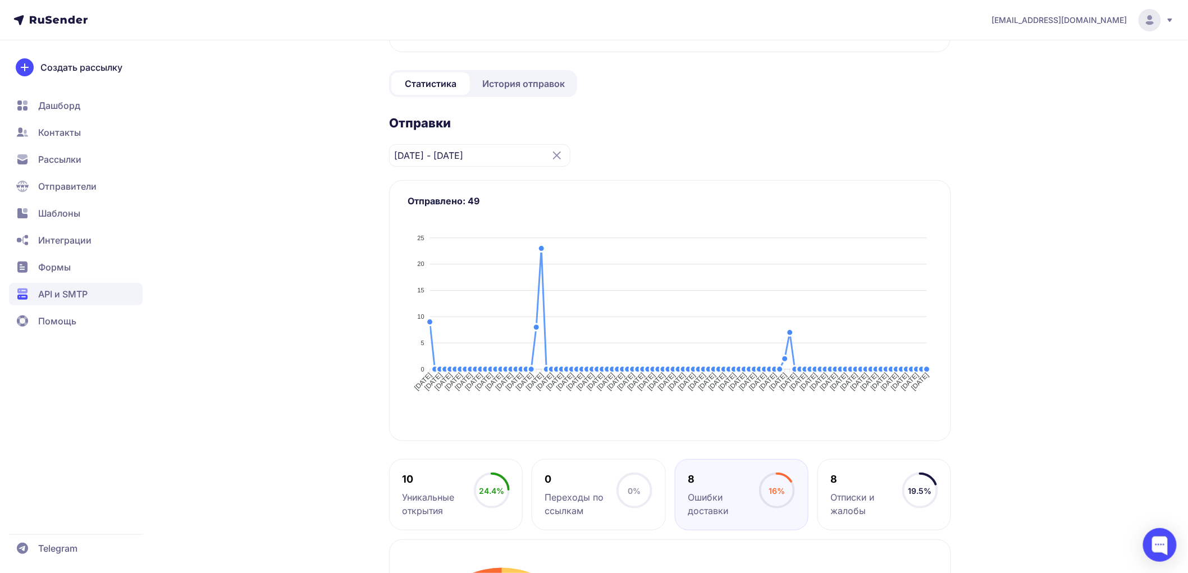
scroll to position [120, 0]
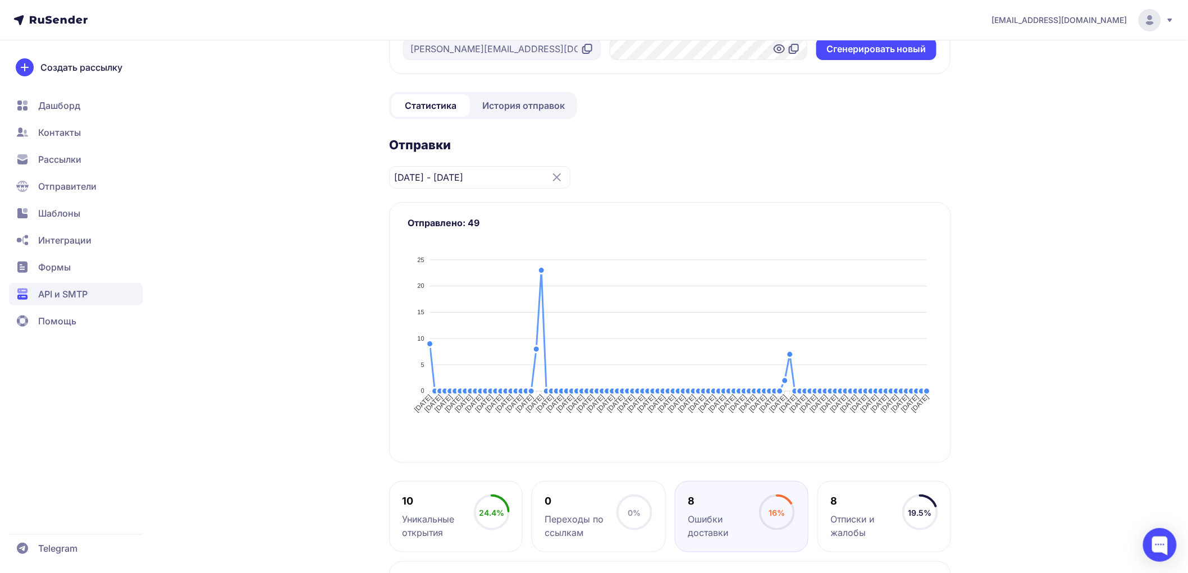
click at [80, 182] on span "Отправители" at bounding box center [67, 186] width 58 height 13
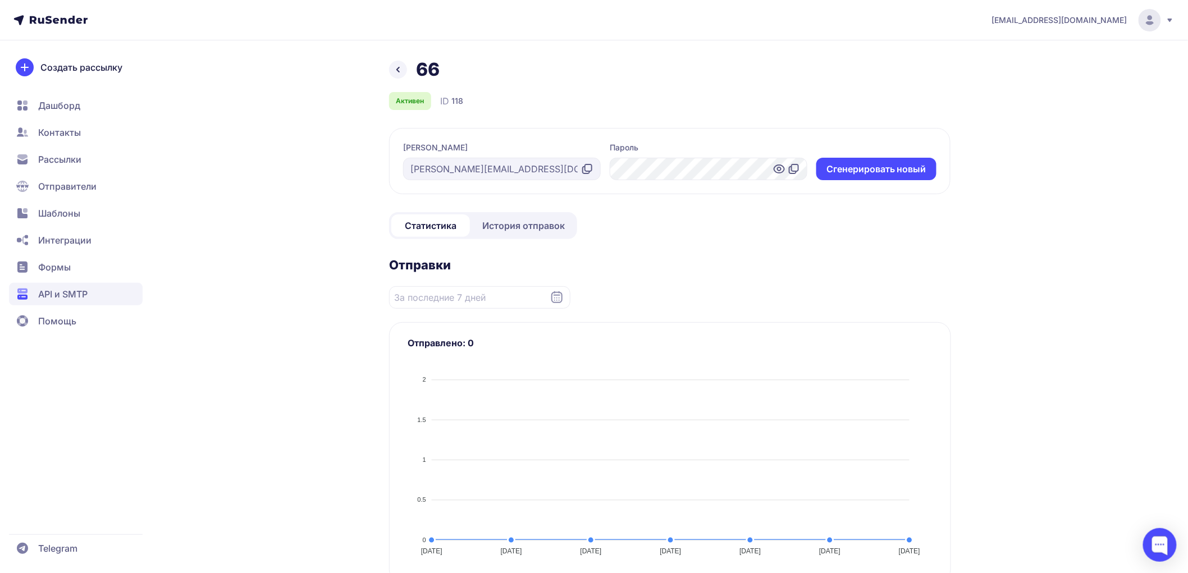
click at [72, 280] on nav "Дашборд Контакты Рассылки Отправители Шаблоны Интеграции Формы API и SMTP Помощь" at bounding box center [76, 213] width 134 height 238
click at [79, 295] on span "API и SMTP" at bounding box center [62, 293] width 49 height 13
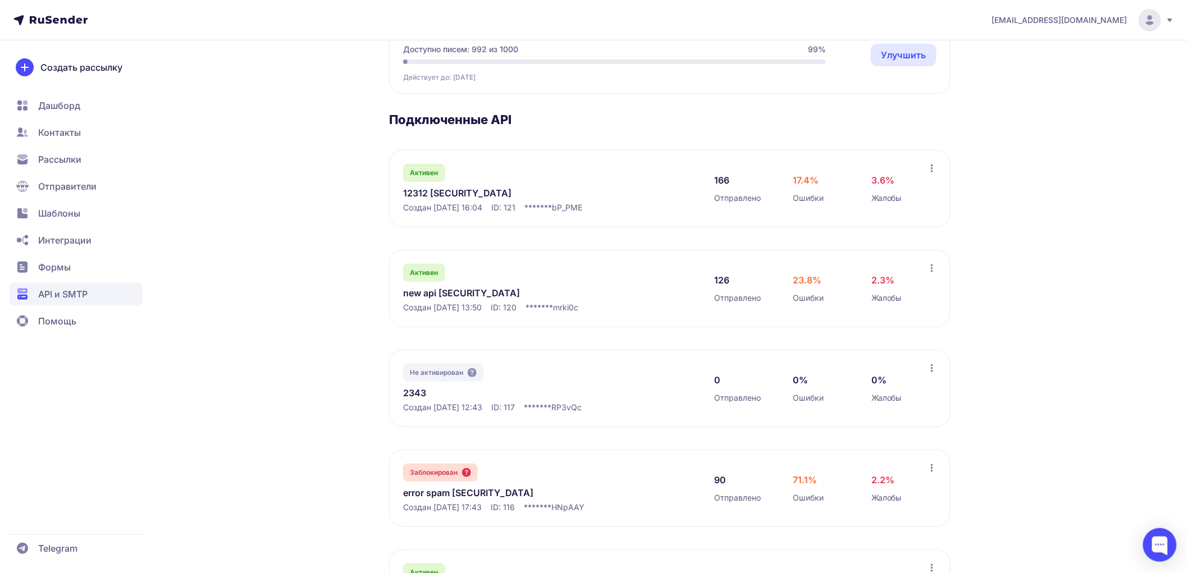
scroll to position [125, 0]
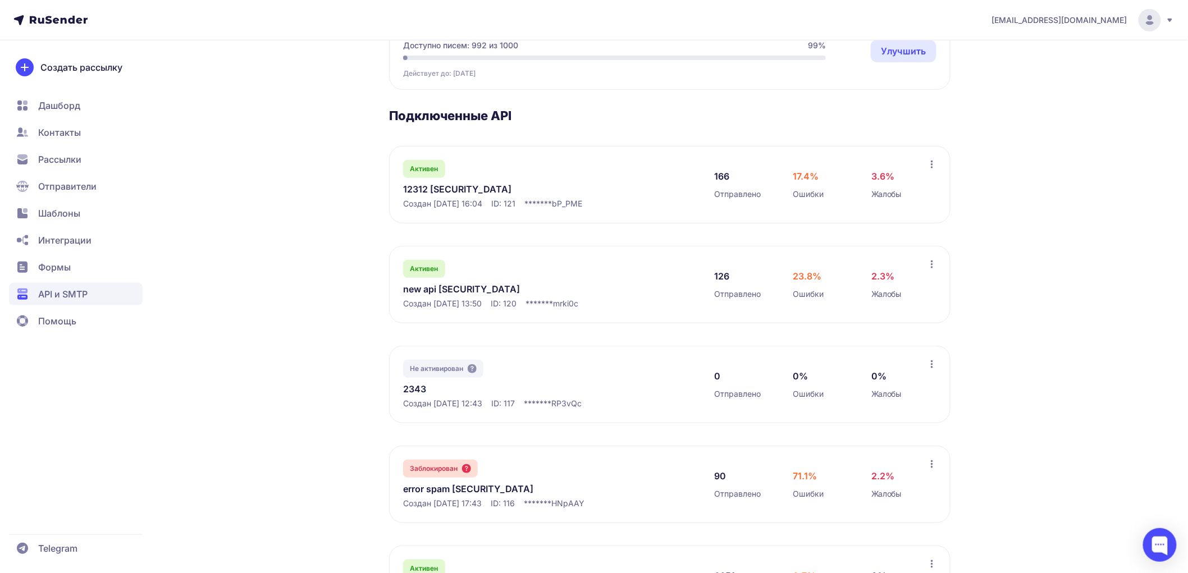
click at [482, 196] on link "12312 eyJhbGciOiJIUzI1NiIsInR5cCI6IkpXVCJ9.eyJpZFVzZXIiOjMwNiwiaWRFeHRlcm5hbE1h…" at bounding box center [518, 188] width 230 height 13
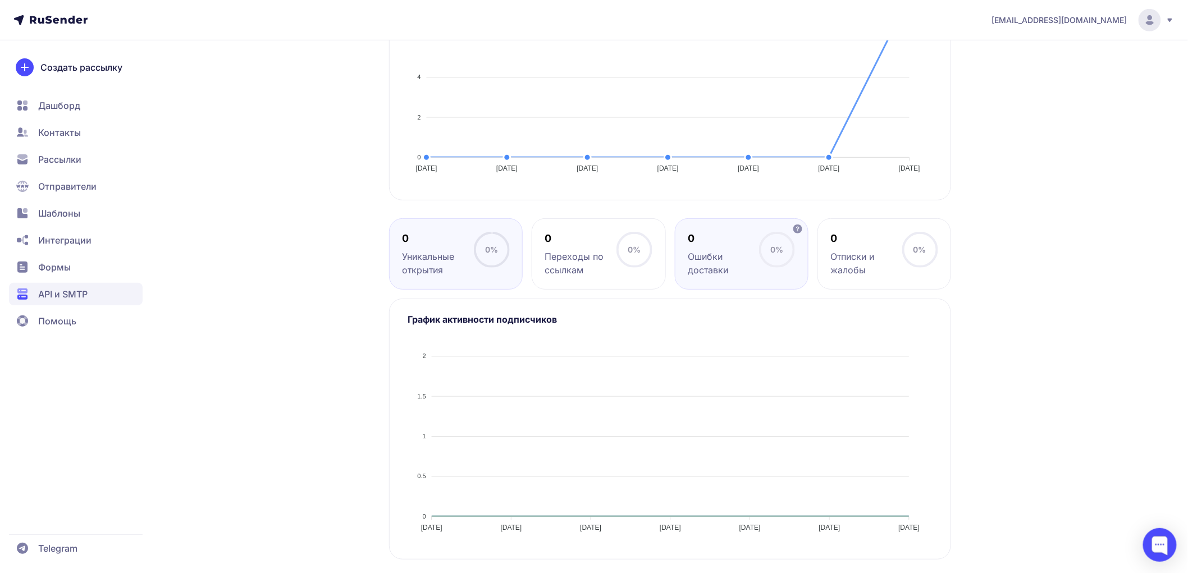
click at [753, 251] on div "Ошибки доставки" at bounding box center [723, 263] width 71 height 27
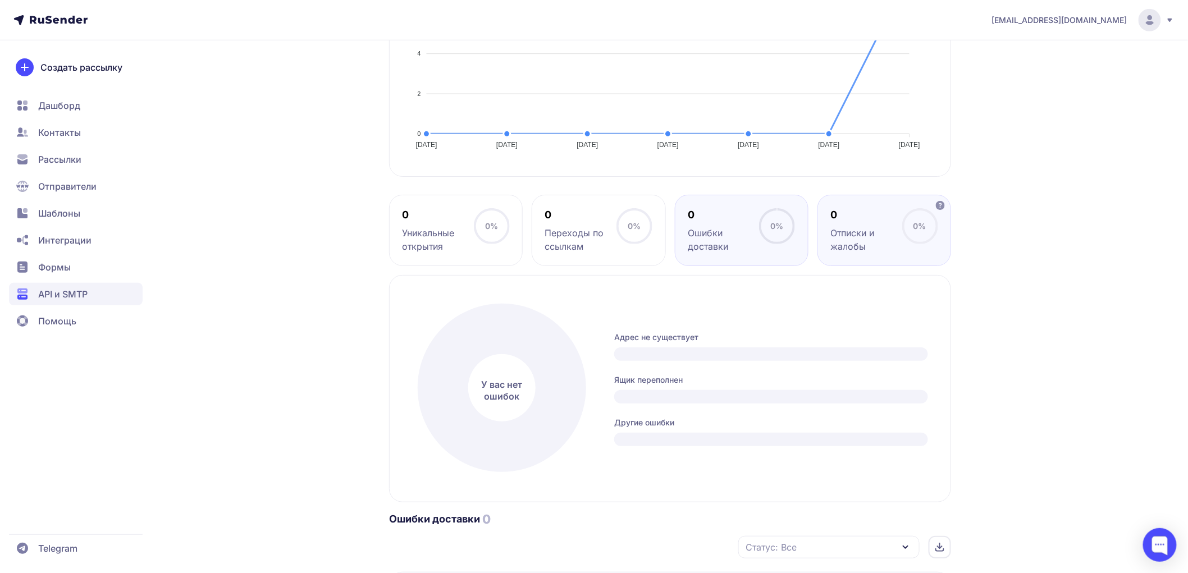
click at [861, 222] on div "0" at bounding box center [865, 214] width 71 height 13
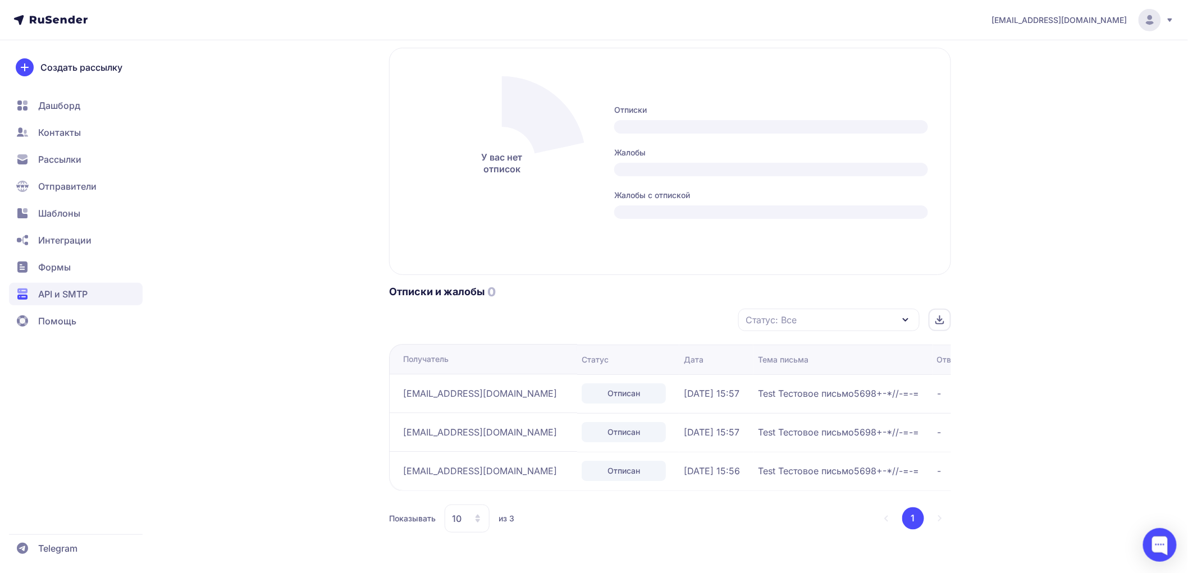
scroll to position [618, 0]
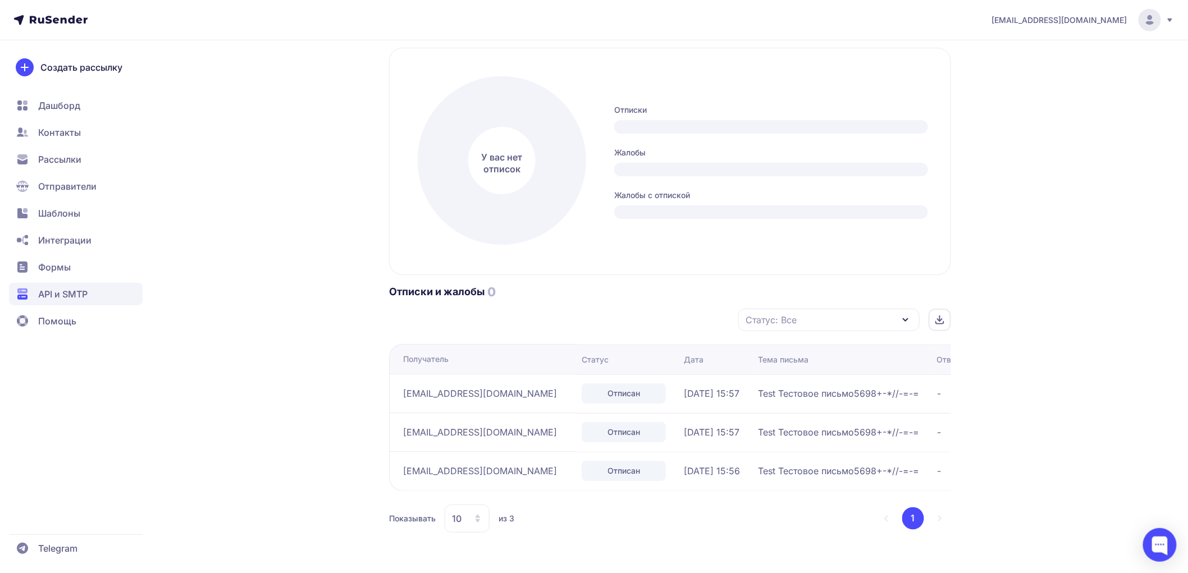
click at [936, 320] on icon at bounding box center [939, 319] width 9 height 9
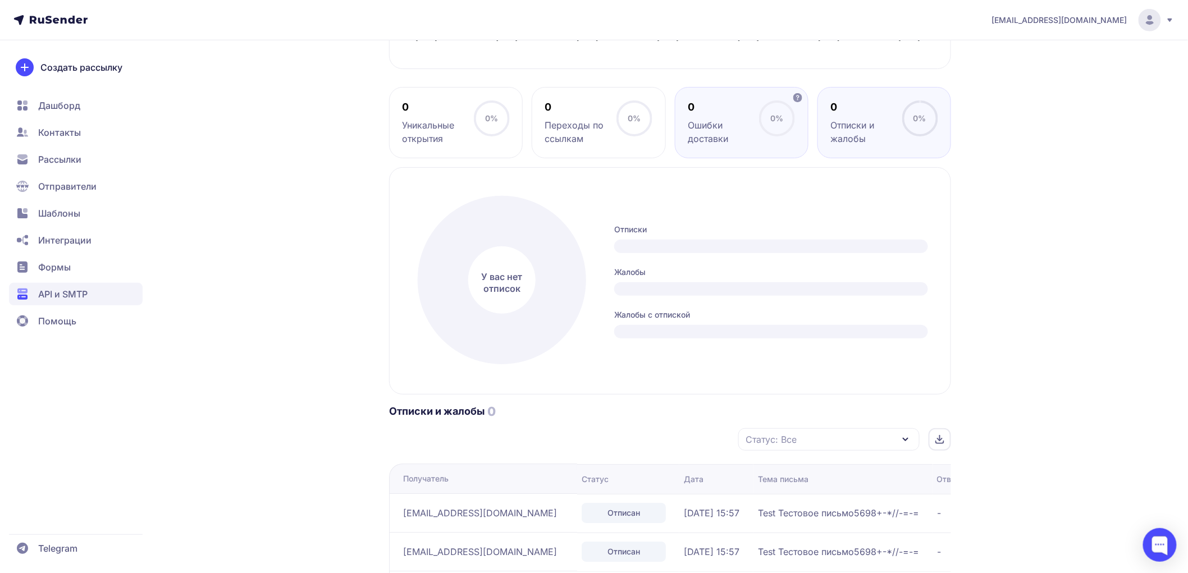
click at [735, 145] on div "Ошибки доставки" at bounding box center [723, 131] width 71 height 27
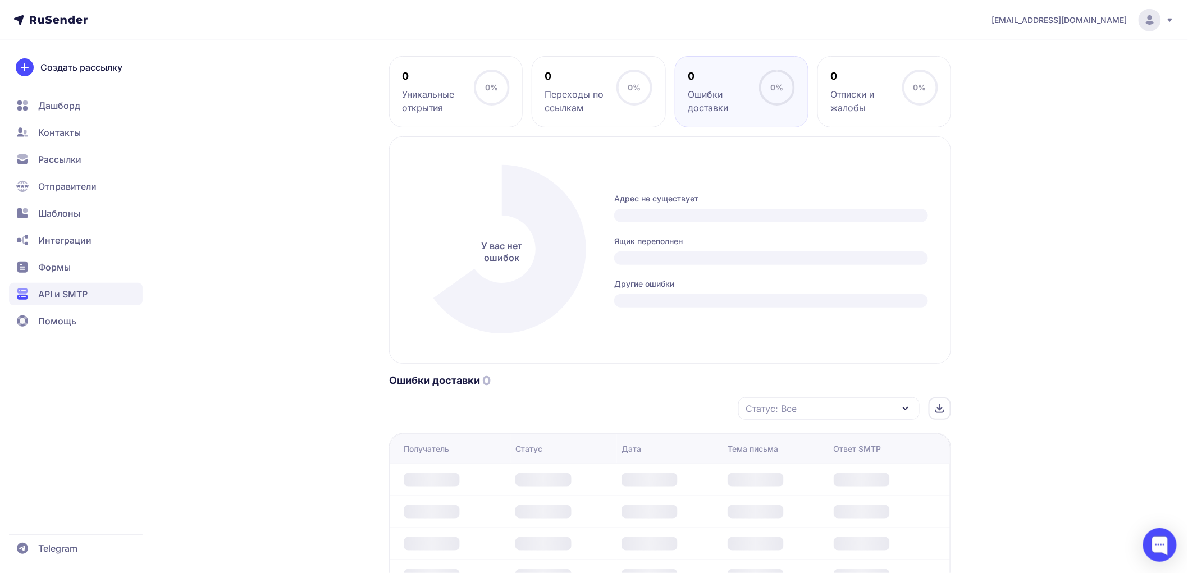
scroll to position [540, 0]
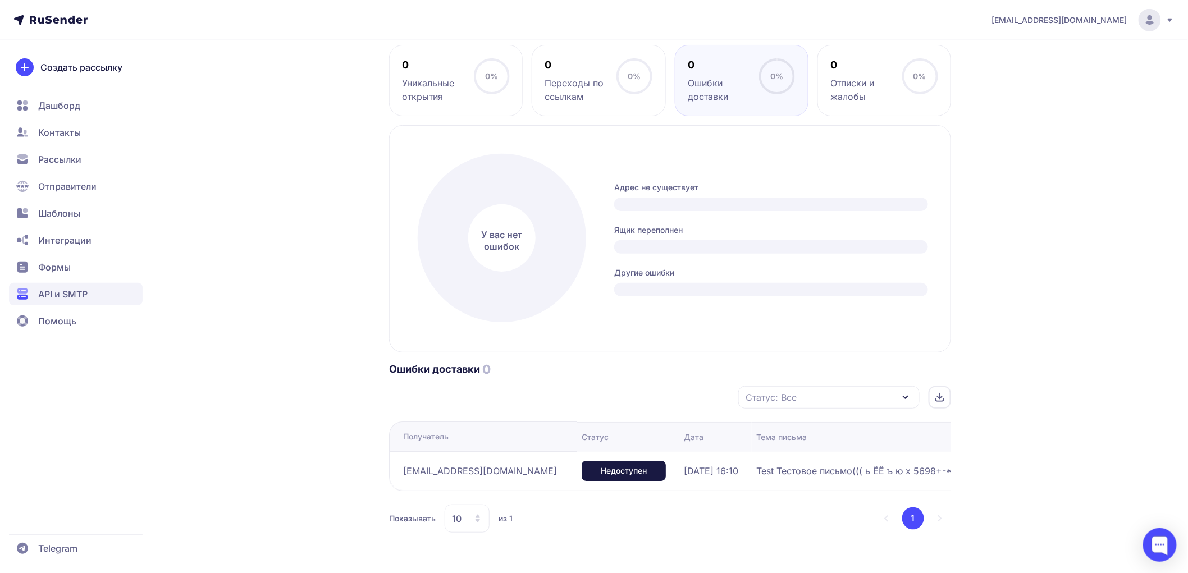
click at [940, 399] on icon at bounding box center [939, 397] width 9 height 9
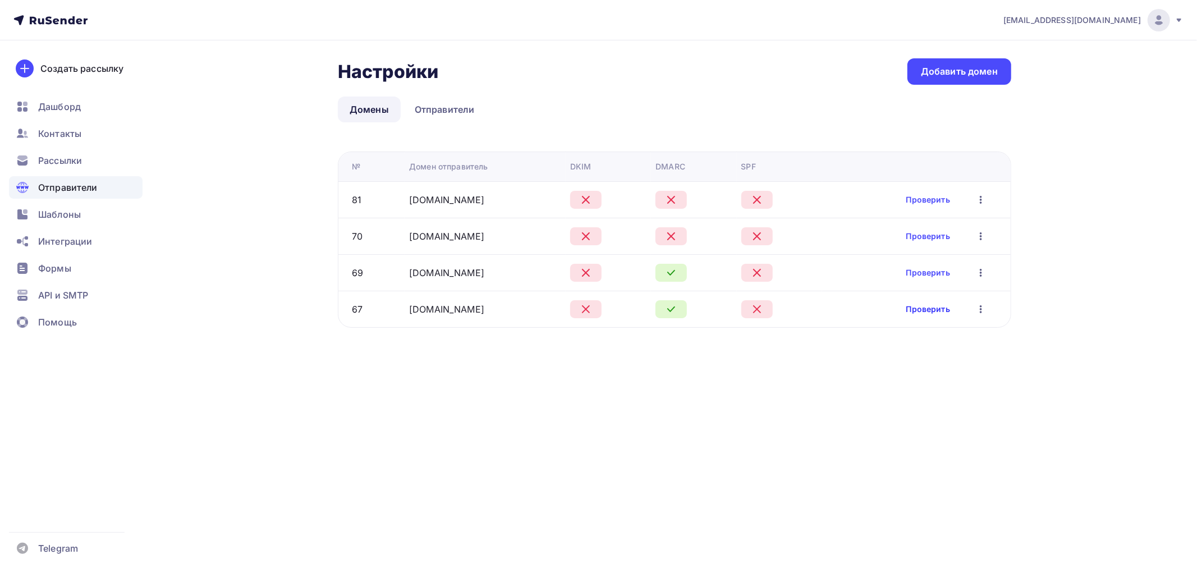
click at [936, 309] on link "Проверить" at bounding box center [929, 309] width 44 height 11
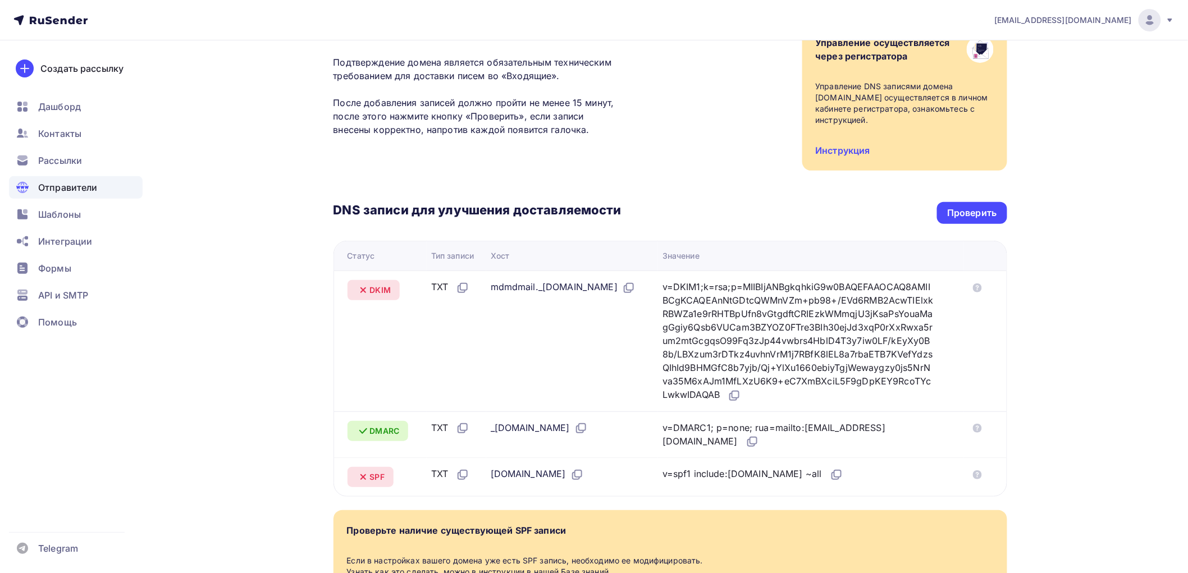
scroll to position [227, 0]
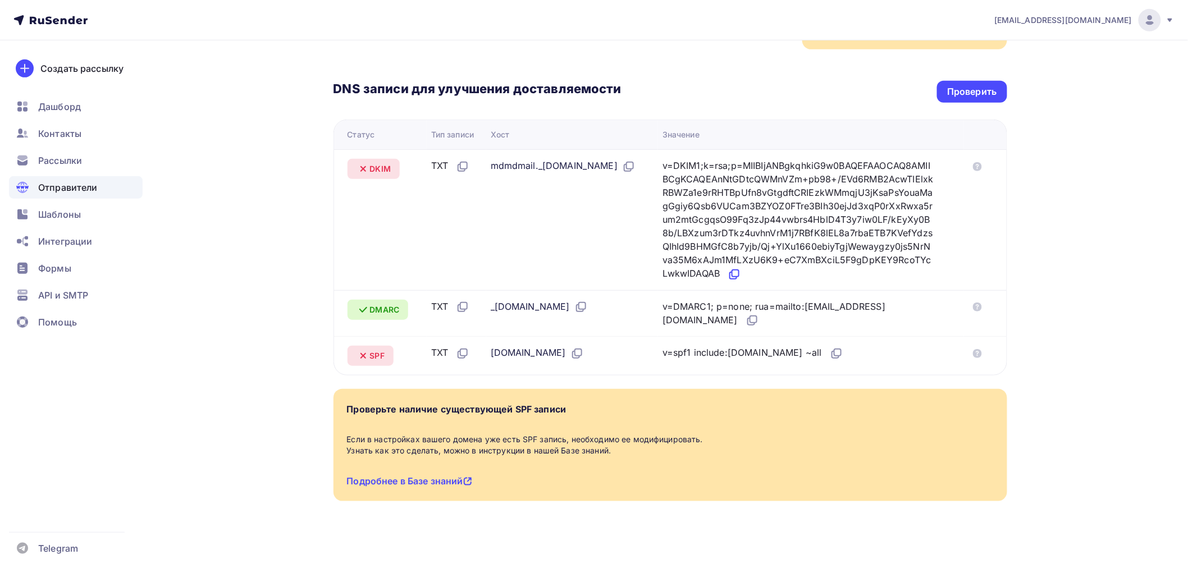
click at [741, 271] on icon at bounding box center [734, 274] width 13 height 13
click at [843, 358] on icon at bounding box center [836, 353] width 13 height 13
click at [964, 86] on div "Проверить" at bounding box center [971, 91] width 49 height 13
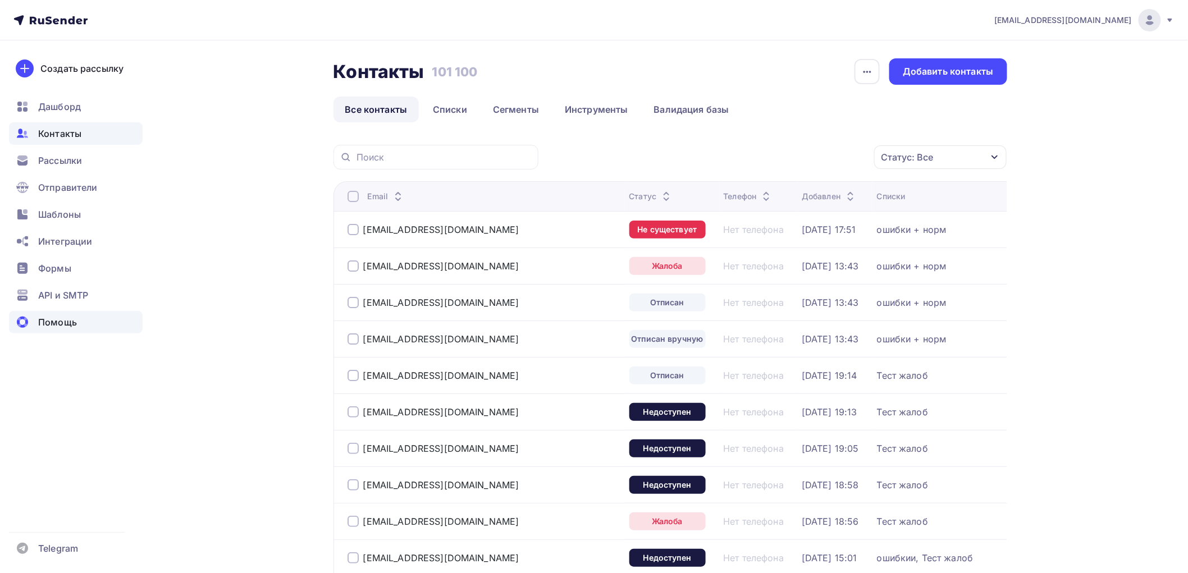
click at [75, 313] on div "Помощь" at bounding box center [76, 322] width 134 height 22
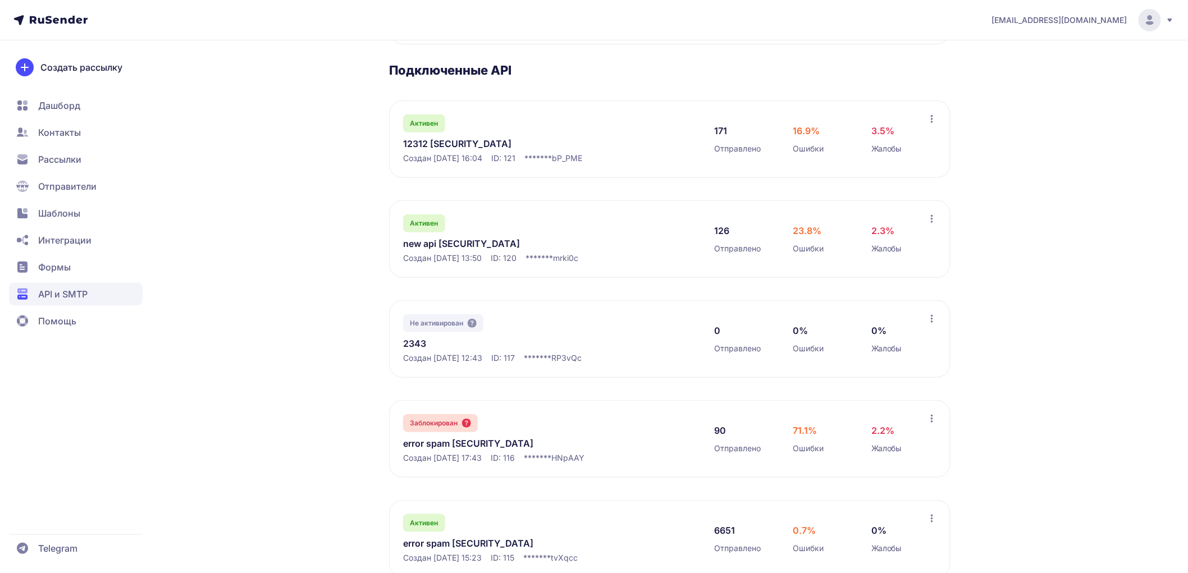
scroll to position [62, 0]
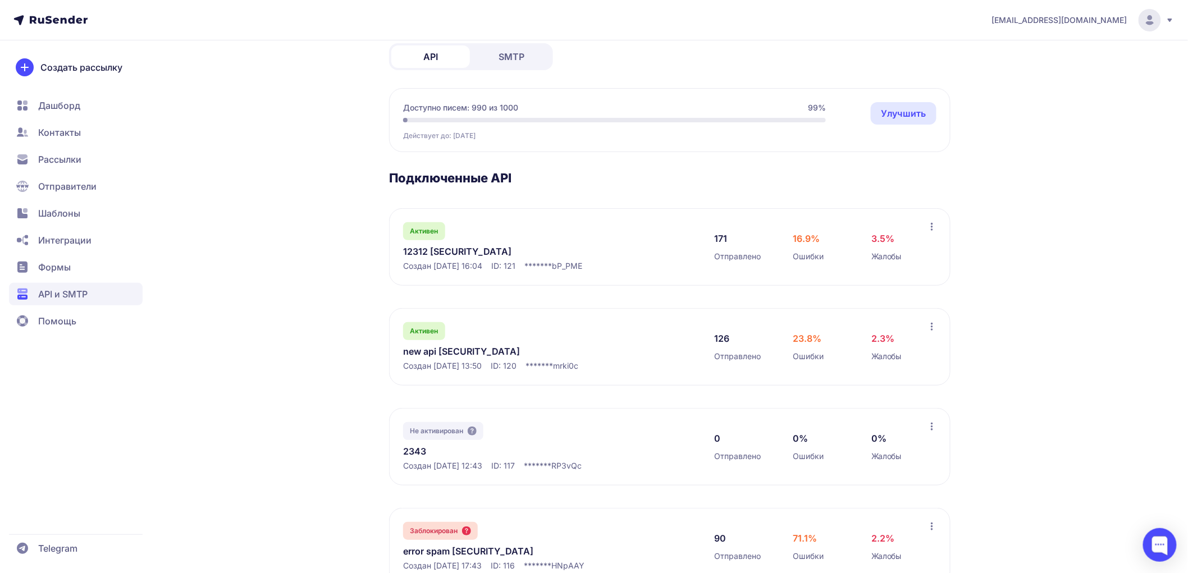
click at [438, 258] on link "12312 eyJhbGciOiJIUzI1NiIsInR5cCI6IkpXVCJ9.eyJpZFVzZXIiOjMwNiwiaWRFeHRlcm5hbE1h…" at bounding box center [518, 251] width 230 height 13
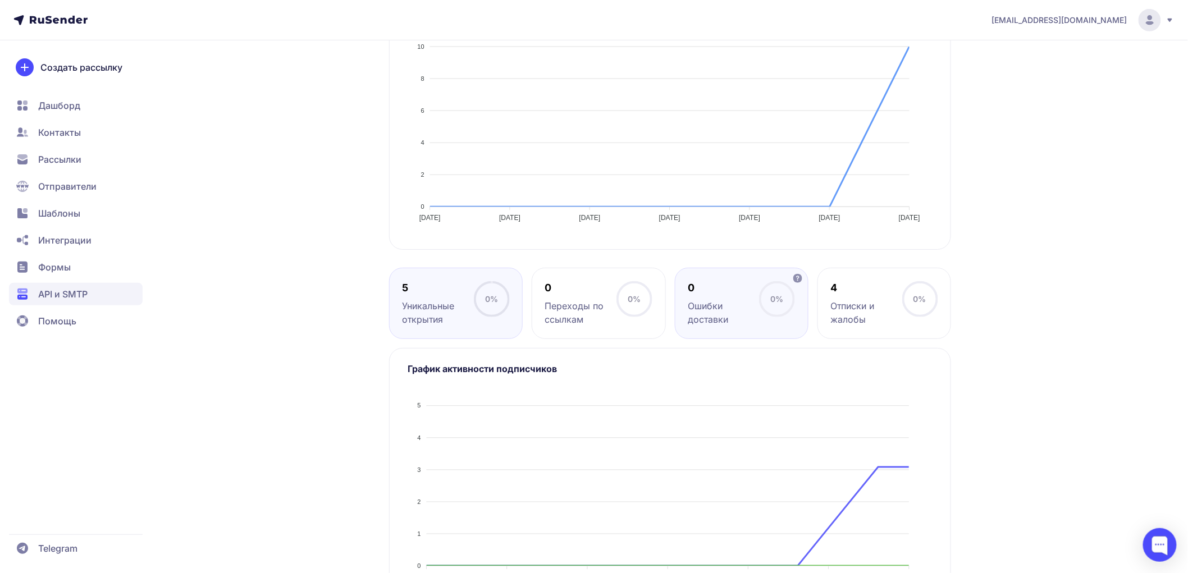
drag, startPoint x: 753, startPoint y: 365, endPoint x: 747, endPoint y: 363, distance: 6.8
click at [752, 326] on div "0 Ошибки доставки" at bounding box center [723, 303] width 71 height 45
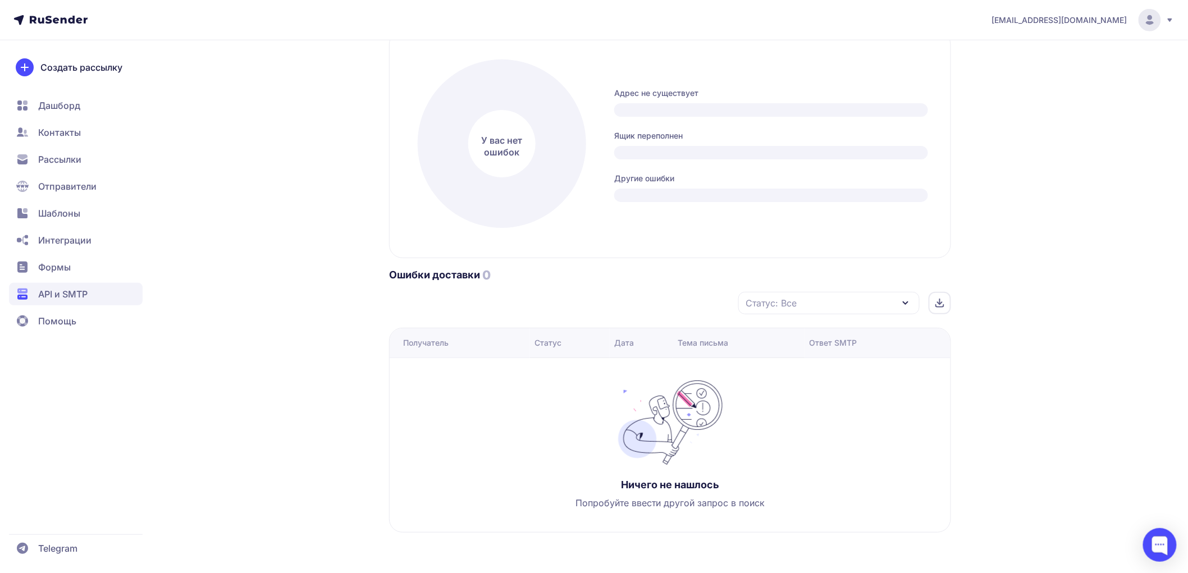
scroll to position [634, 0]
click at [71, 125] on span "Контакты" at bounding box center [76, 132] width 134 height 22
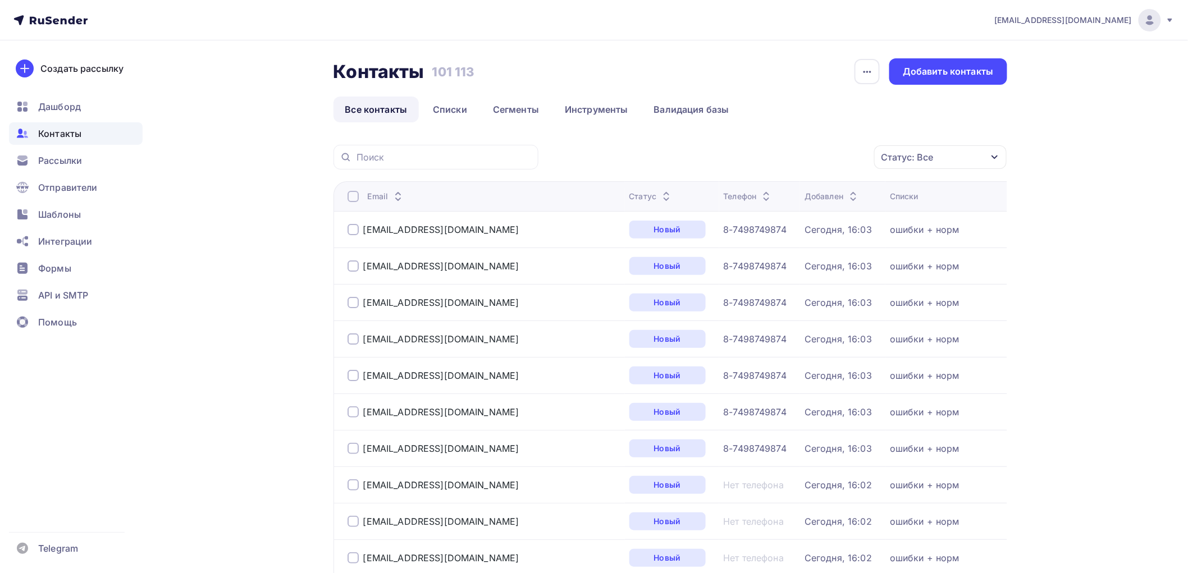
click at [971, 164] on div "Статус: Все" at bounding box center [940, 157] width 132 height 24
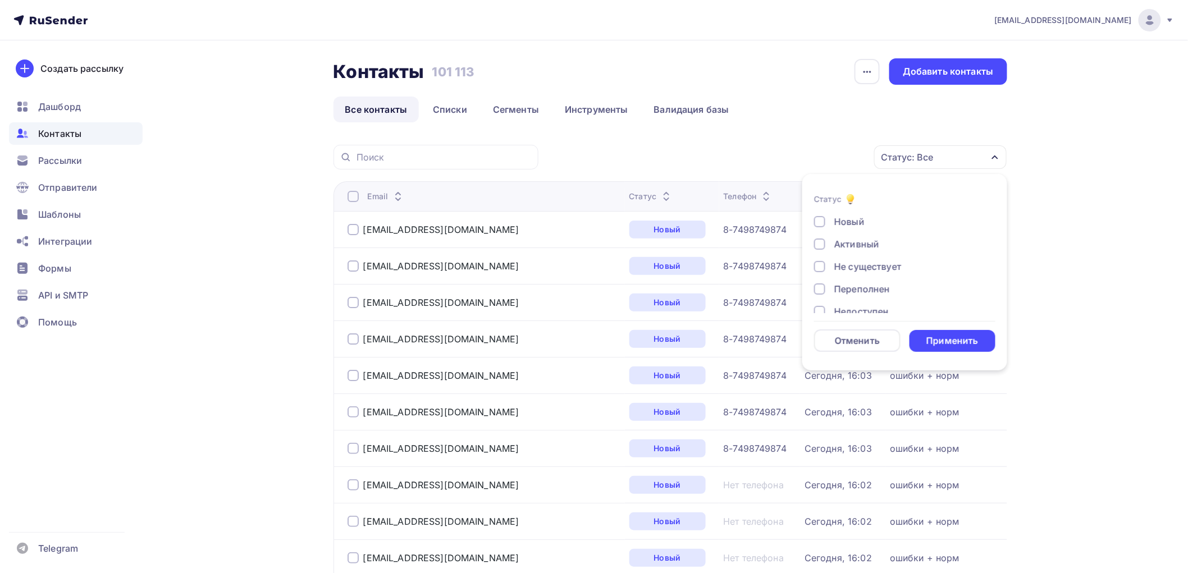
drag, startPoint x: 570, startPoint y: 138, endPoint x: 708, endPoint y: 157, distance: 139.4
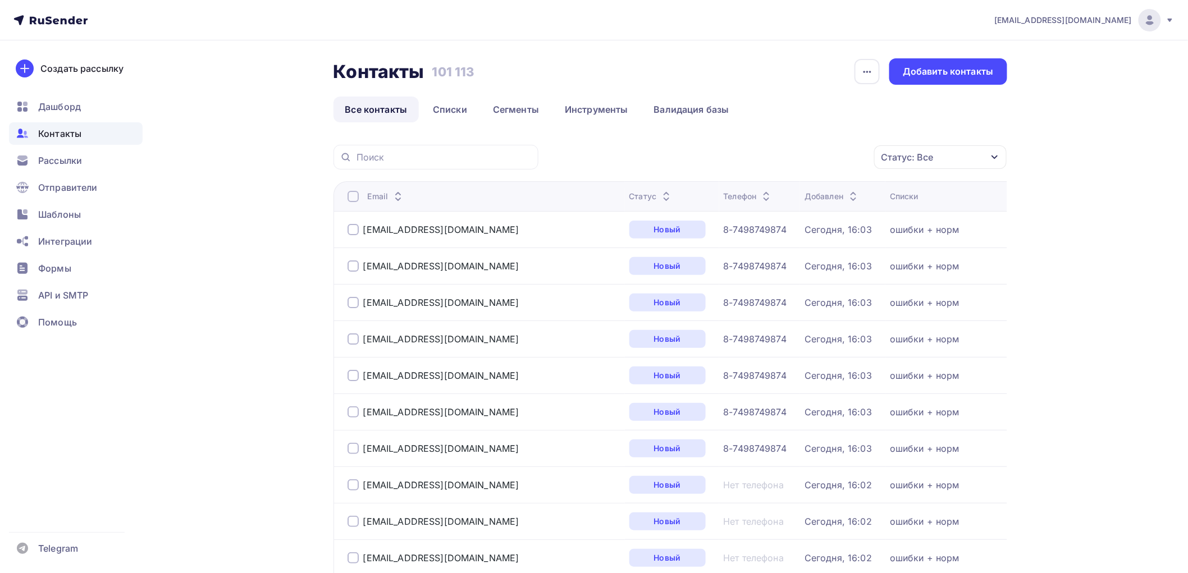
click at [909, 153] on div "Статус: Все" at bounding box center [907, 156] width 52 height 13
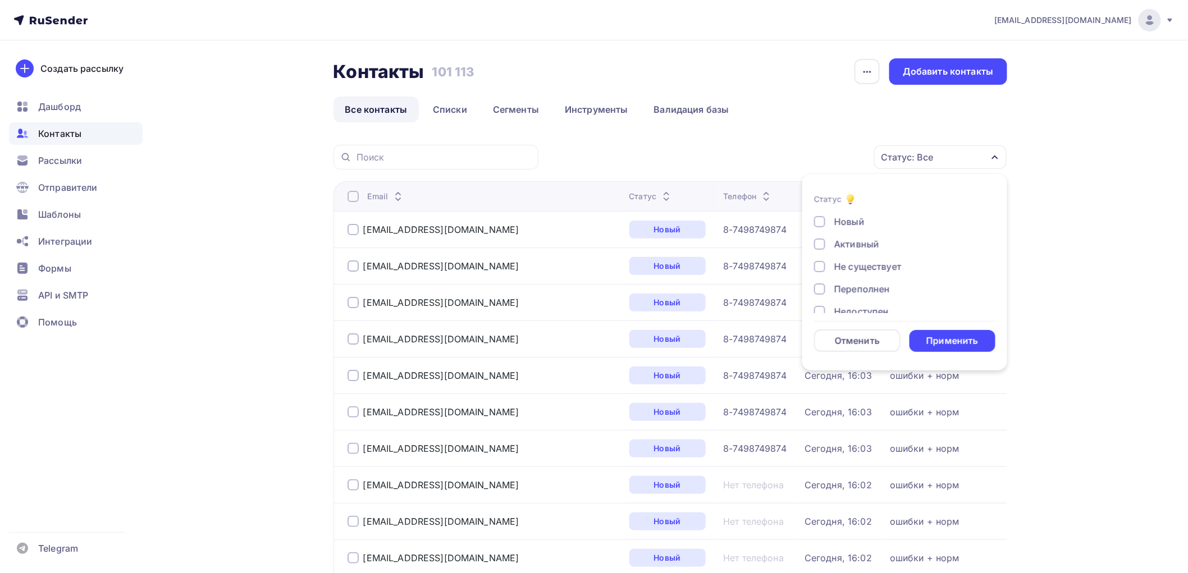
click at [901, 246] on div "Активный" at bounding box center [898, 243] width 168 height 13
click at [935, 320] on form "Статус Новый Активный Не существует Переполнен Недоступен Отписан Отписан вручн…" at bounding box center [904, 272] width 181 height 159
click at [960, 345] on div "Применить" at bounding box center [952, 341] width 52 height 13
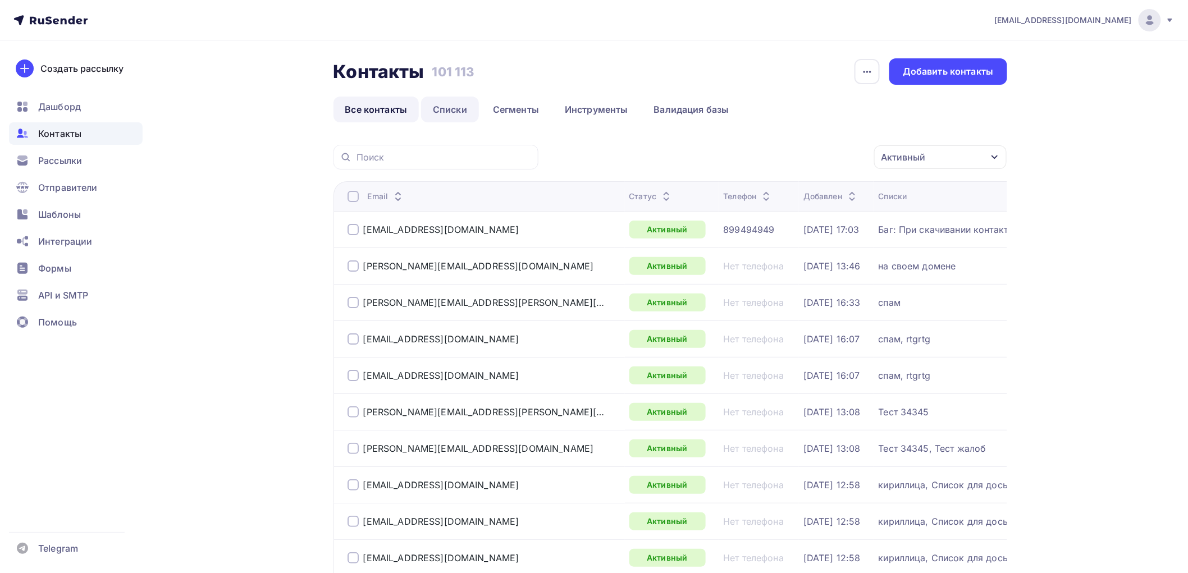
click at [447, 103] on link "Списки" at bounding box center [450, 110] width 58 height 26
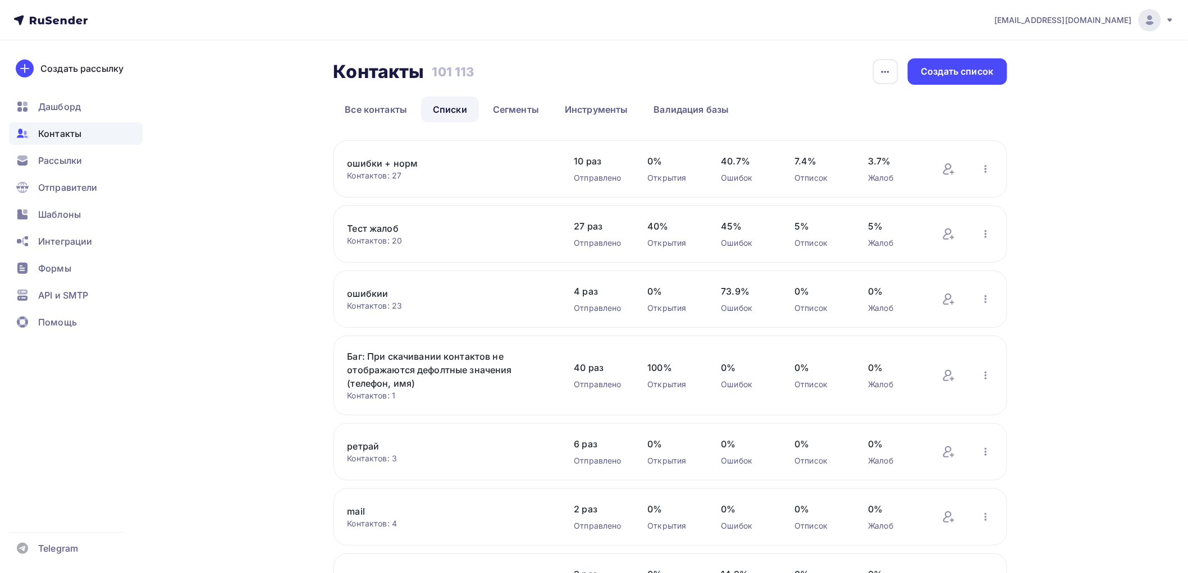
click at [382, 164] on link "ошибки + норм" at bounding box center [442, 163] width 191 height 13
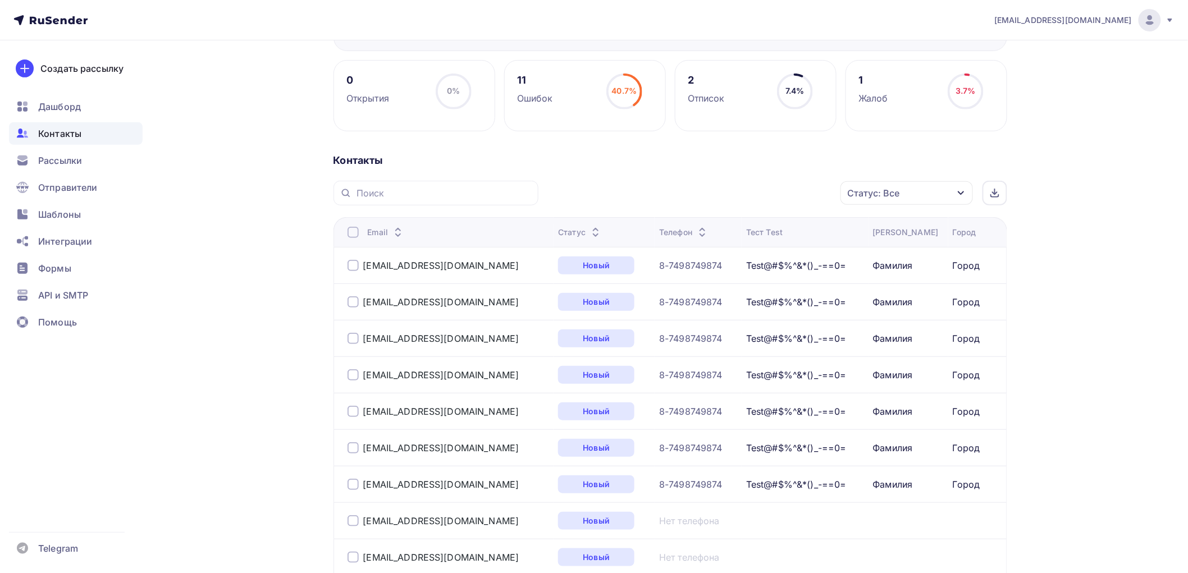
scroll to position [249, 0]
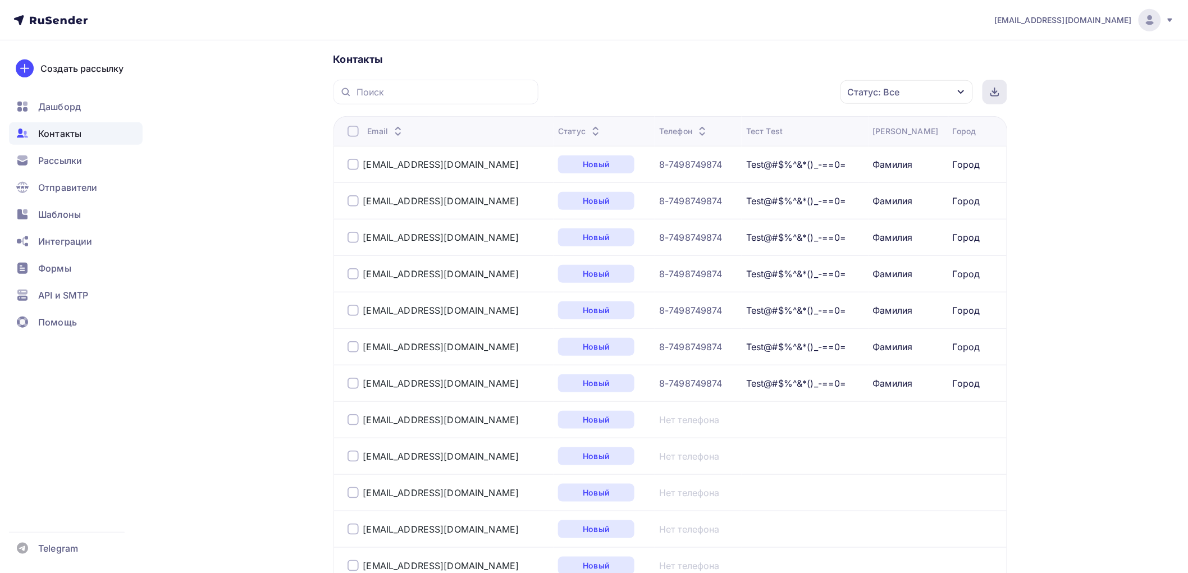
click at [1003, 92] on div at bounding box center [994, 92] width 25 height 25
